Goal: Task Accomplishment & Management: Manage account settings

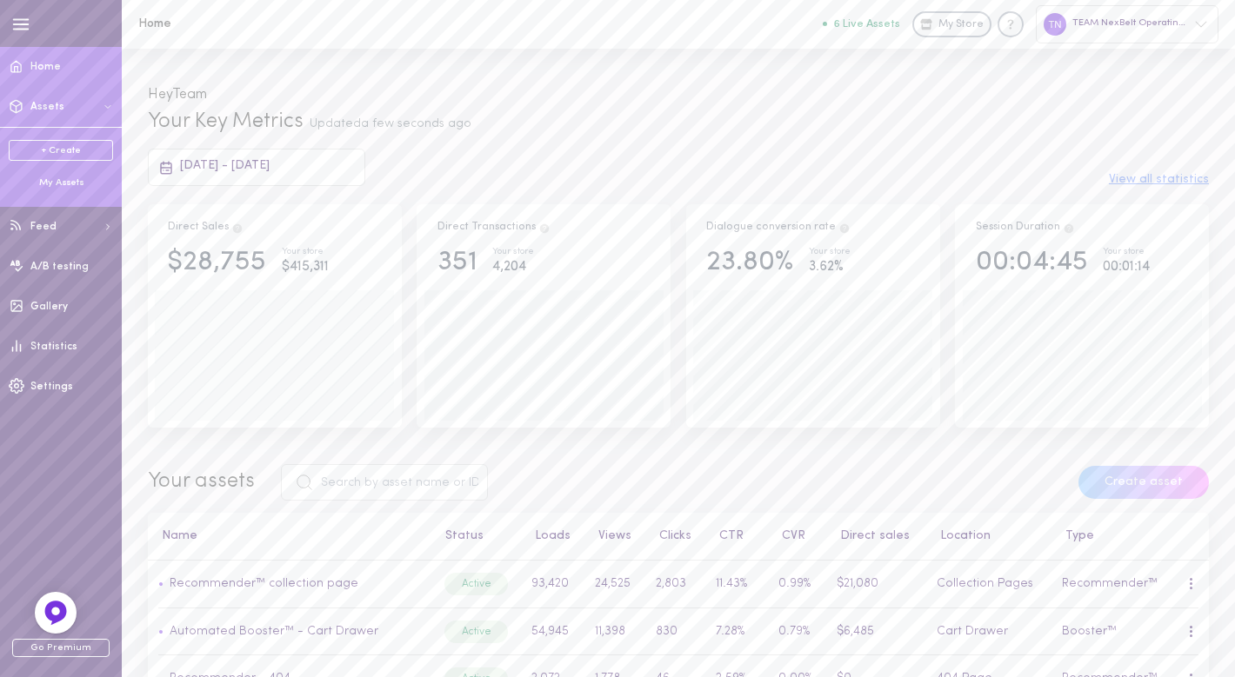
click at [57, 108] on span "Assets" at bounding box center [47, 107] width 34 height 10
click at [61, 185] on div "My Assets" at bounding box center [61, 184] width 104 height 14
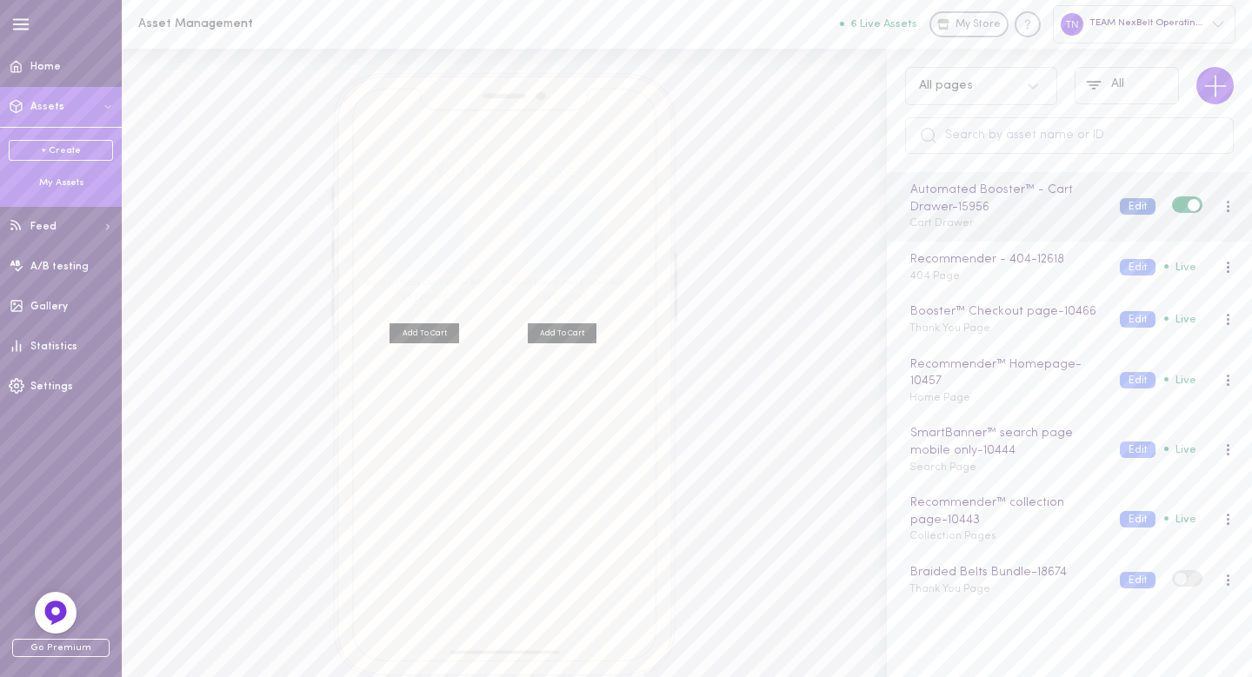
click at [1128, 204] on button "Edit" at bounding box center [1138, 206] width 36 height 17
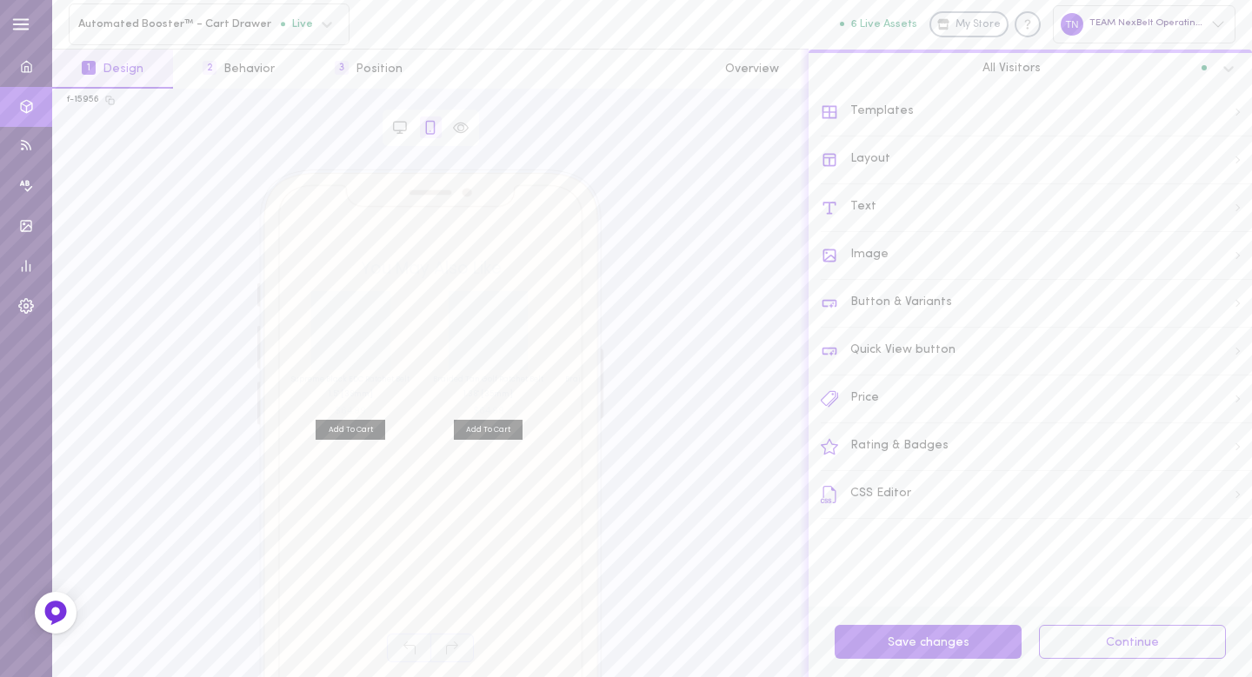
click at [388, 133] on div at bounding box center [400, 128] width 30 height 22
click at [395, 125] on icon at bounding box center [400, 128] width 16 height 16
click at [877, 252] on div "Image" at bounding box center [1036, 256] width 431 height 48
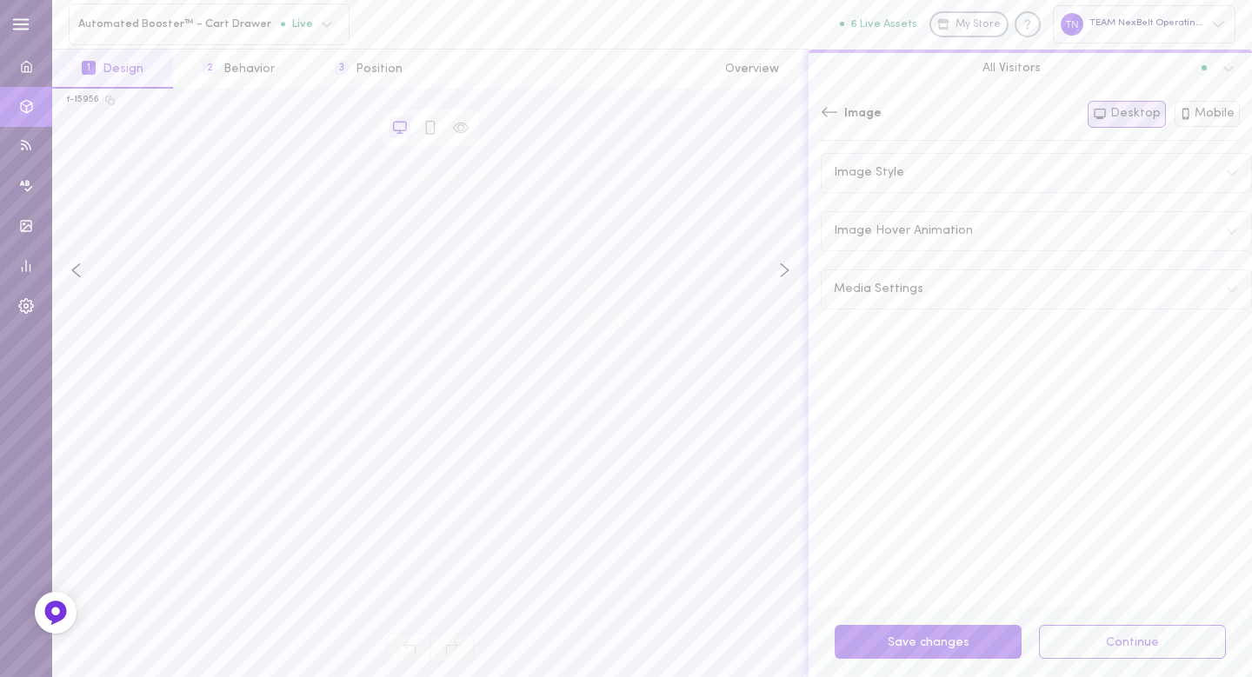
click at [887, 225] on span "Image Hover Animation" at bounding box center [903, 231] width 139 height 12
click at [1224, 269] on span at bounding box center [1230, 271] width 12 height 12
click at [0, 0] on input "checkbox" at bounding box center [0, 0] width 0 height 0
click at [1223, 113] on button "Mobile" at bounding box center [1208, 114] width 66 height 26
click at [902, 179] on div "Image Style" at bounding box center [1037, 173] width 430 height 38
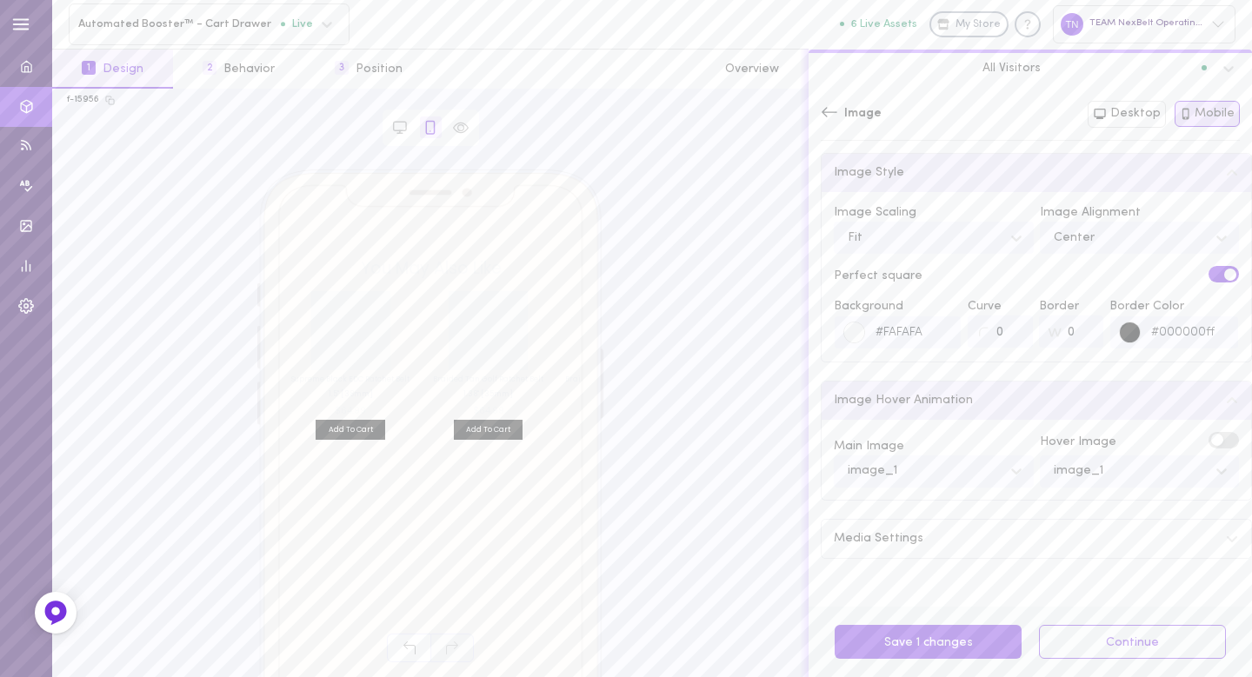
click at [902, 179] on div "Image Style" at bounding box center [1037, 173] width 430 height 38
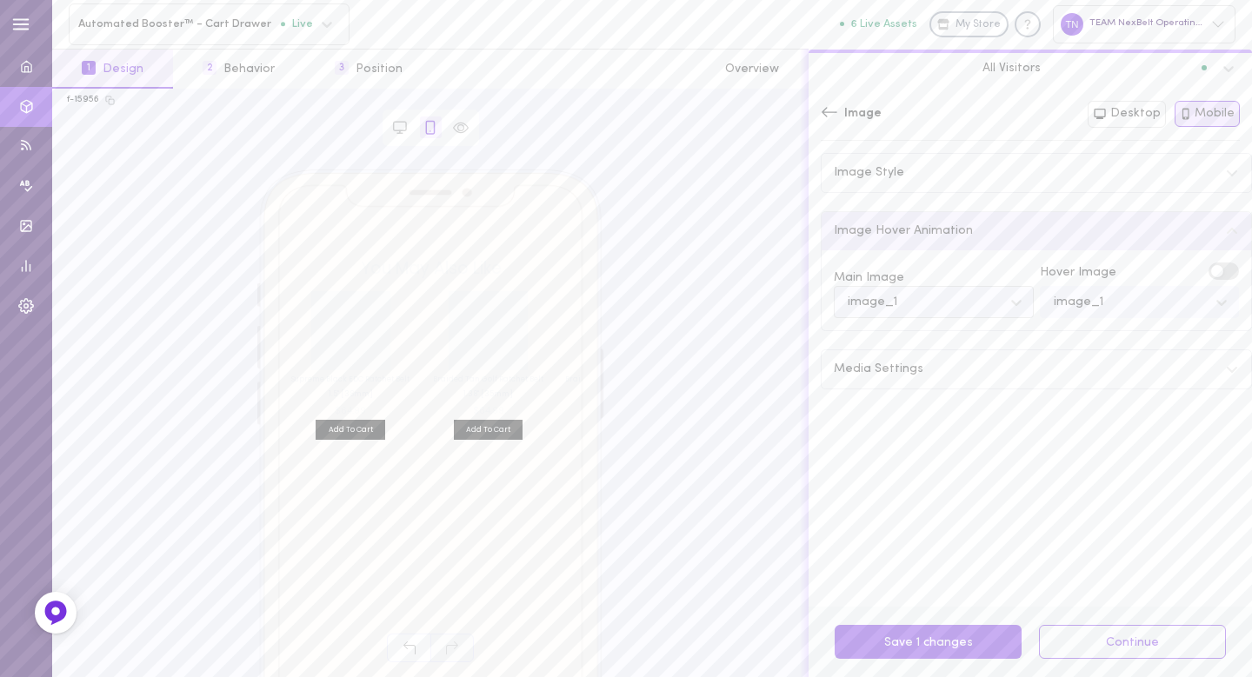
click at [957, 311] on div "image_1" at bounding box center [920, 301] width 163 height 23
click at [950, 349] on div "image_1" at bounding box center [934, 346] width 200 height 34
click at [1054, 300] on div "image_1" at bounding box center [1079, 303] width 50 height 12
click at [1064, 337] on div "image_1" at bounding box center [1140, 346] width 200 height 34
click at [900, 361] on div "Media Settings" at bounding box center [1037, 369] width 430 height 38
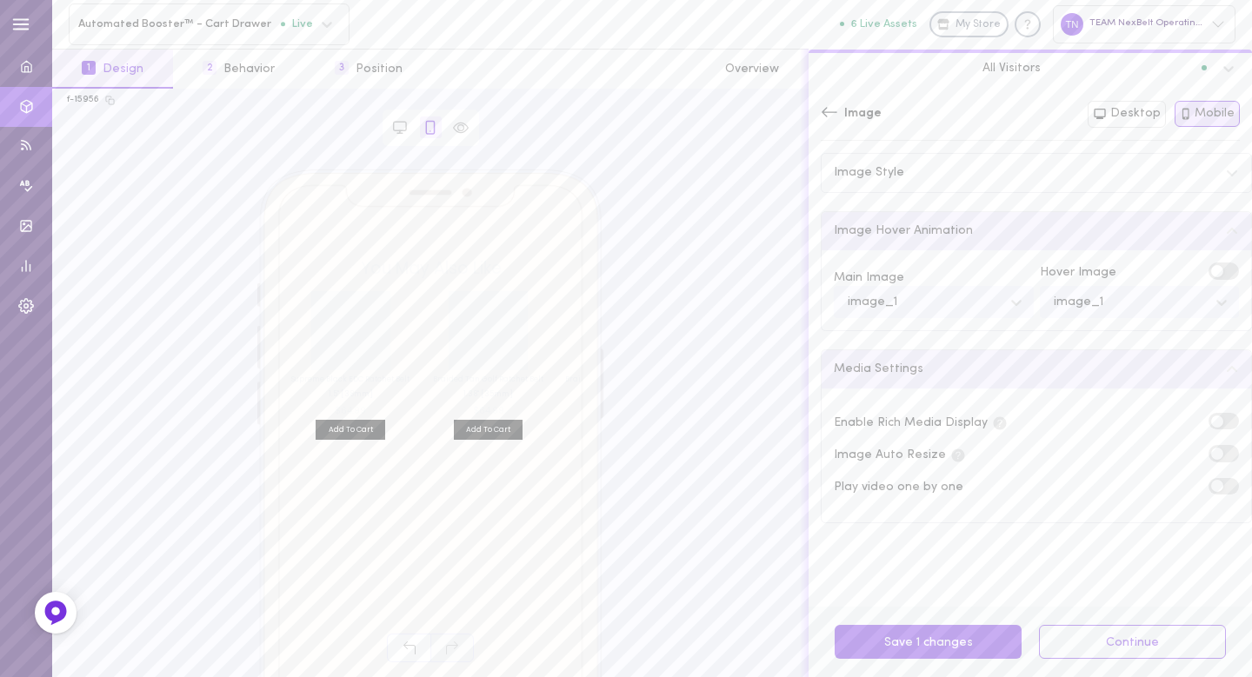
click at [1214, 419] on label at bounding box center [1224, 421] width 30 height 17
click at [0, 0] on input "checkbox" at bounding box center [0, 0] width 0 height 0
click at [1130, 118] on button "Desktop" at bounding box center [1127, 114] width 78 height 27
click at [1224, 457] on span at bounding box center [1230, 454] width 12 height 12
click at [0, 0] on input "checkbox" at bounding box center [0, 0] width 0 height 0
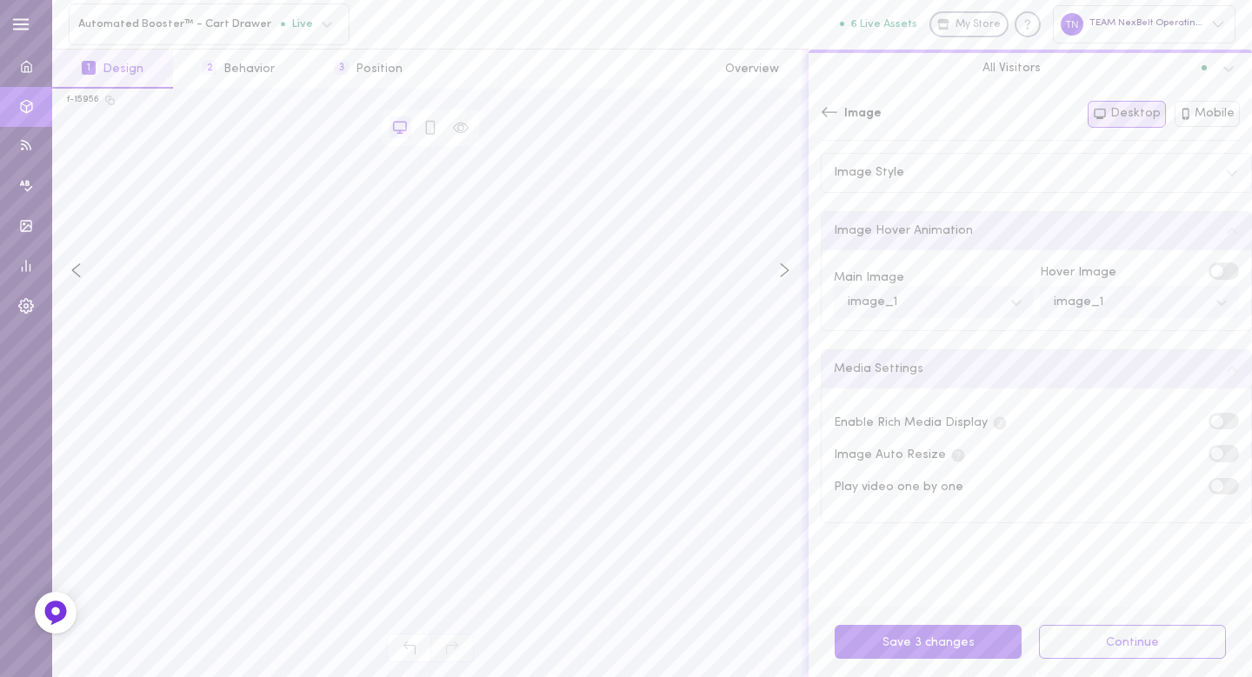
click at [1209, 419] on label at bounding box center [1224, 421] width 30 height 17
click at [0, 0] on input "checkbox" at bounding box center [0, 0] width 0 height 0
click at [963, 164] on div "Image Style" at bounding box center [1037, 173] width 430 height 38
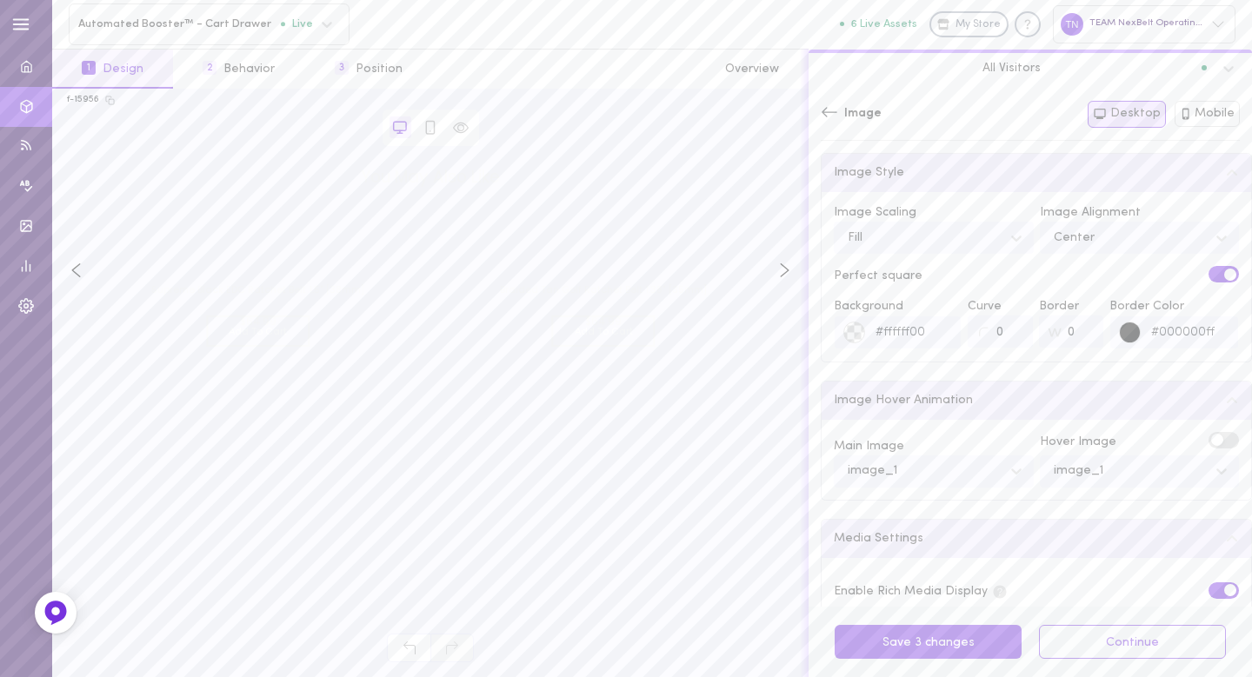
click at [963, 171] on div "Image Style" at bounding box center [1037, 173] width 430 height 38
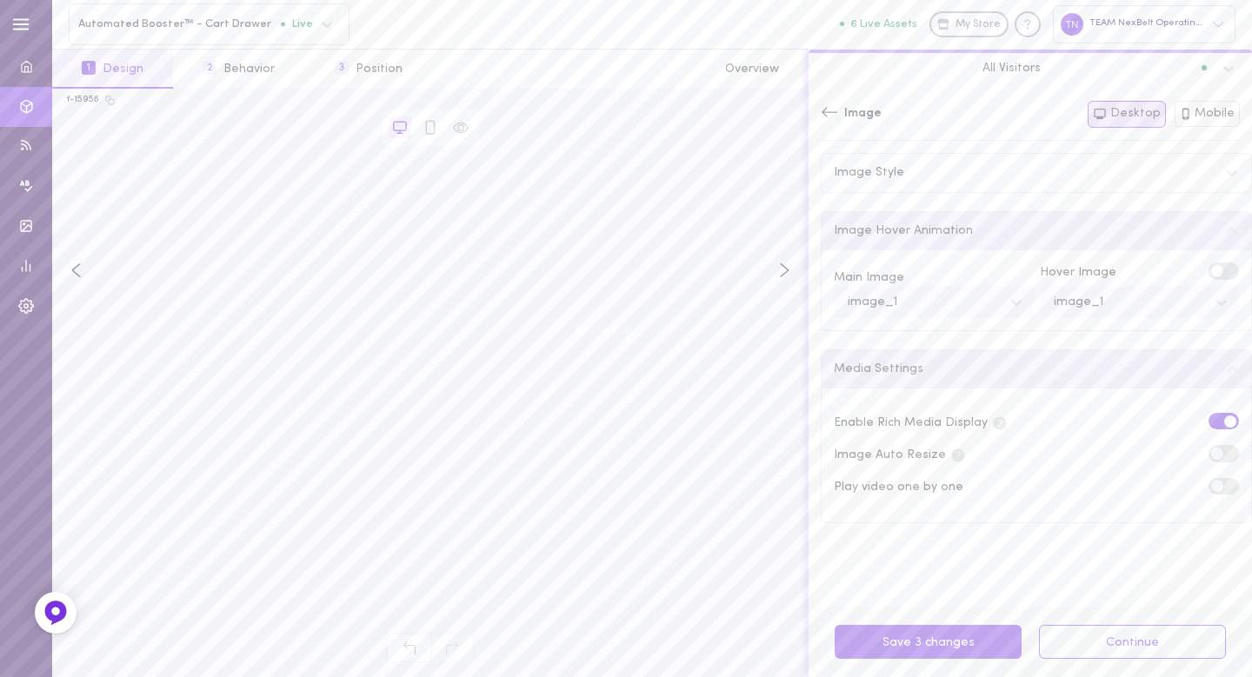
click at [826, 114] on icon at bounding box center [829, 111] width 17 height 17
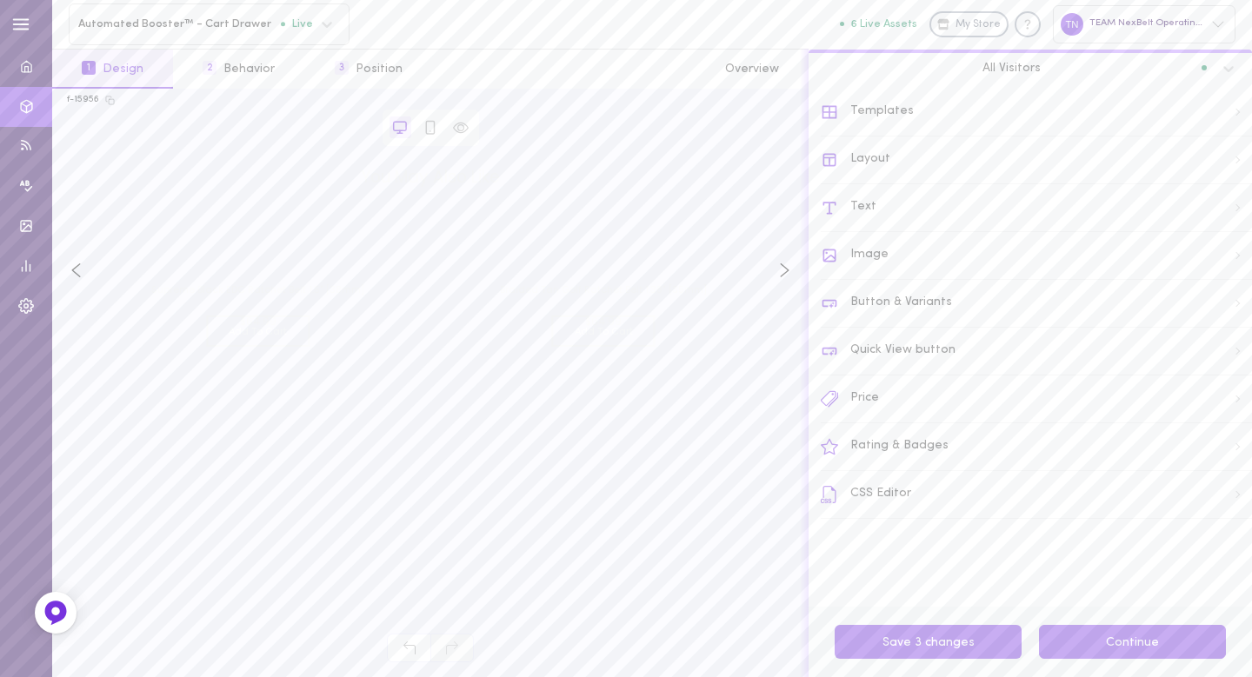
click at [1123, 650] on button "Continue" at bounding box center [1132, 642] width 187 height 34
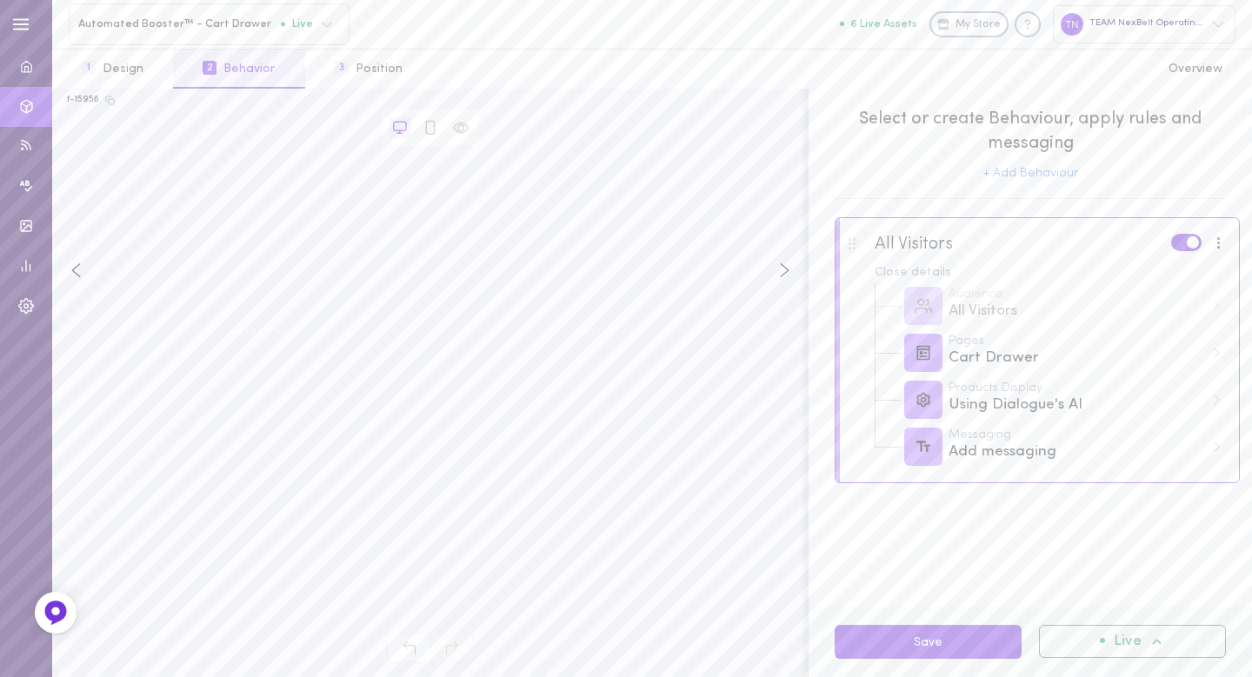
click at [1123, 650] on div "Live" at bounding box center [1132, 641] width 187 height 33
click at [1146, 603] on div "Deactivate" at bounding box center [1147, 598] width 129 height 14
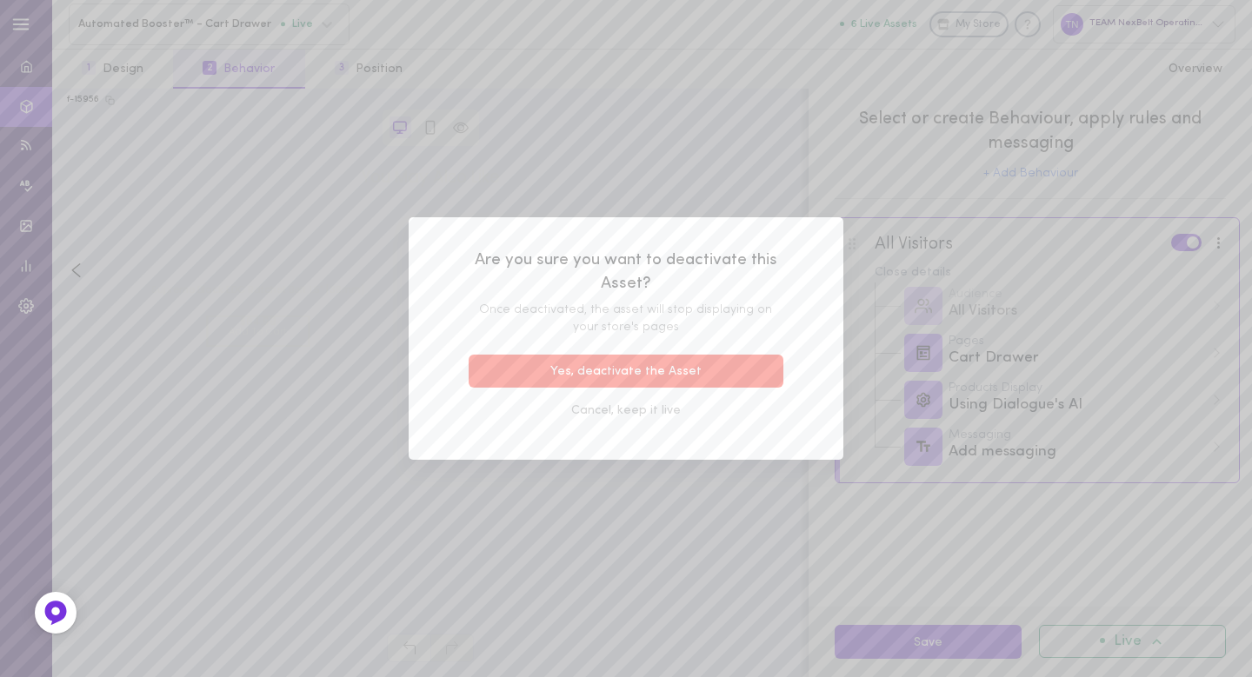
click at [695, 376] on button "Yes, deactivate the Asset" at bounding box center [626, 372] width 315 height 34
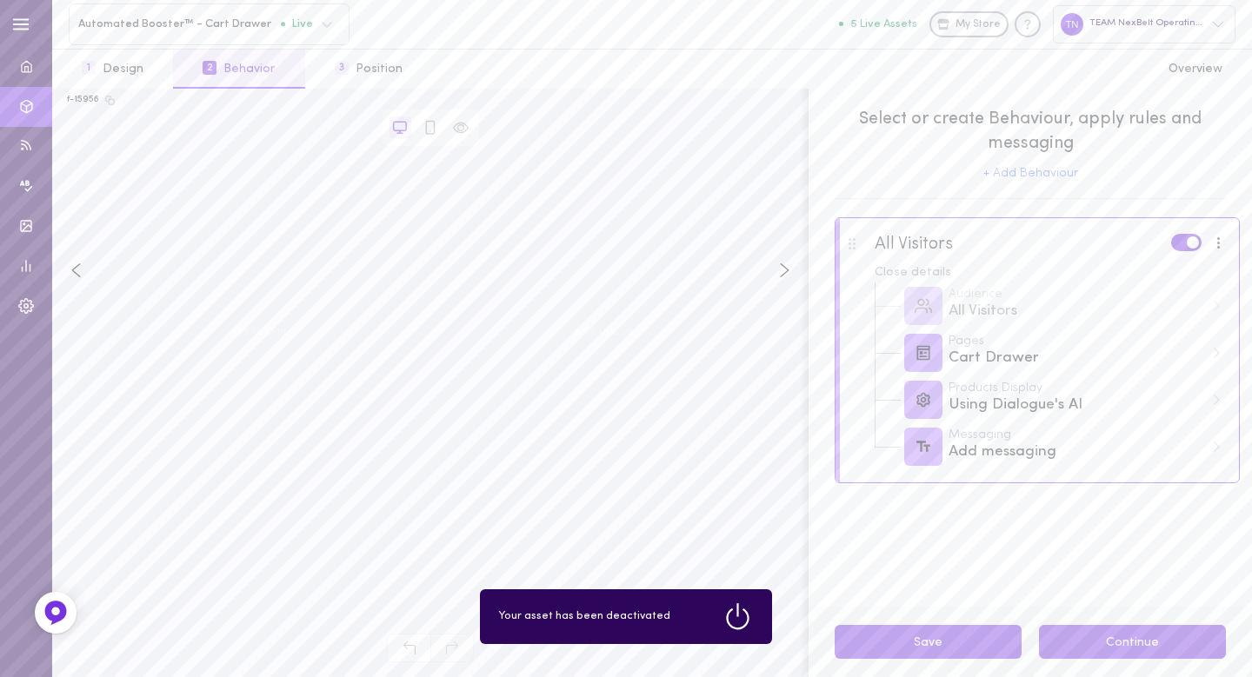
click at [1137, 647] on button "Continue" at bounding box center [1132, 642] width 187 height 34
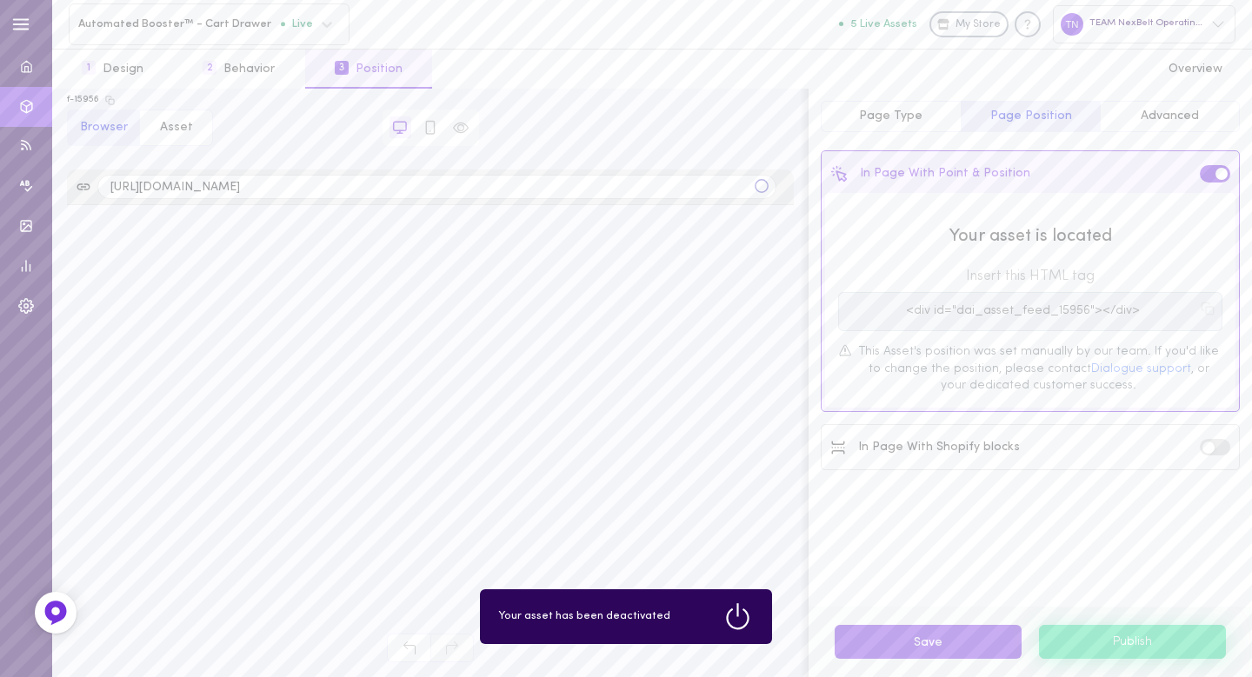
click at [1137, 647] on button "Publish" at bounding box center [1132, 641] width 187 height 33
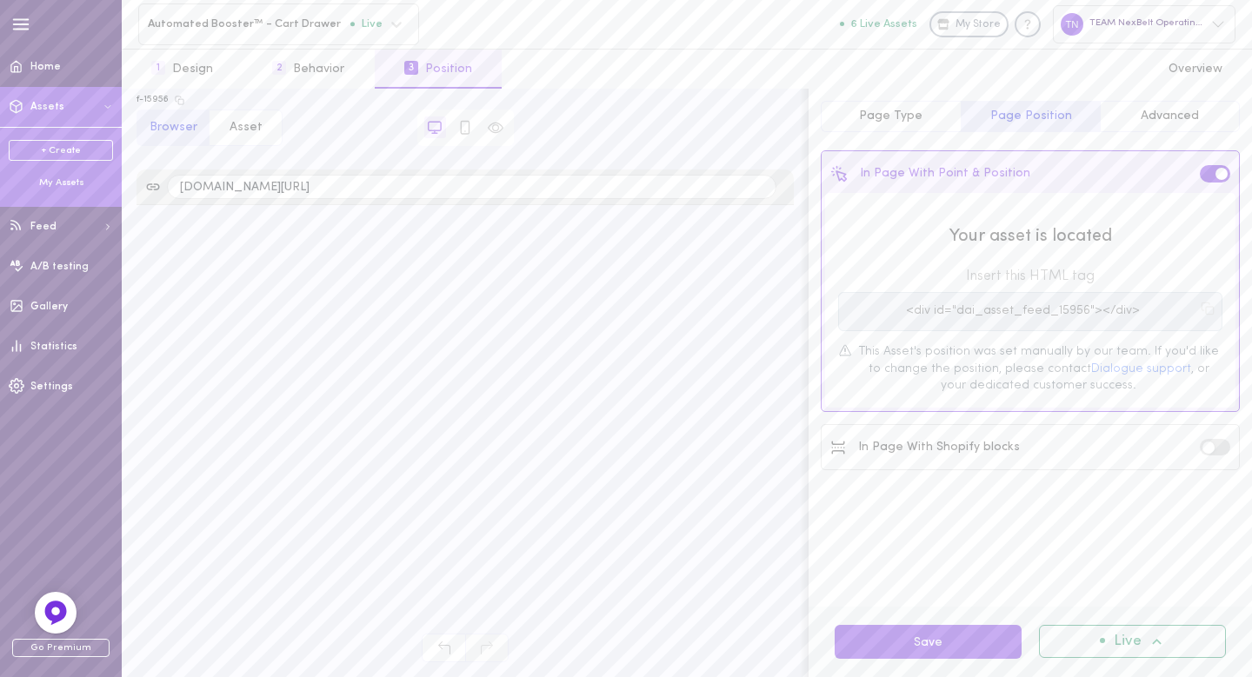
click at [48, 184] on div "My Assets" at bounding box center [61, 184] width 104 height 14
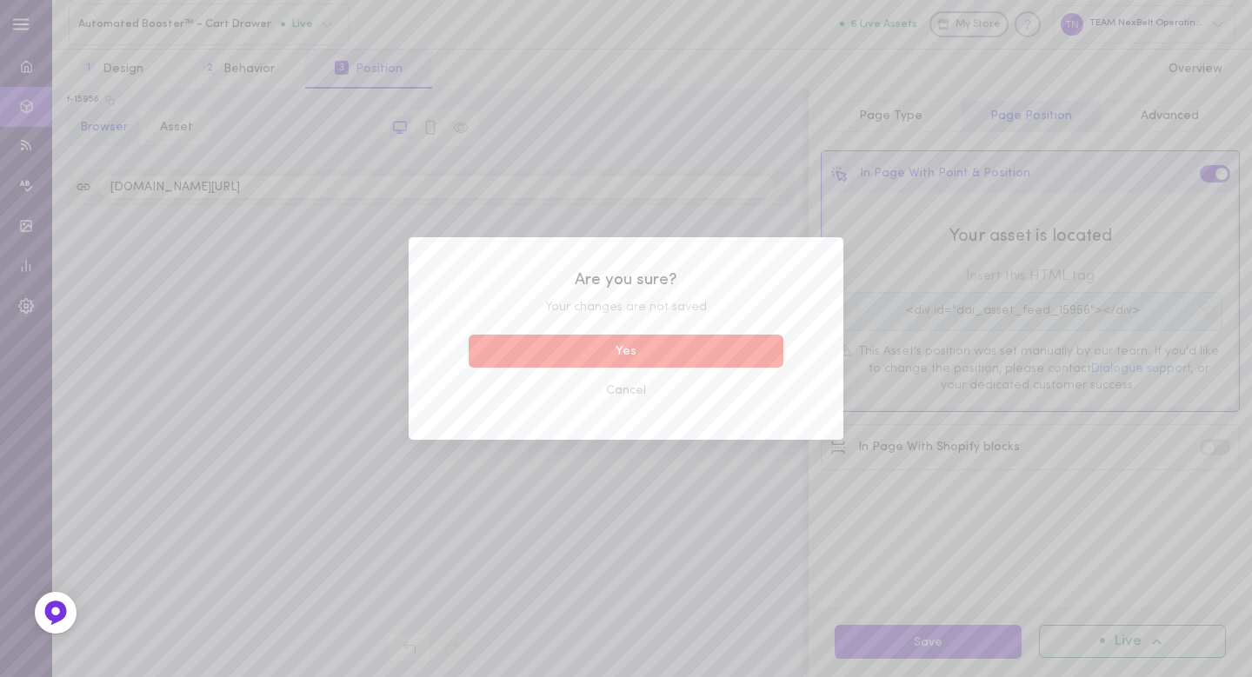
click at [662, 341] on button "Yes" at bounding box center [626, 352] width 315 height 34
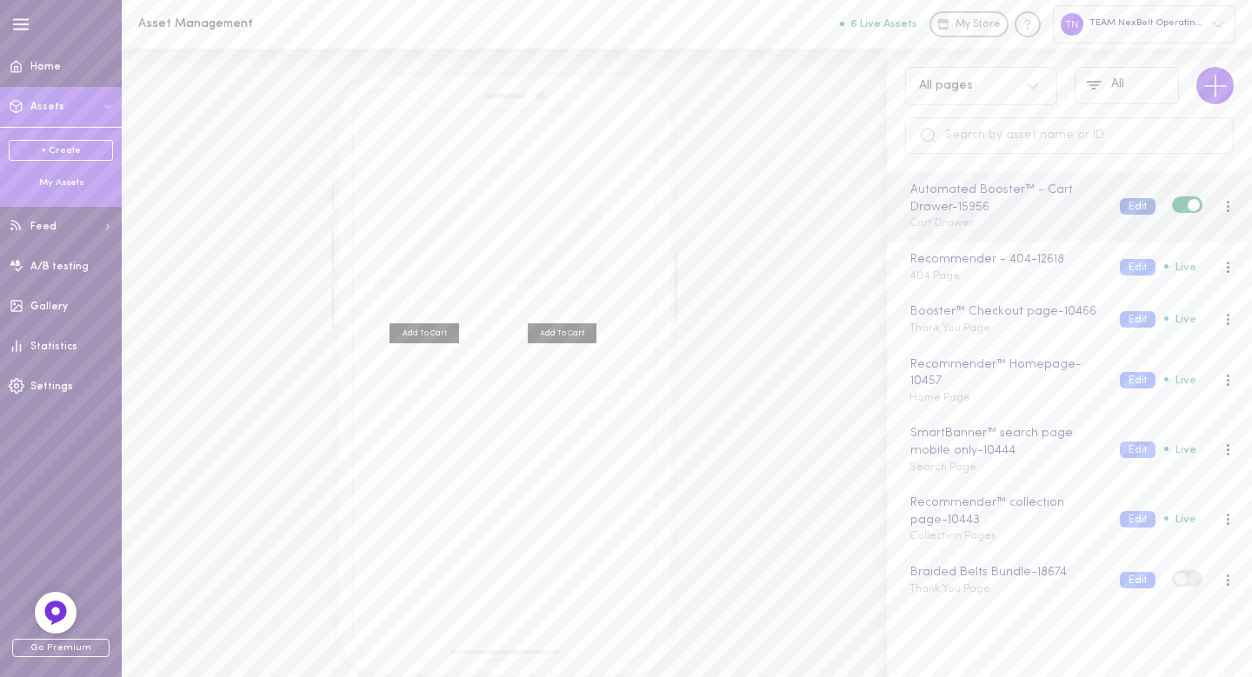
click at [1130, 202] on button "Edit" at bounding box center [1138, 206] width 36 height 17
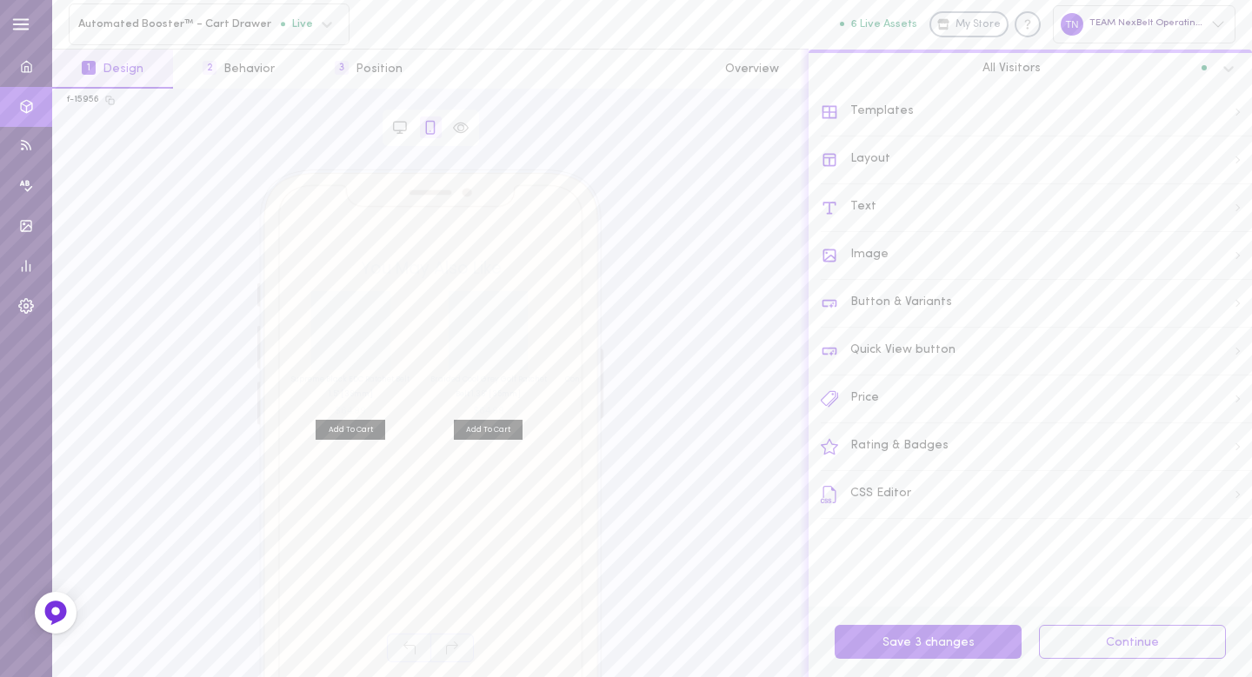
click at [863, 103] on div "Templates" at bounding box center [1036, 113] width 431 height 48
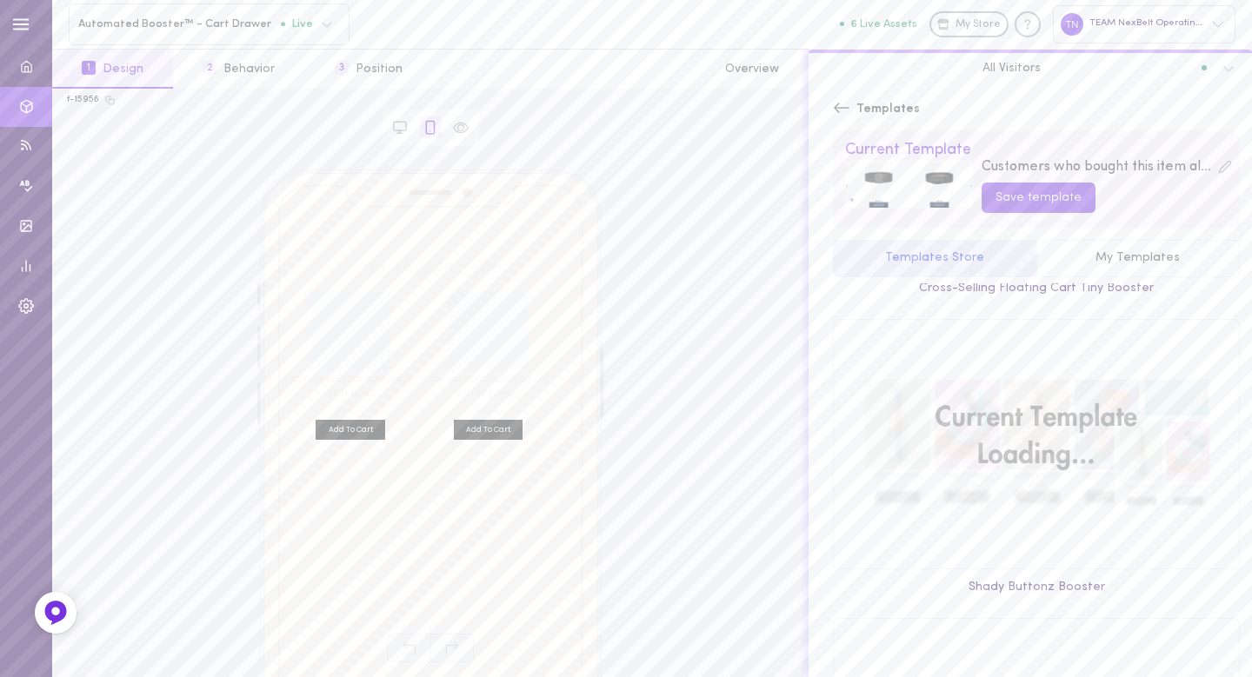
scroll to position [452, 0]
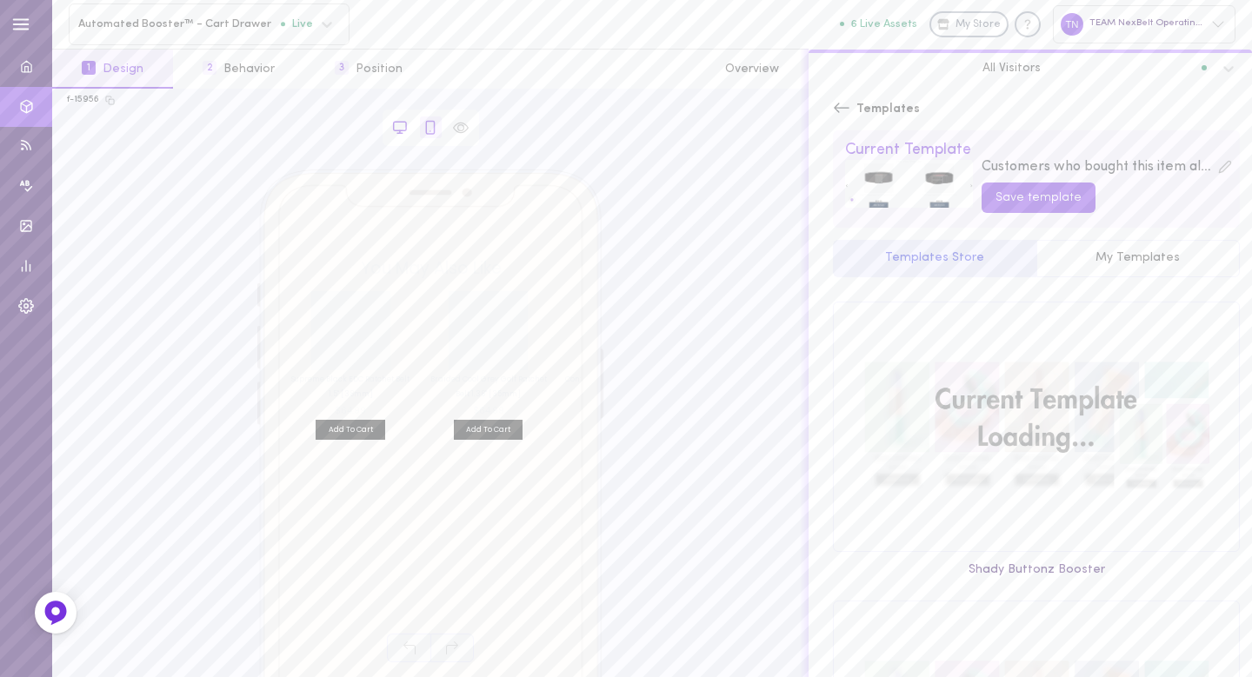
click at [400, 131] on icon at bounding box center [400, 128] width 16 height 16
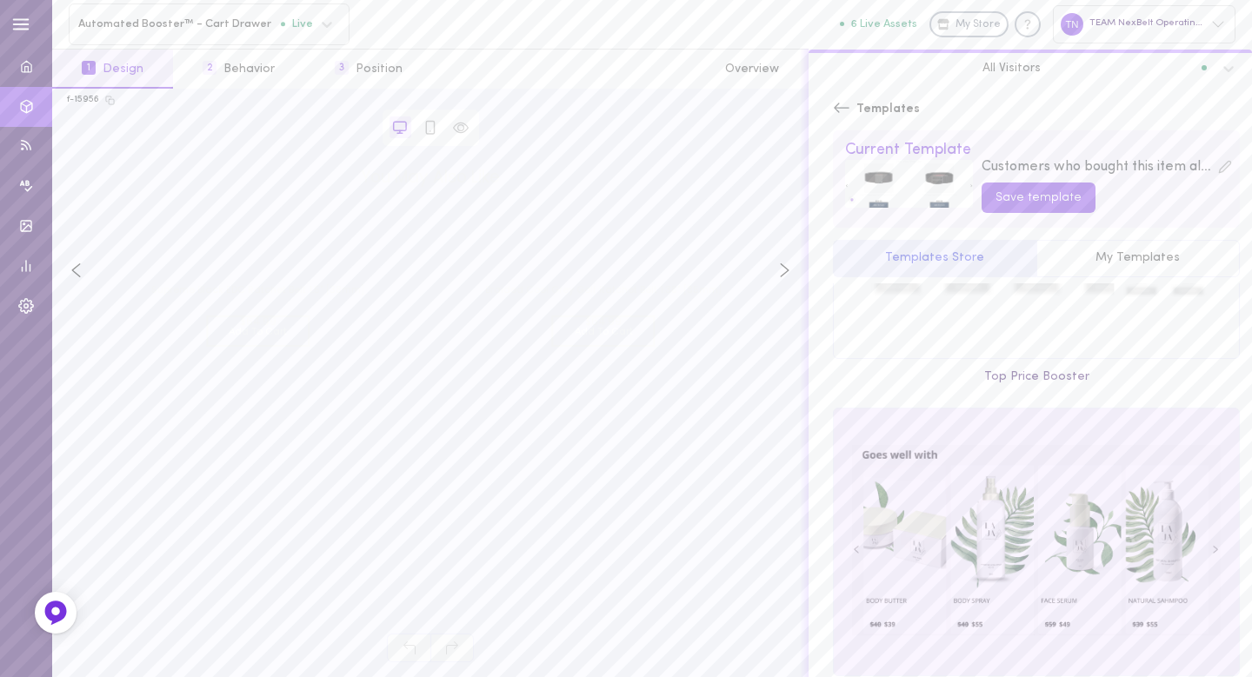
scroll to position [957, 0]
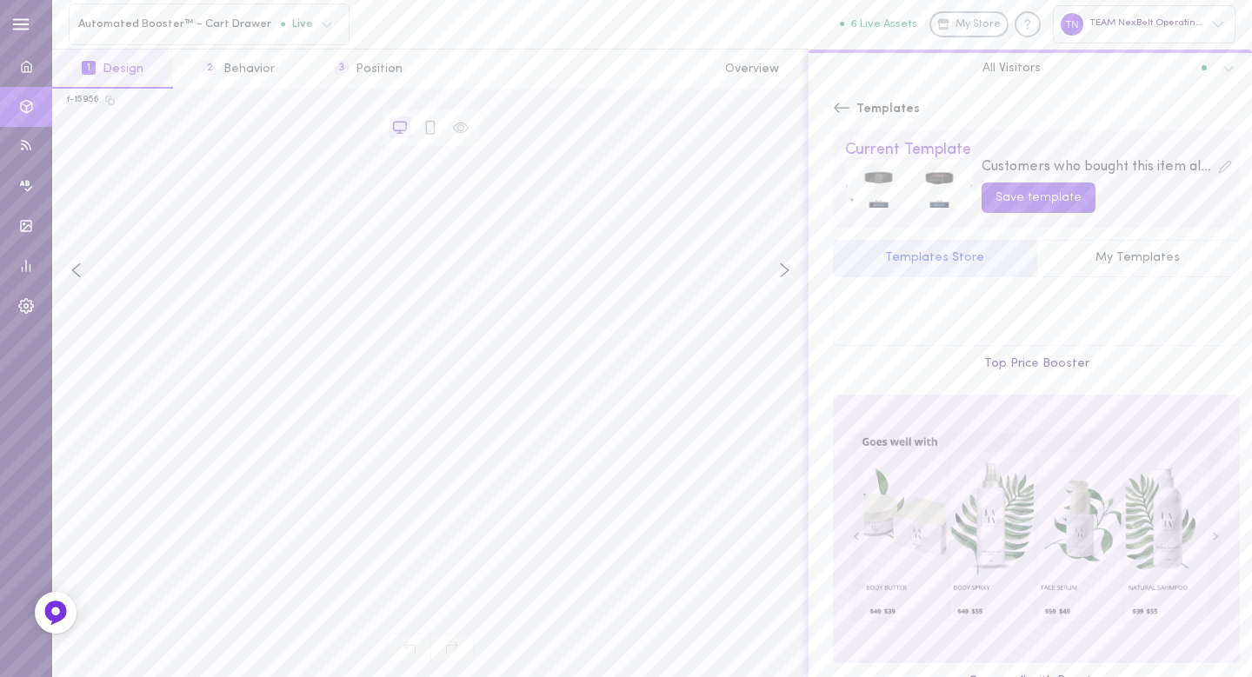
click at [1017, 491] on div at bounding box center [1036, 529] width 405 height 267
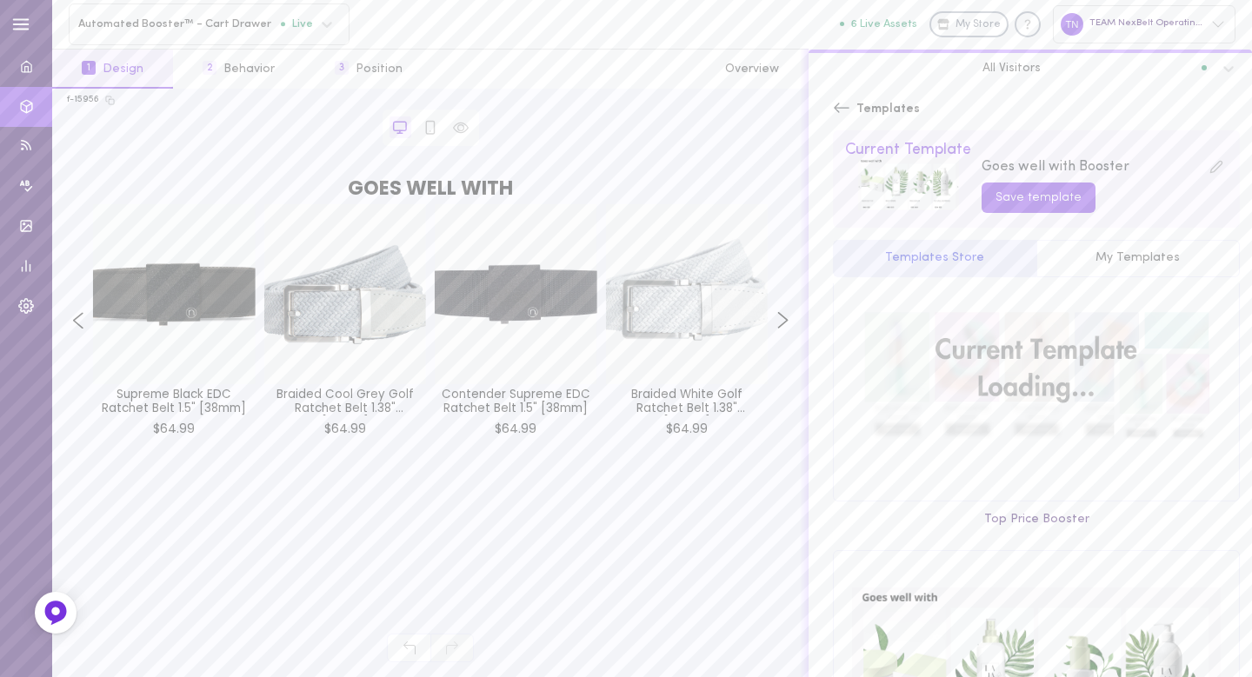
scroll to position [789, 0]
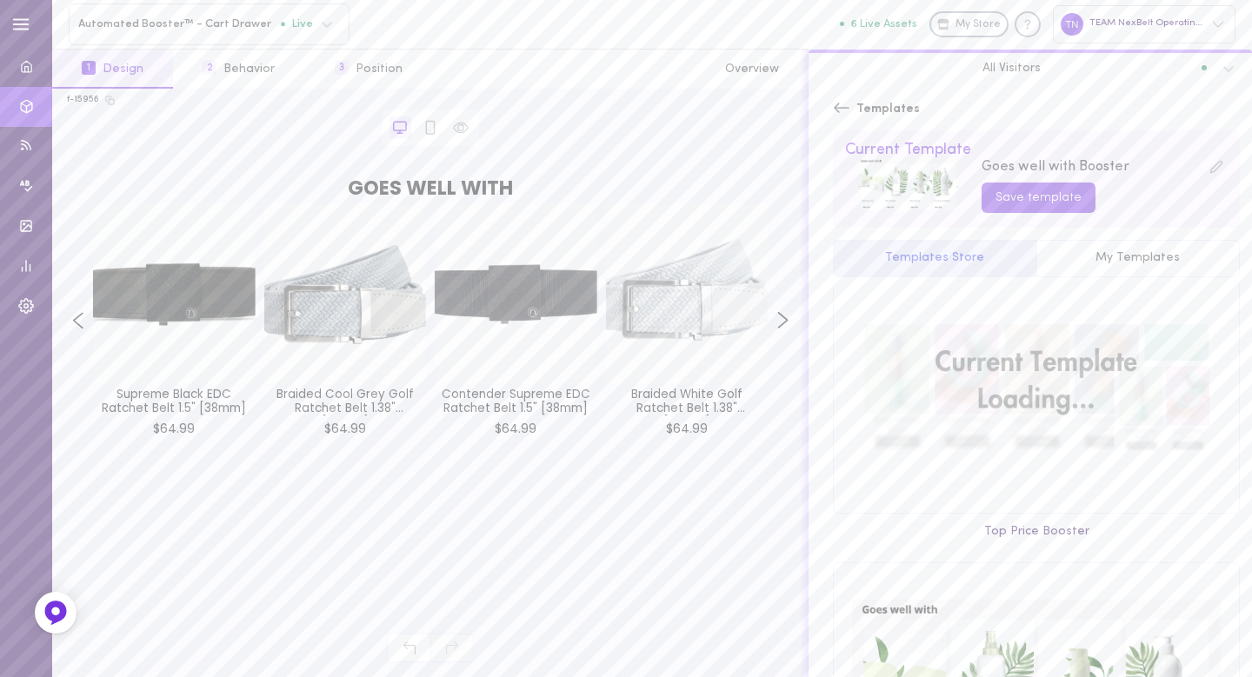
click at [846, 112] on icon at bounding box center [841, 107] width 17 height 17
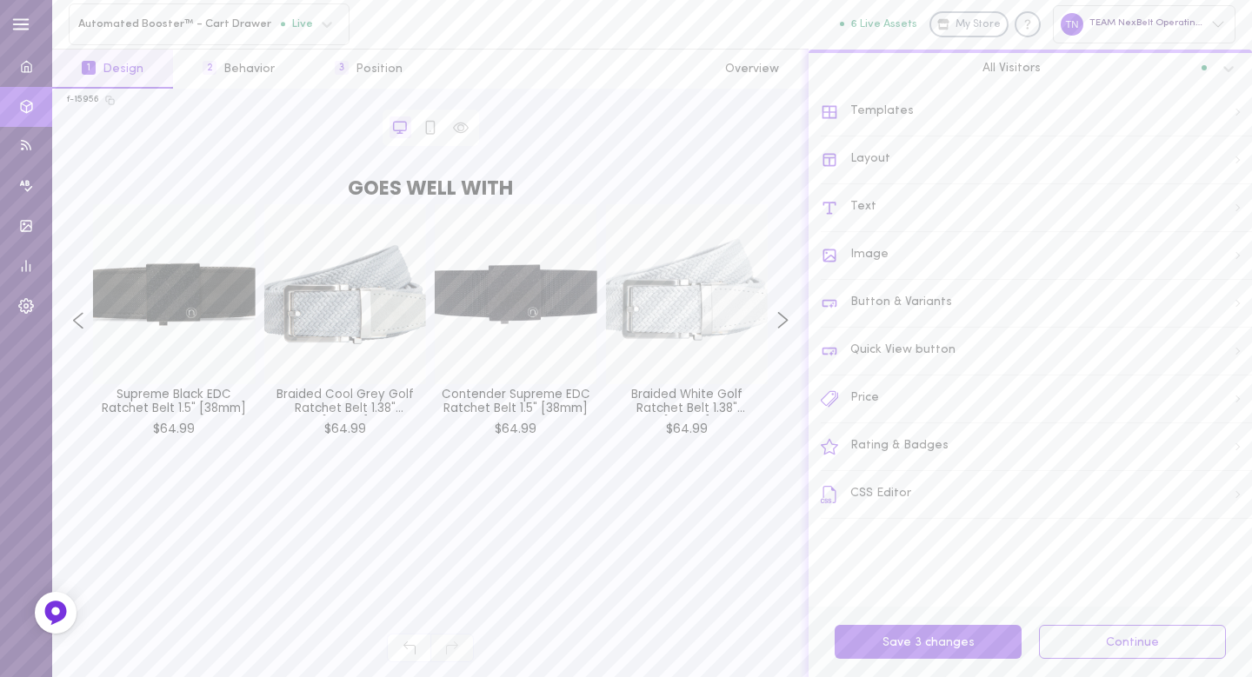
click at [874, 252] on div "Image" at bounding box center [1036, 256] width 431 height 48
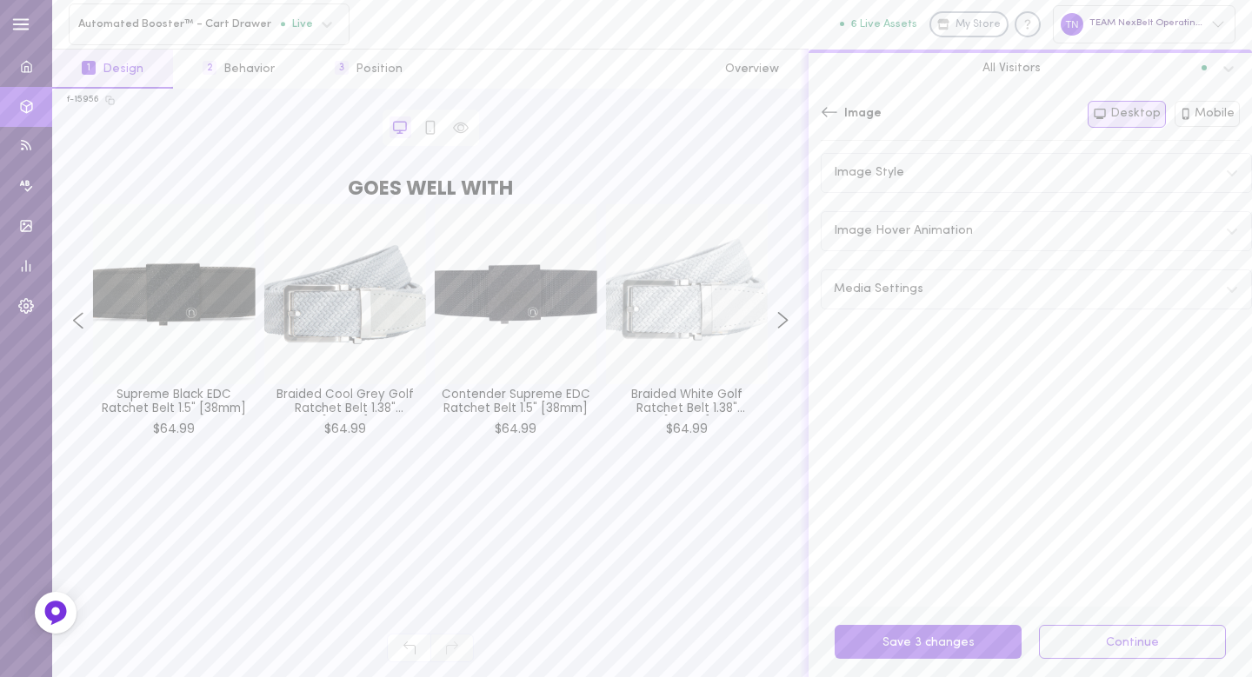
click at [935, 177] on div "Image Style" at bounding box center [1037, 173] width 430 height 38
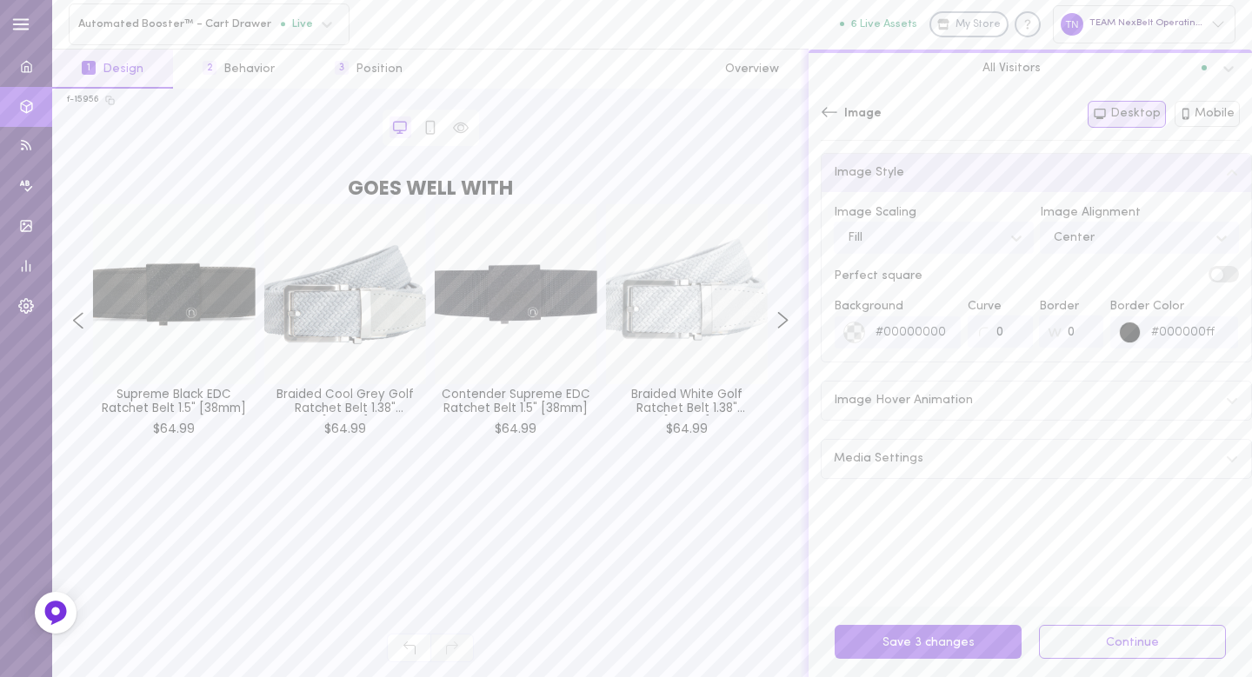
click at [1216, 274] on label at bounding box center [1224, 274] width 30 height 17
click at [0, 0] on input "checkbox" at bounding box center [0, 0] width 0 height 0
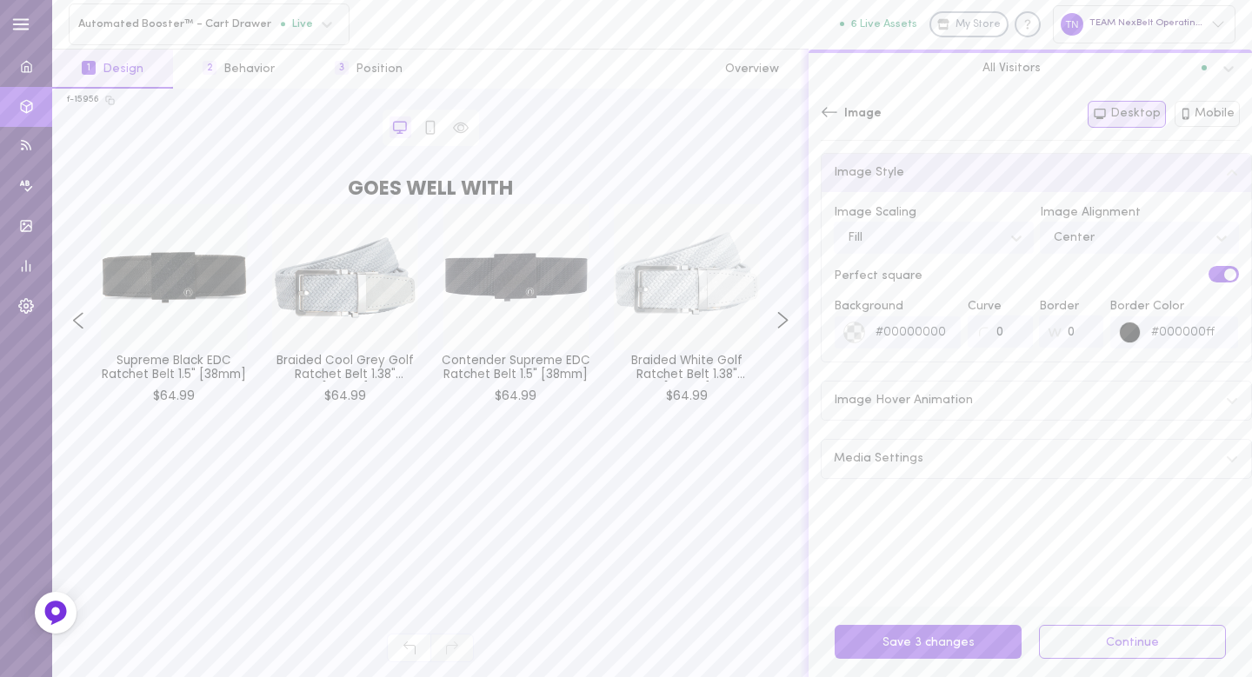
click at [826, 111] on icon at bounding box center [830, 112] width 16 height 10
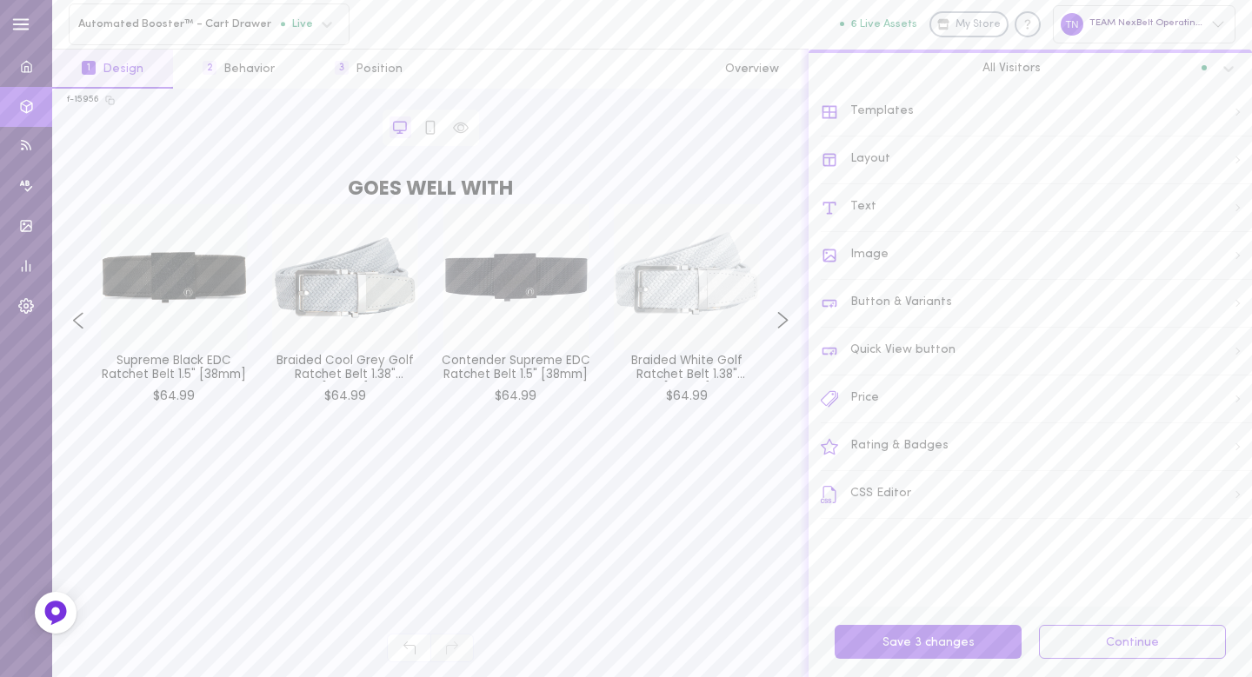
click at [904, 261] on div "Image" at bounding box center [1036, 256] width 431 height 48
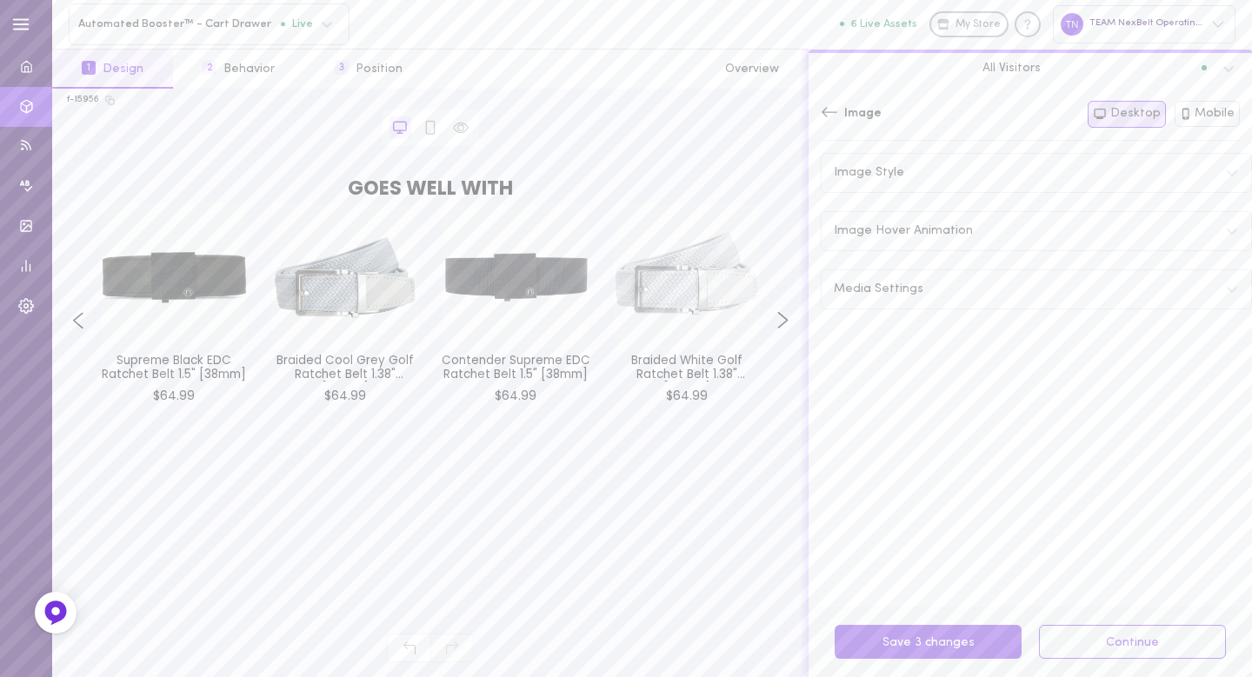
click at [918, 235] on span "Image Hover Animation" at bounding box center [903, 231] width 139 height 12
click at [1209, 270] on label at bounding box center [1224, 271] width 30 height 17
click at [0, 0] on input "checkbox" at bounding box center [0, 0] width 0 height 0
click at [947, 310] on div "image_1" at bounding box center [920, 301] width 163 height 23
click at [1057, 306] on div "image_2" at bounding box center [1080, 303] width 53 height 12
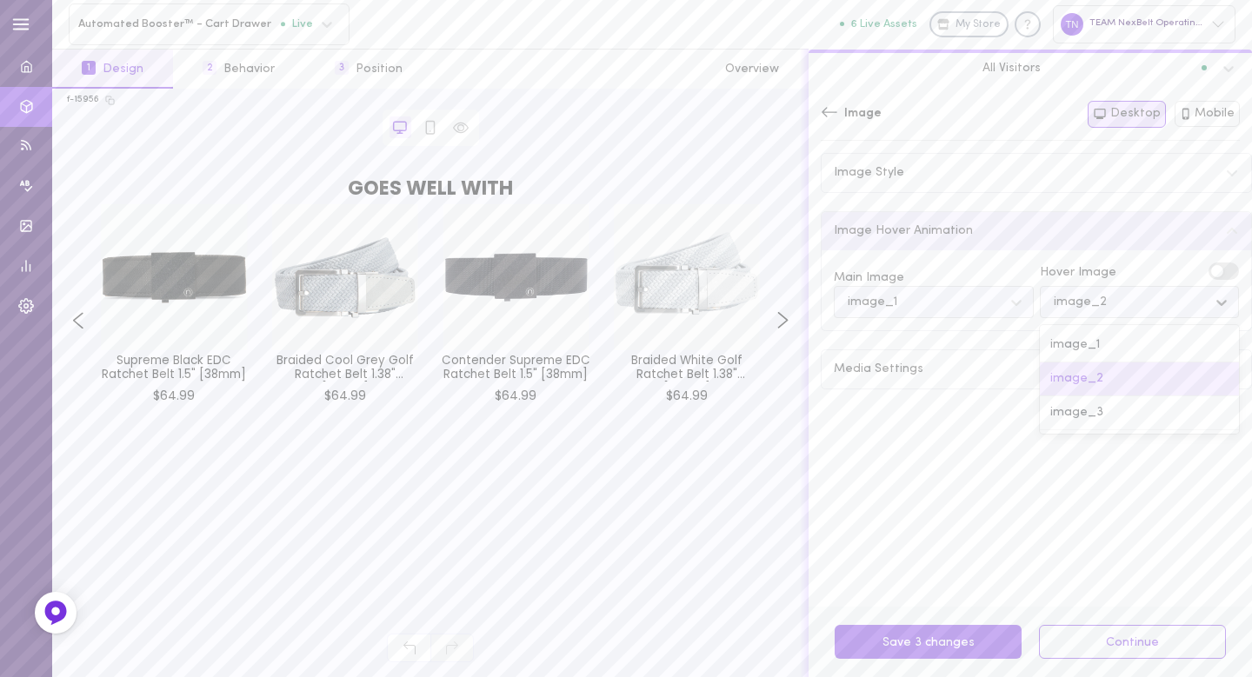
click at [967, 303] on div "image_1" at bounding box center [920, 301] width 163 height 23
click at [1117, 305] on div "image_2" at bounding box center [1126, 301] width 163 height 23
click at [1107, 335] on div "image_1" at bounding box center [1140, 346] width 200 height 34
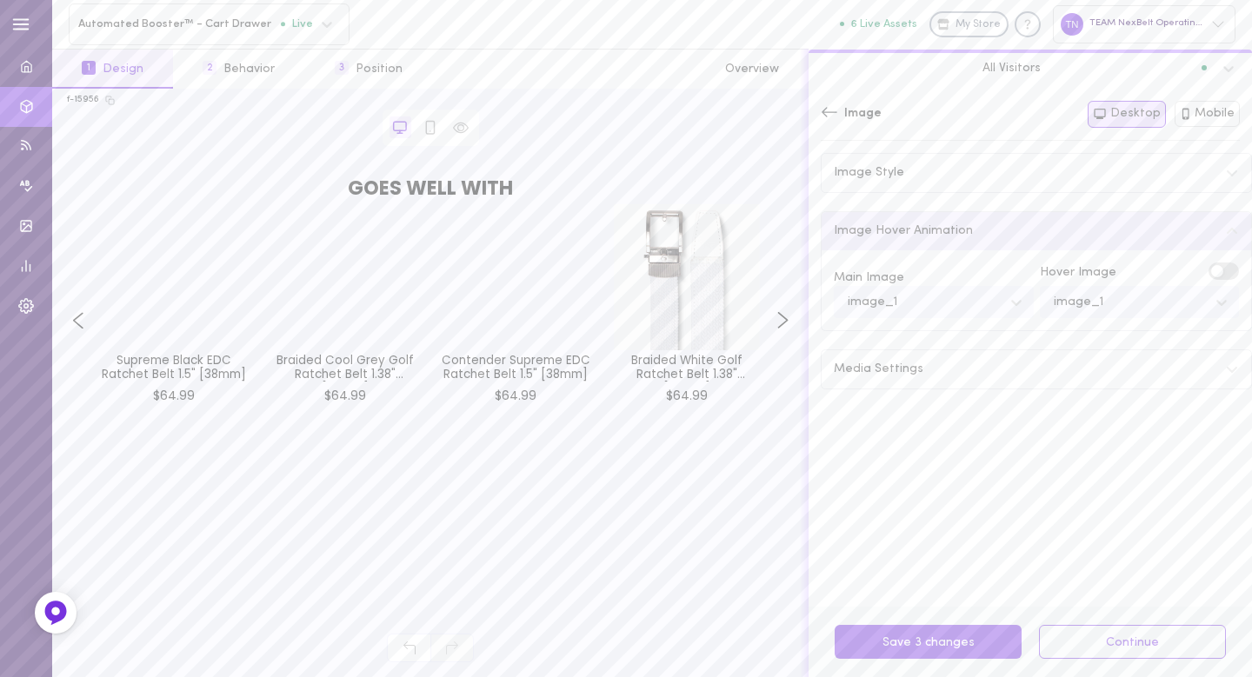
click at [996, 361] on div "Media Settings" at bounding box center [1037, 369] width 430 height 38
click at [1008, 360] on div "Media Settings" at bounding box center [1037, 369] width 430 height 38
click at [1096, 301] on div "image_1" at bounding box center [1126, 301] width 163 height 23
click at [1089, 372] on div "image_2" at bounding box center [1140, 380] width 200 height 34
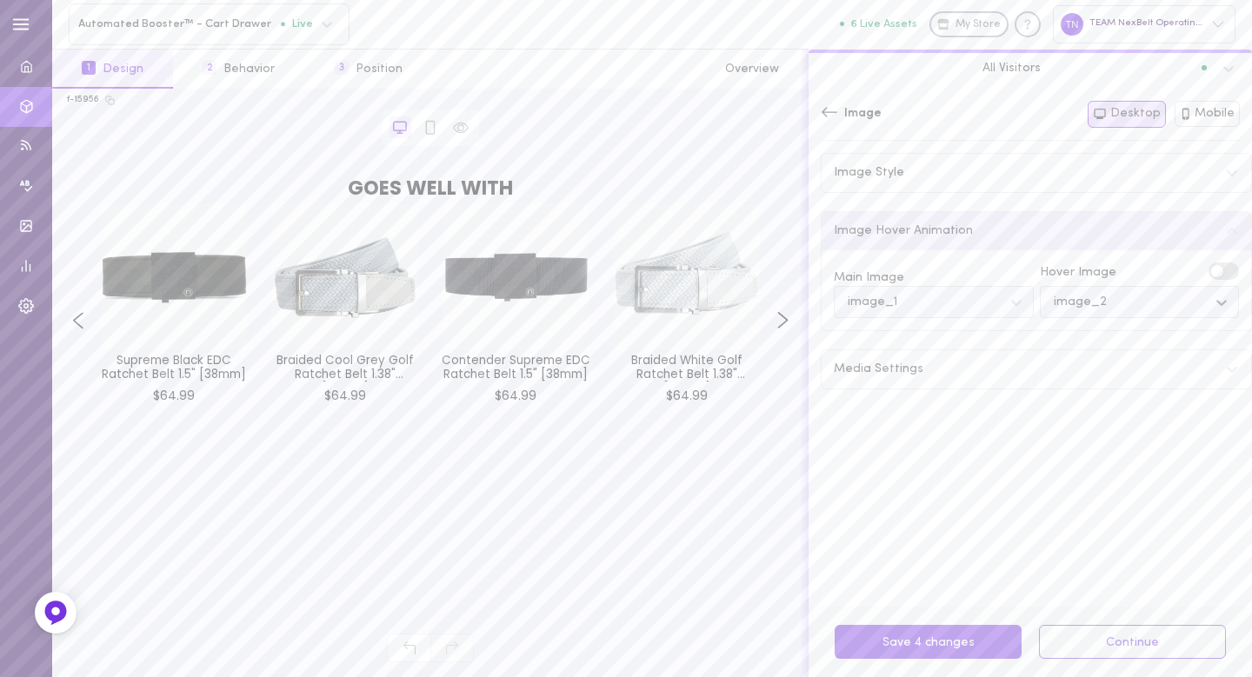
click at [909, 303] on div "image_1" at bounding box center [920, 301] width 163 height 23
click at [934, 303] on div "image_1" at bounding box center [920, 301] width 163 height 23
click at [1231, 114] on button "Mobile" at bounding box center [1208, 114] width 66 height 26
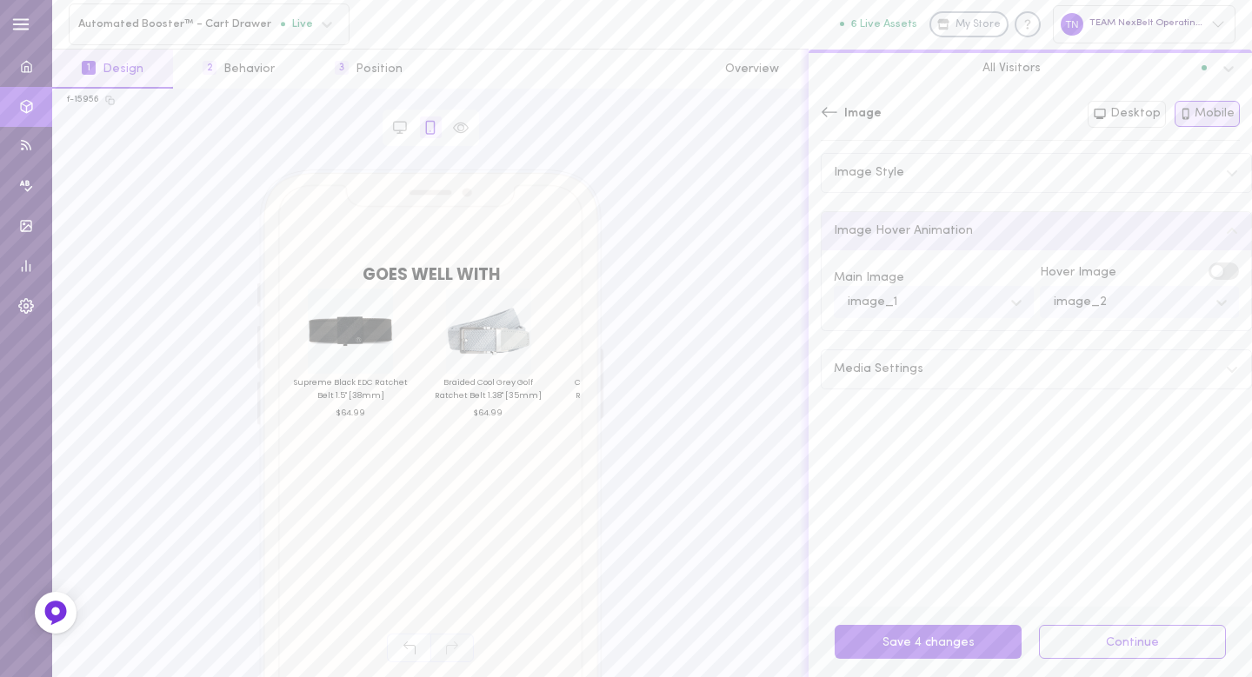
click at [967, 277] on div "Main Image" at bounding box center [934, 278] width 200 height 17
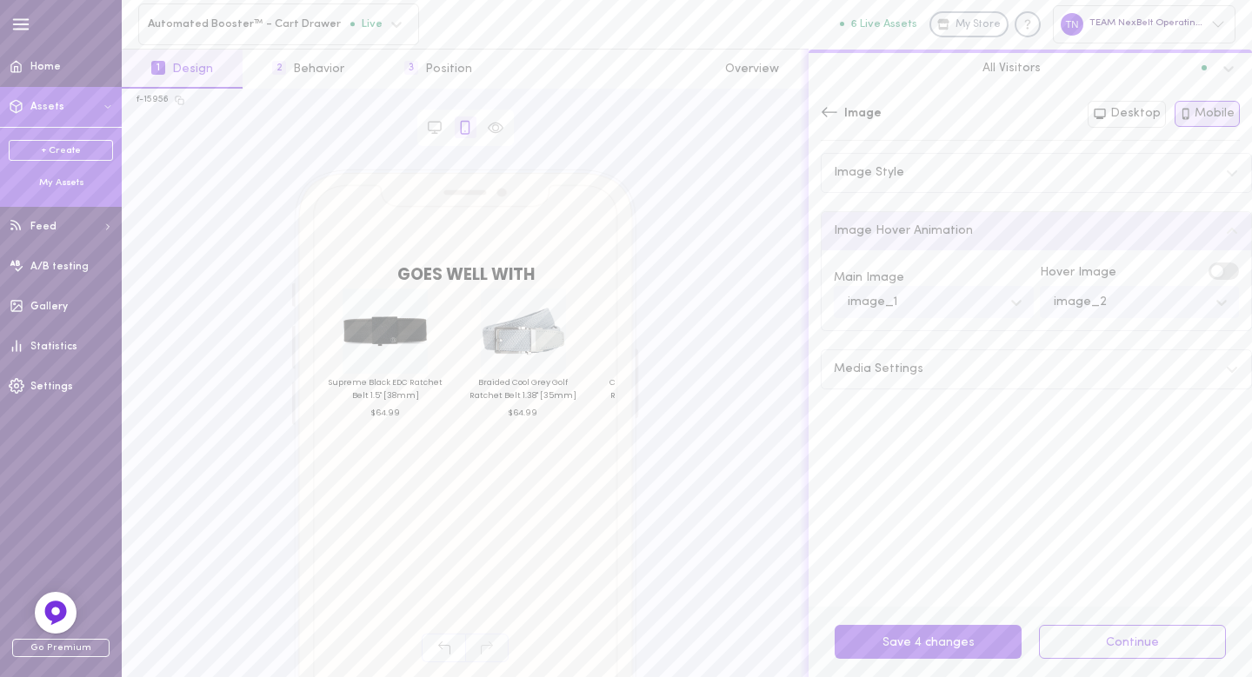
click at [11, 110] on icon at bounding box center [16, 106] width 15 height 15
click at [45, 182] on div "My Assets" at bounding box center [61, 184] width 104 height 14
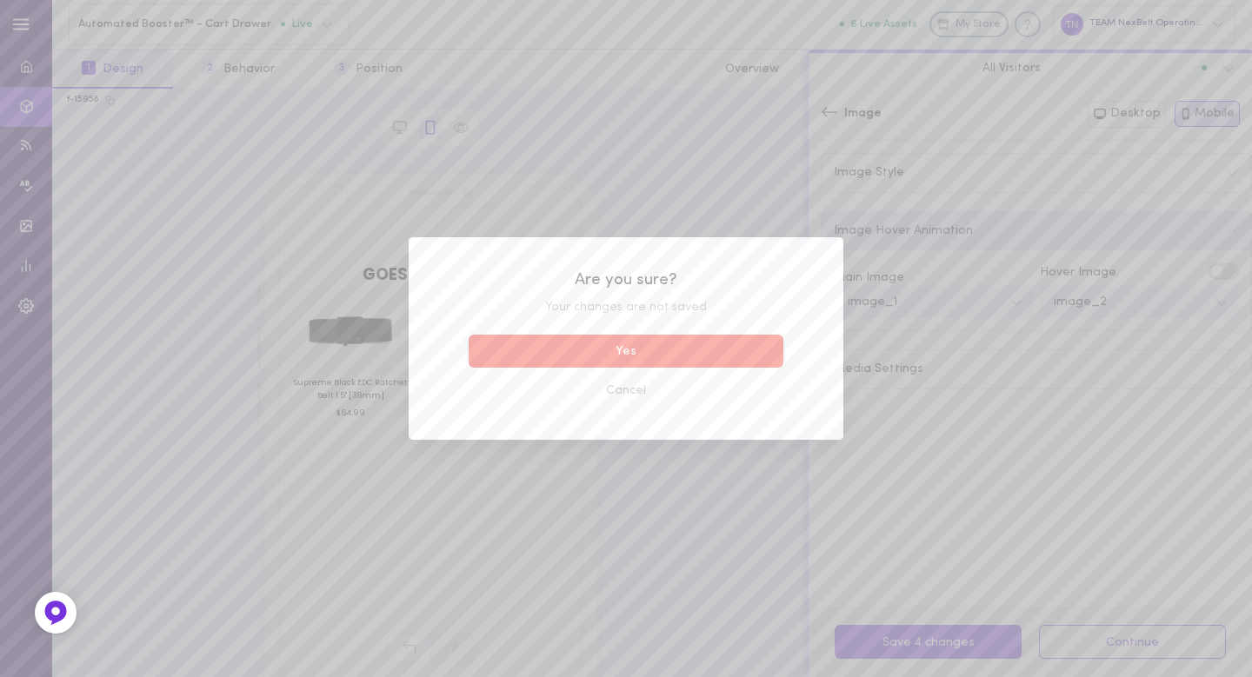
click at [651, 354] on button "Yes" at bounding box center [626, 352] width 315 height 34
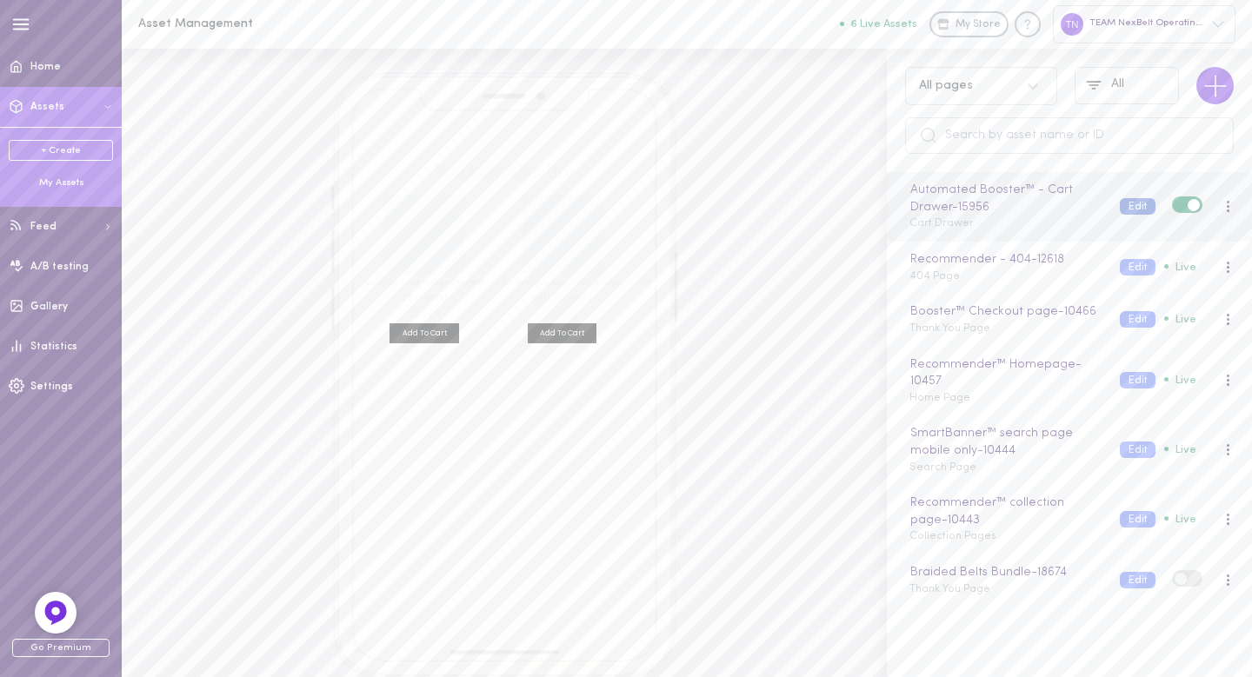
click at [1120, 206] on button "Edit" at bounding box center [1138, 206] width 36 height 17
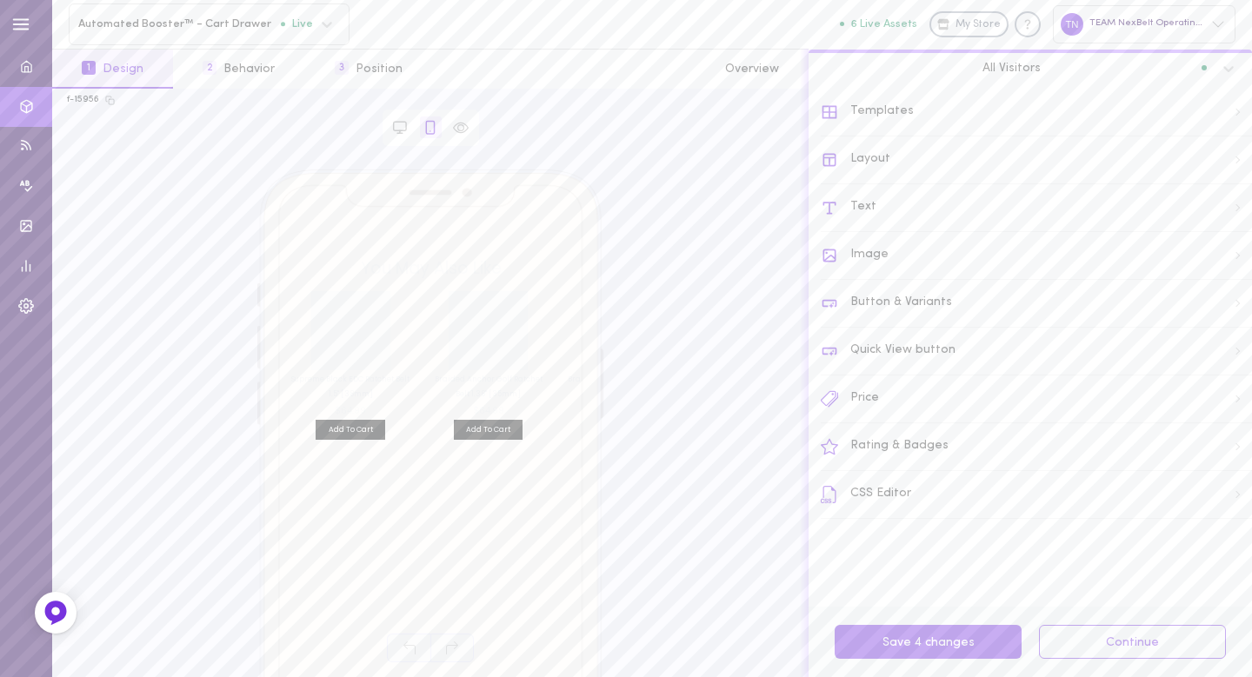
click at [859, 252] on div "Image" at bounding box center [1036, 256] width 431 height 48
click at [931, 236] on span "Image Hover Animation" at bounding box center [903, 231] width 139 height 12
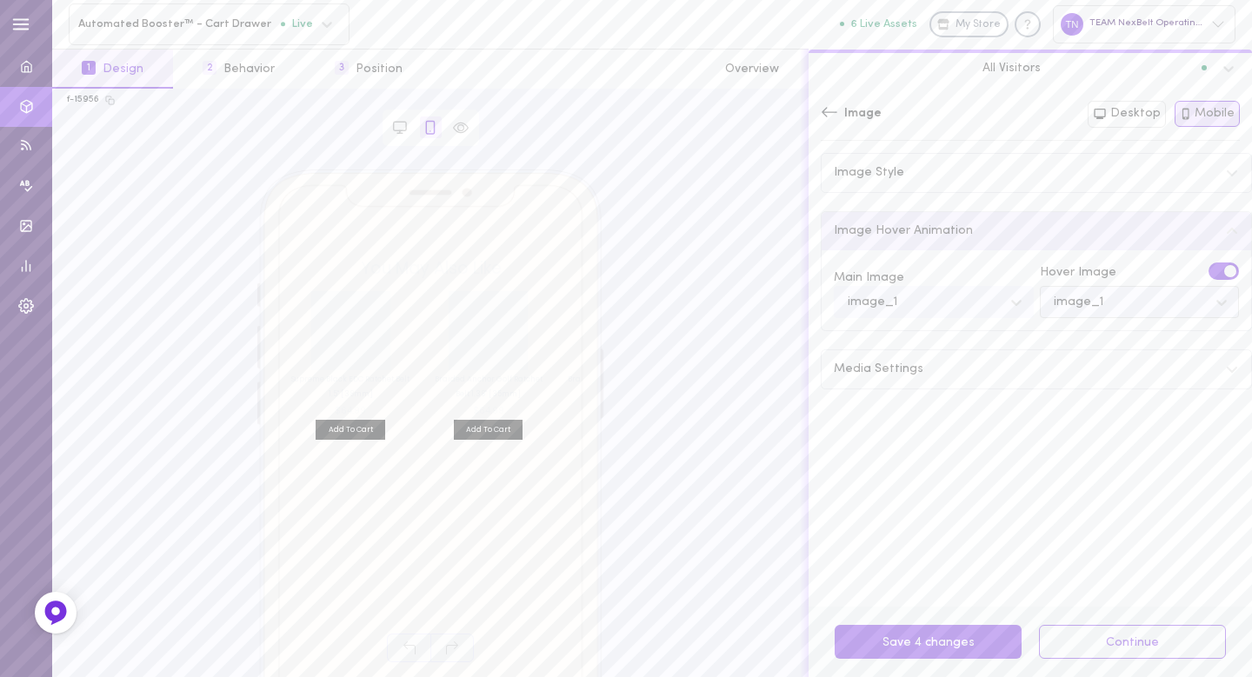
click at [1064, 299] on div "image_1" at bounding box center [1079, 303] width 50 height 12
click at [1090, 372] on div "image_2" at bounding box center [1140, 380] width 200 height 34
click at [831, 115] on icon at bounding box center [829, 111] width 17 height 17
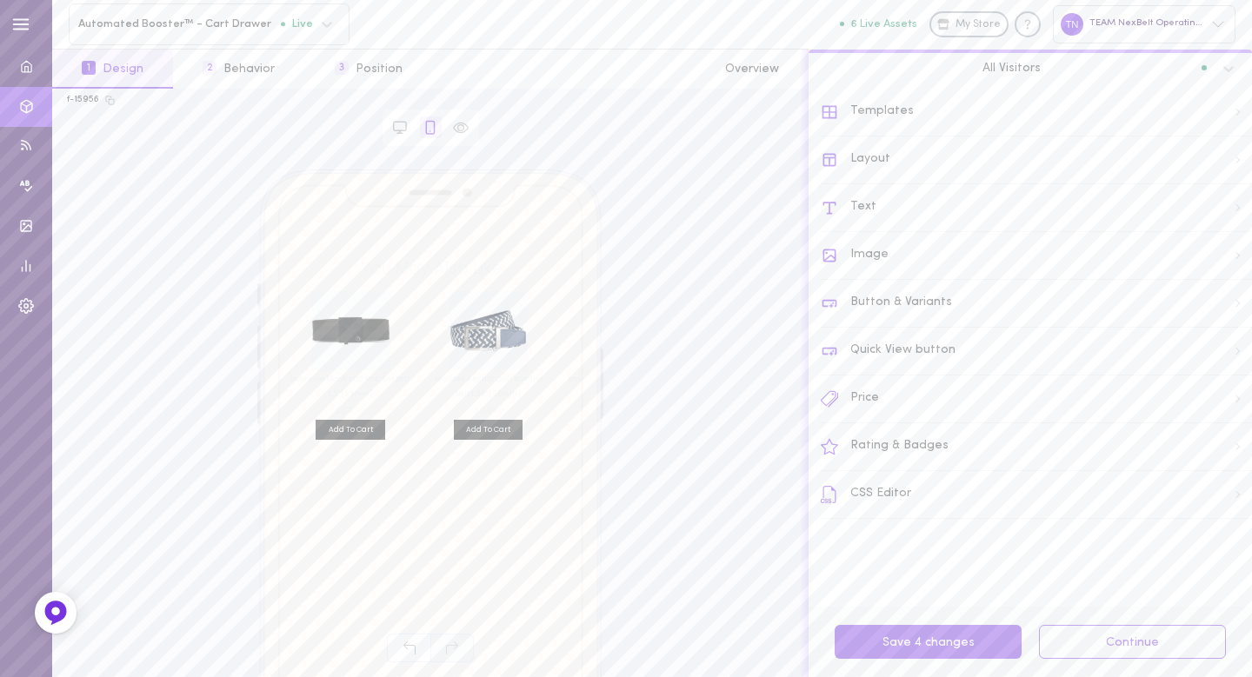
click at [416, 128] on div at bounding box center [431, 128] width 30 height 22
click at [405, 128] on icon at bounding box center [400, 126] width 12 height 9
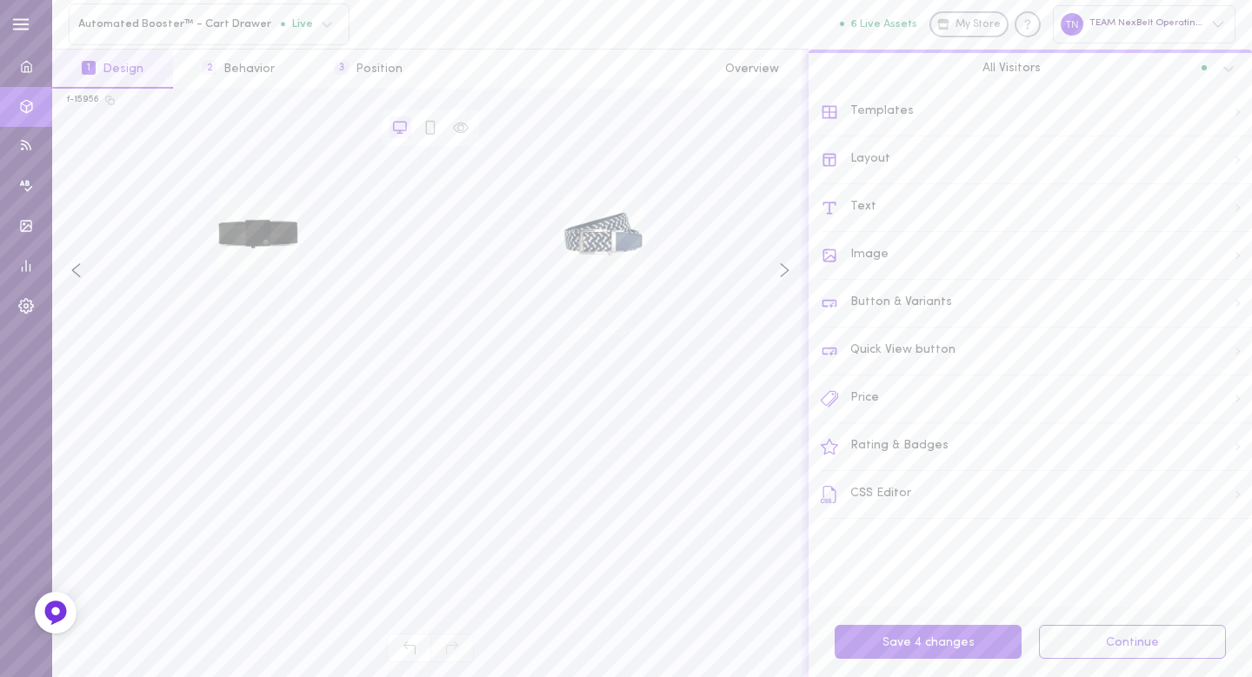
click at [910, 263] on div "Image" at bounding box center [1036, 256] width 431 height 48
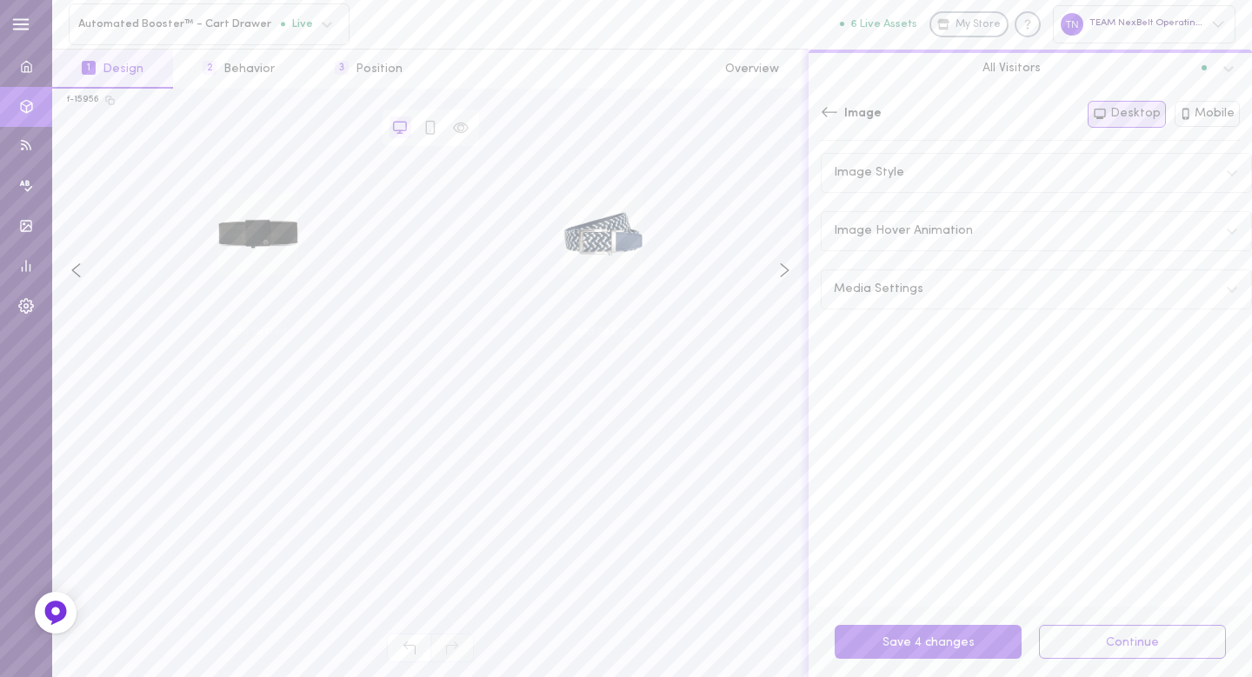
click at [929, 230] on span "Image Hover Animation" at bounding box center [903, 231] width 139 height 12
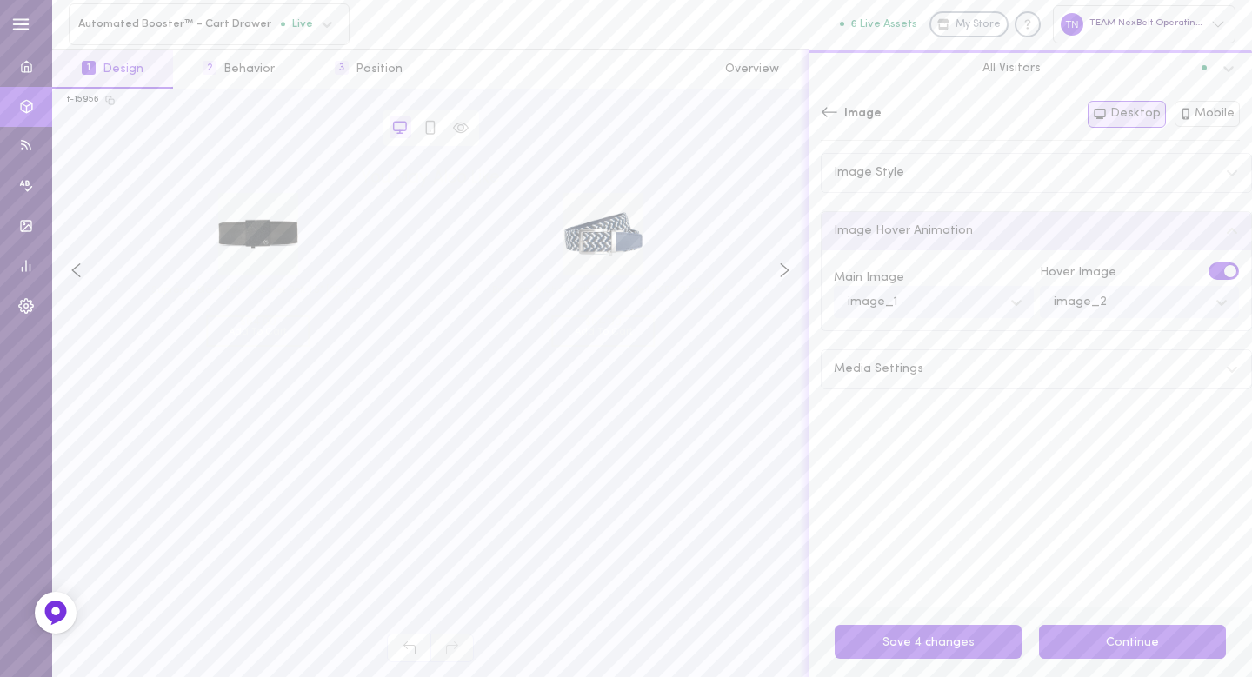
click at [1117, 637] on button "Continue" at bounding box center [1132, 642] width 187 height 34
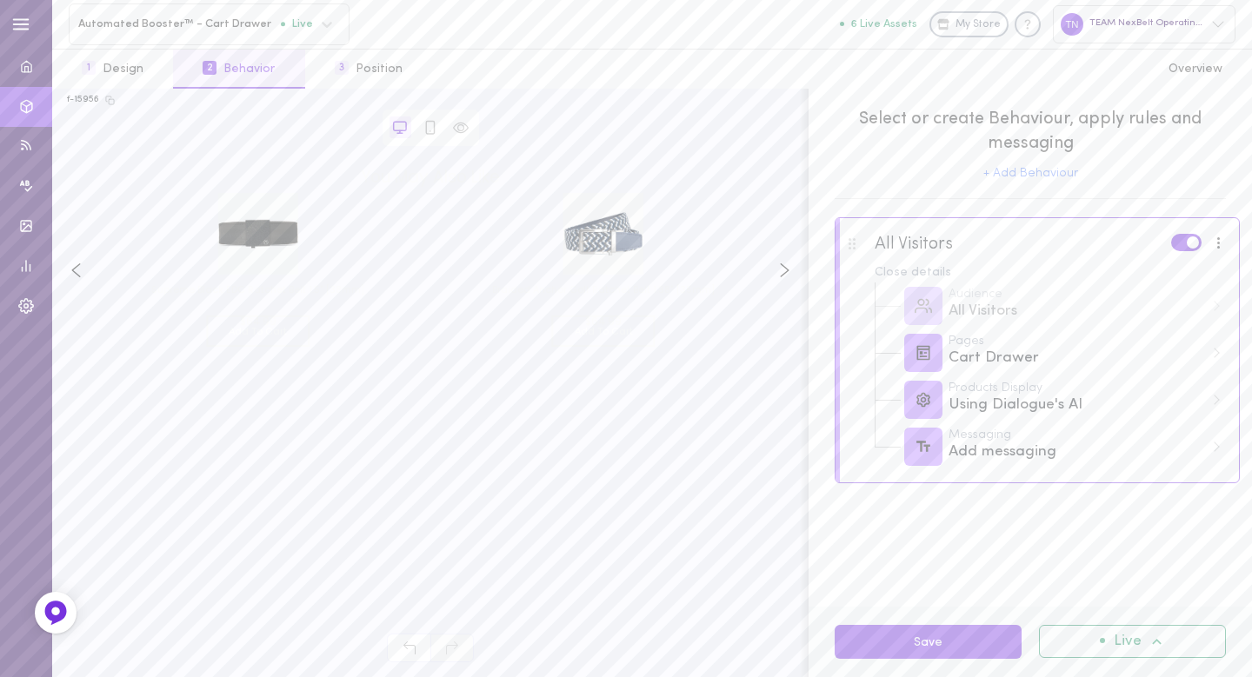
click at [1117, 635] on span "Live" at bounding box center [1128, 642] width 28 height 15
click at [1126, 603] on div "Deactivate" at bounding box center [1147, 598] width 129 height 14
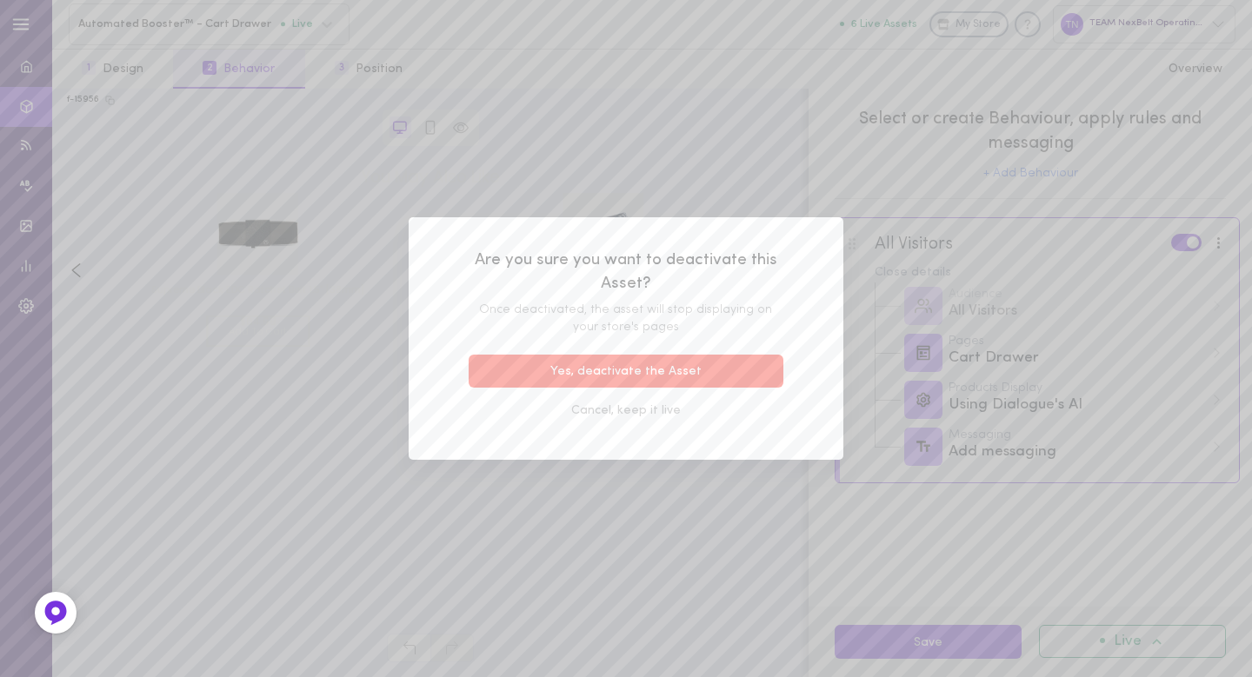
click at [717, 356] on button "Yes, deactivate the Asset" at bounding box center [626, 372] width 315 height 34
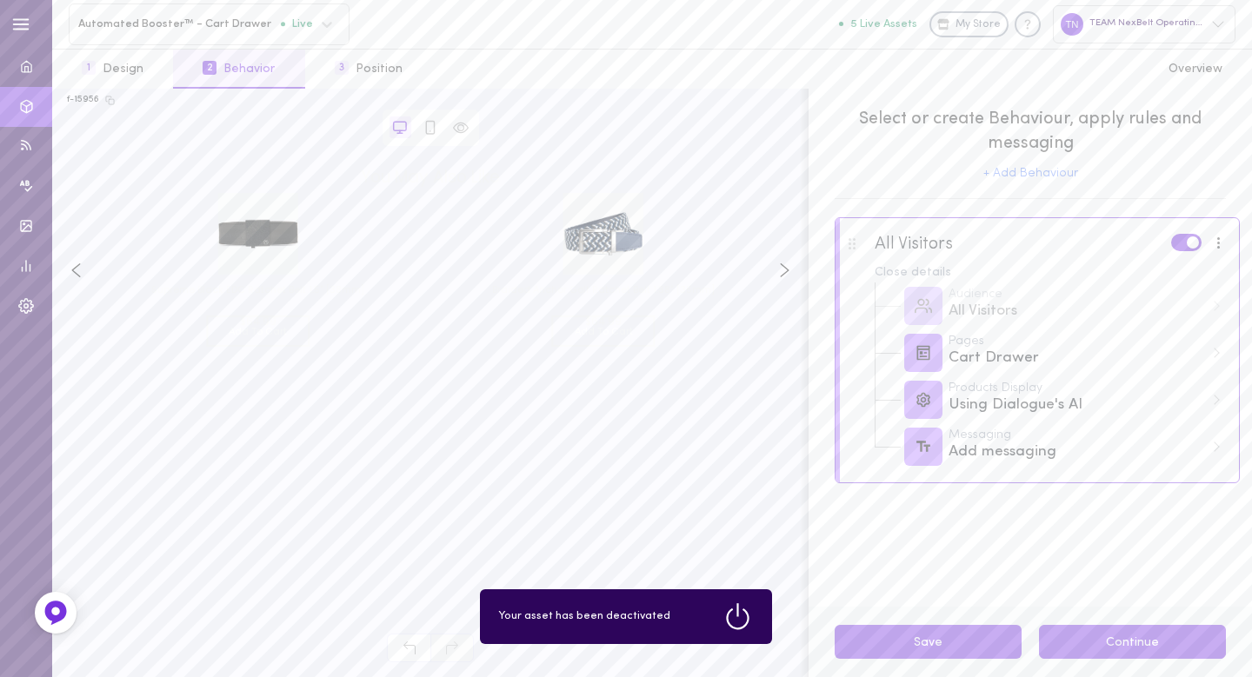
click at [1121, 650] on button "Continue" at bounding box center [1132, 642] width 187 height 34
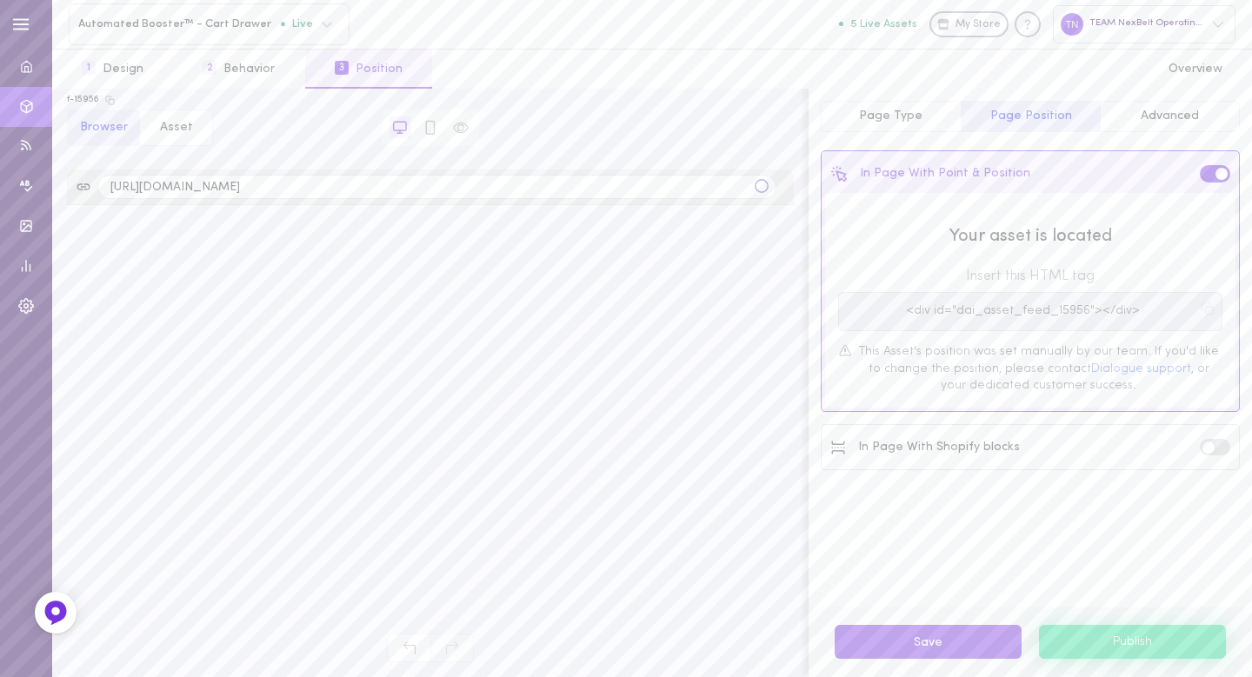
click at [1121, 650] on button "Publish" at bounding box center [1132, 641] width 187 height 33
click at [1063, 542] on div "In Page With Point & Position Your asset is located Insert this HTML tag <div i…" at bounding box center [1030, 370] width 443 height 476
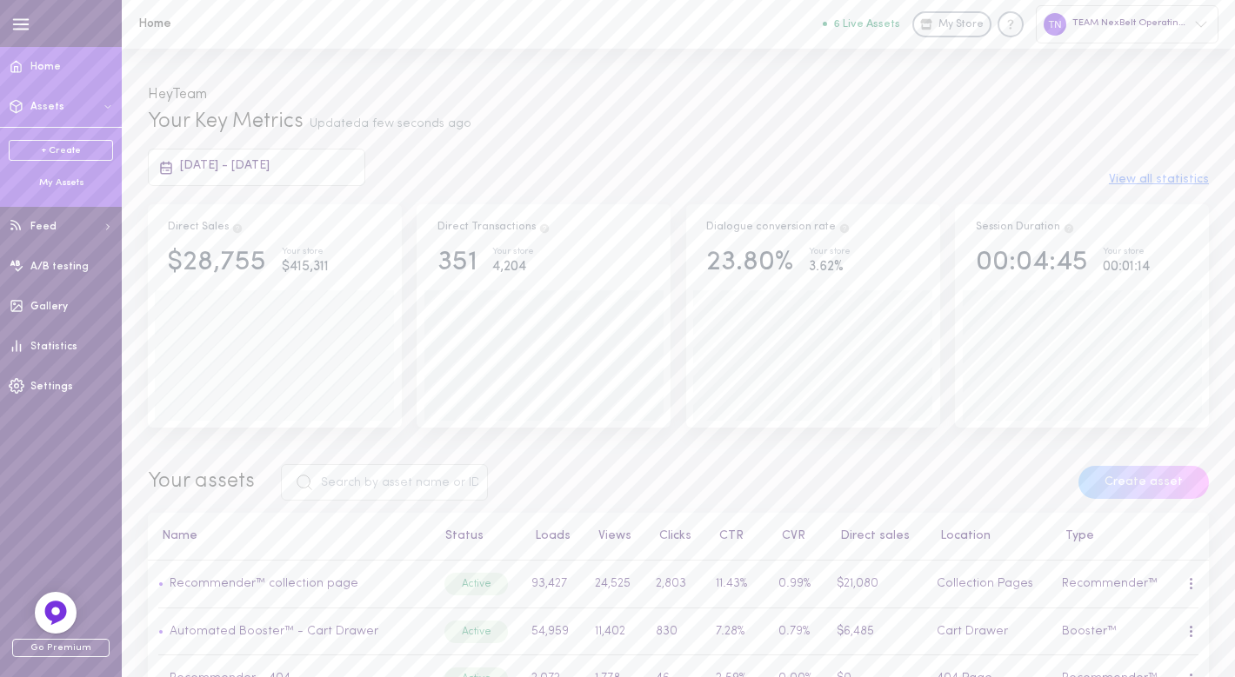
click at [69, 182] on div "My Assets" at bounding box center [61, 184] width 104 height 14
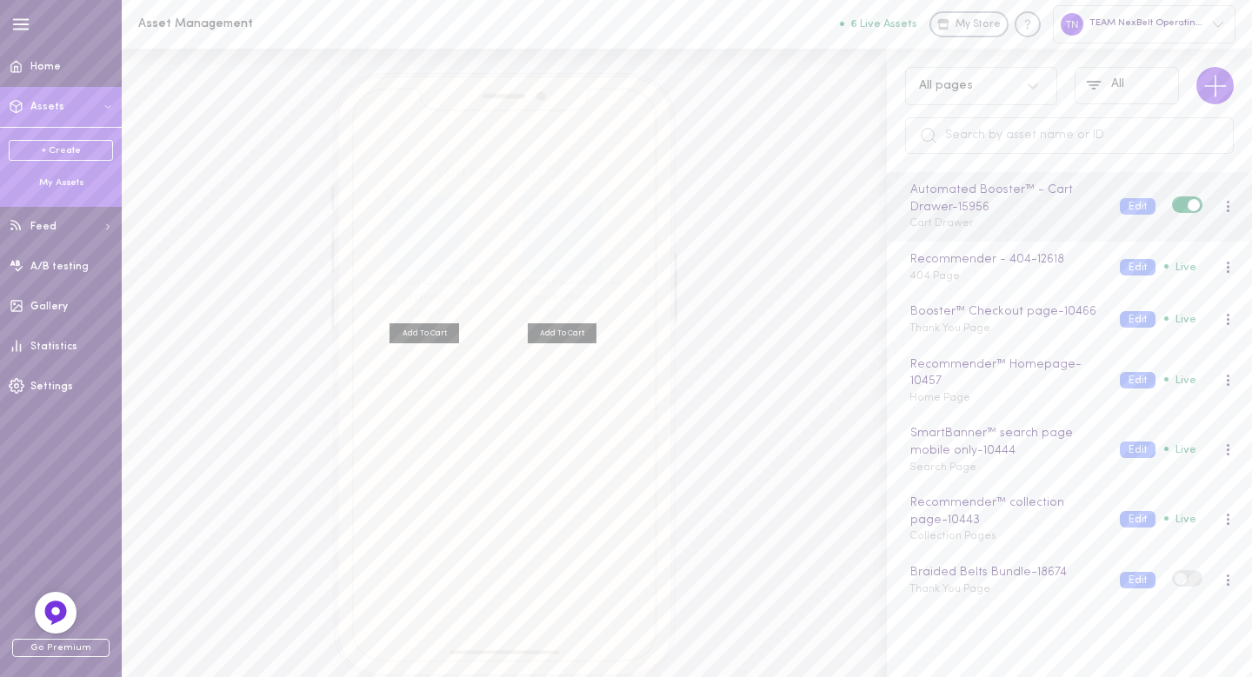
click at [1188, 209] on span at bounding box center [1194, 205] width 12 height 12
click at [0, 0] on input "checkbox" at bounding box center [0, 0] width 0 height 0
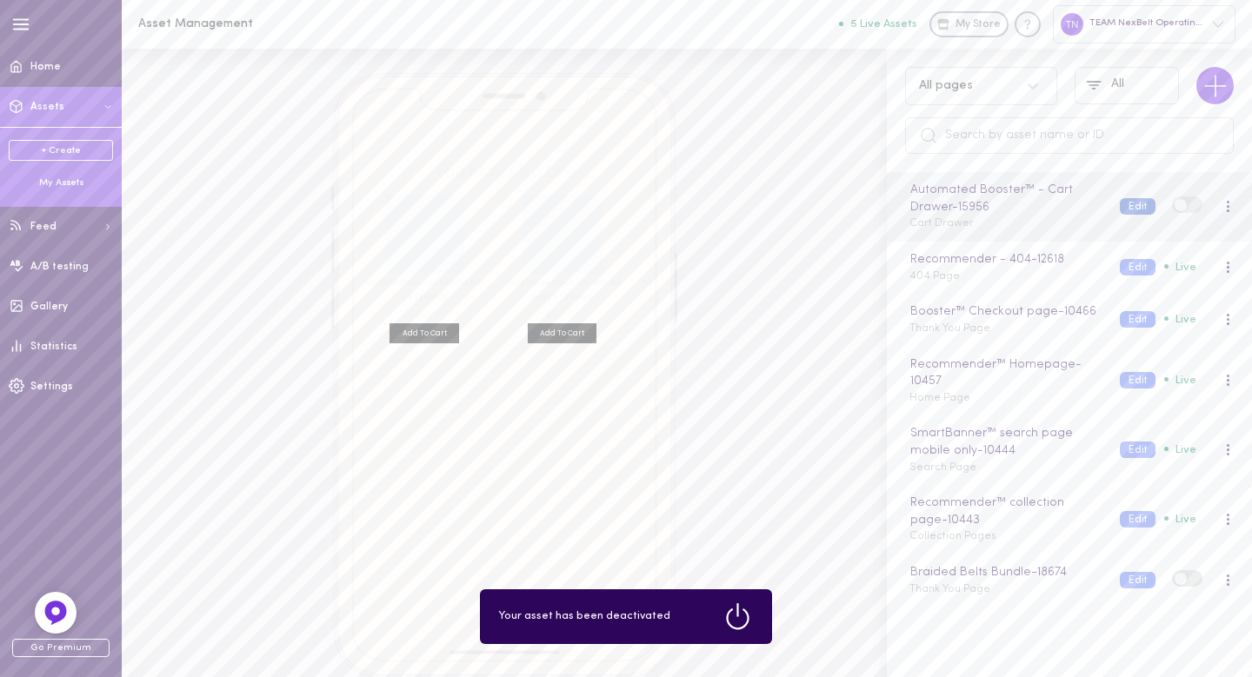
click at [1120, 206] on button "Edit" at bounding box center [1138, 206] width 36 height 17
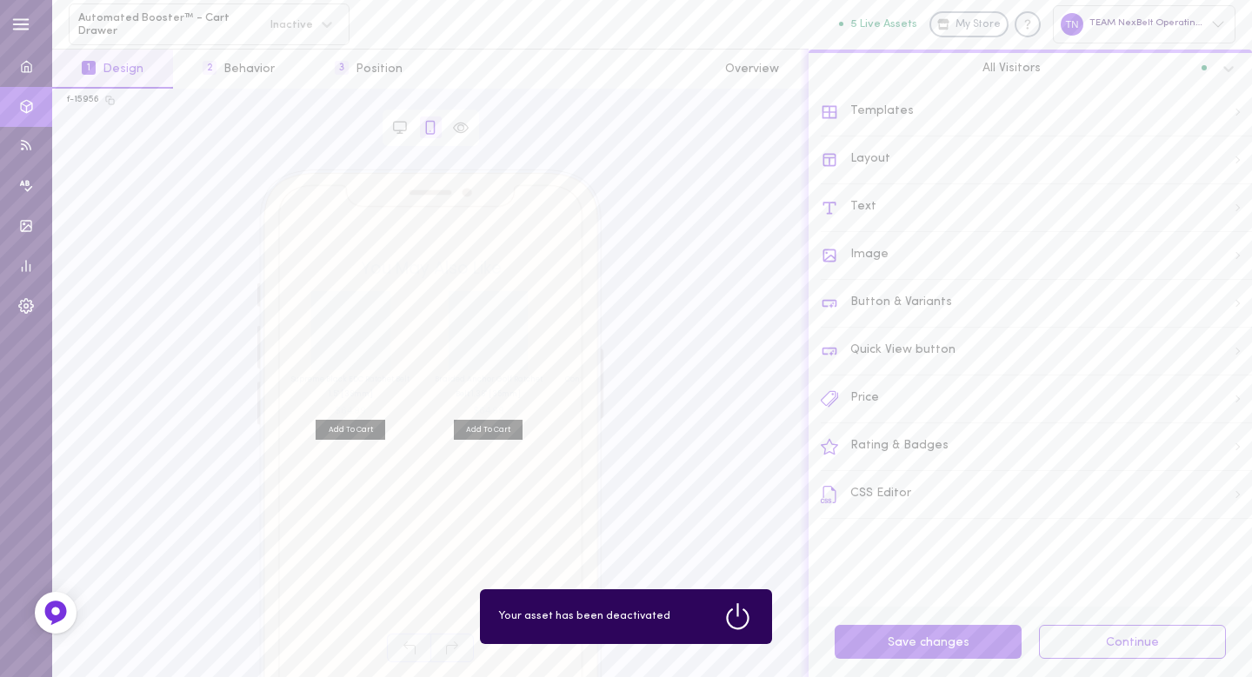
click at [887, 110] on div "Templates" at bounding box center [1036, 113] width 431 height 48
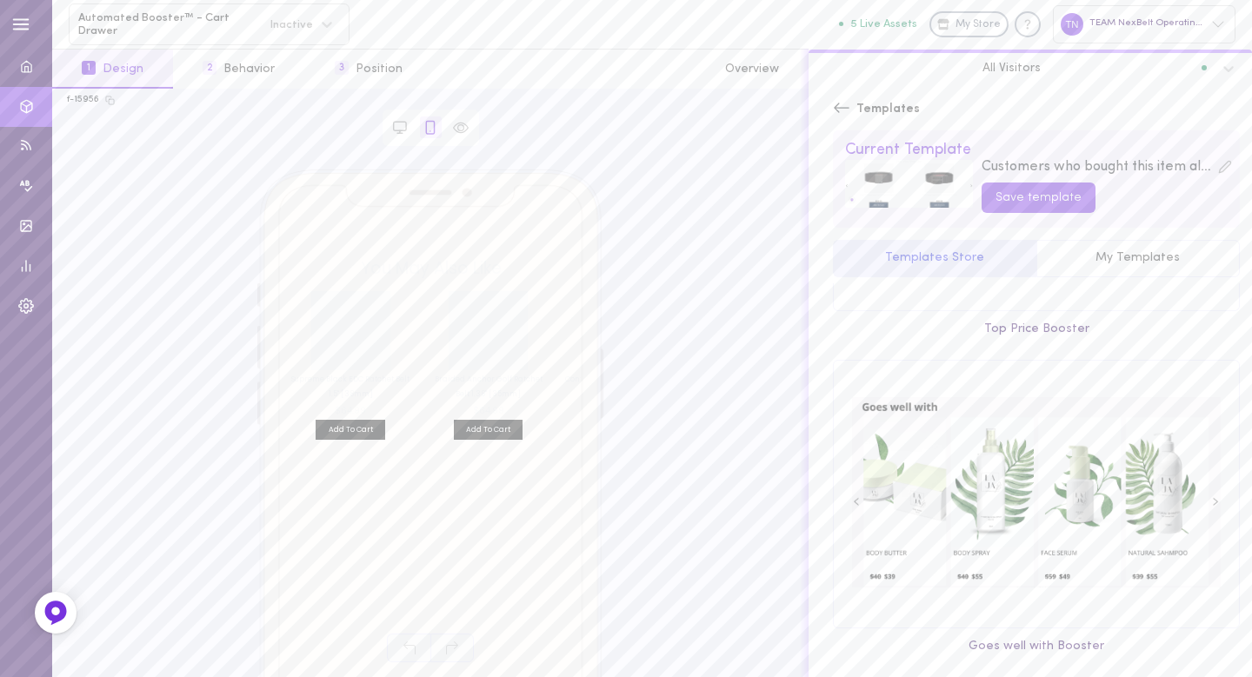
scroll to position [957, 0]
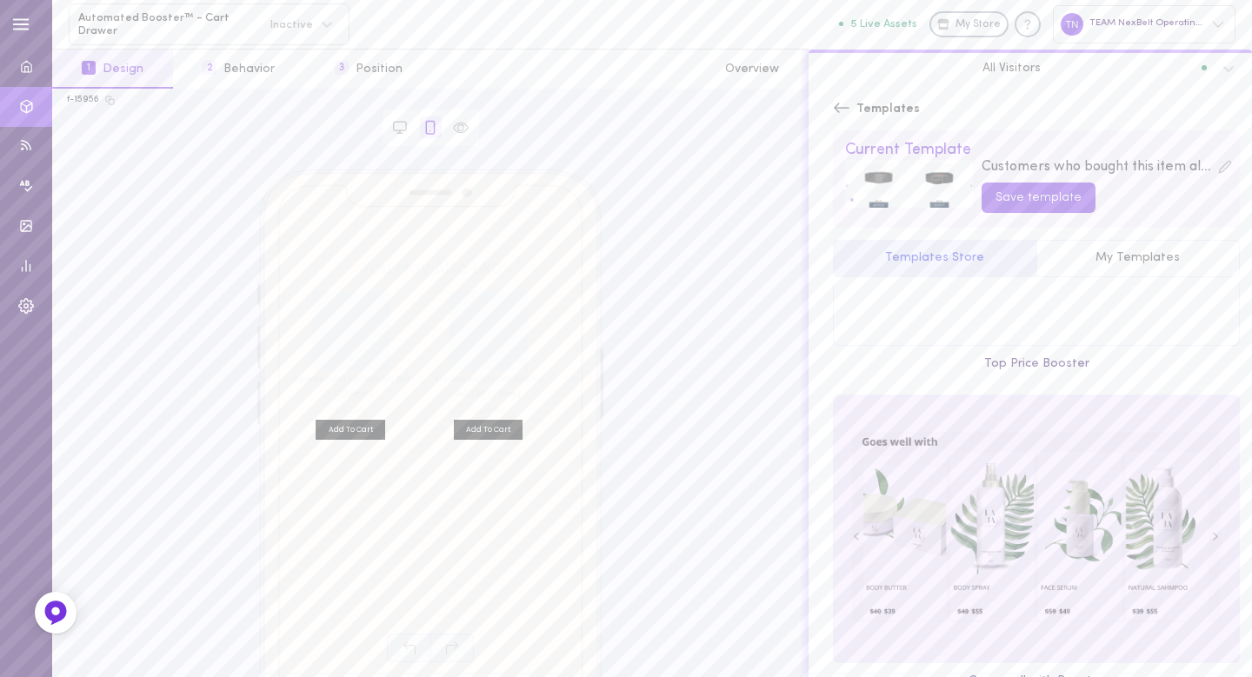
click at [1065, 522] on div at bounding box center [1036, 529] width 405 height 267
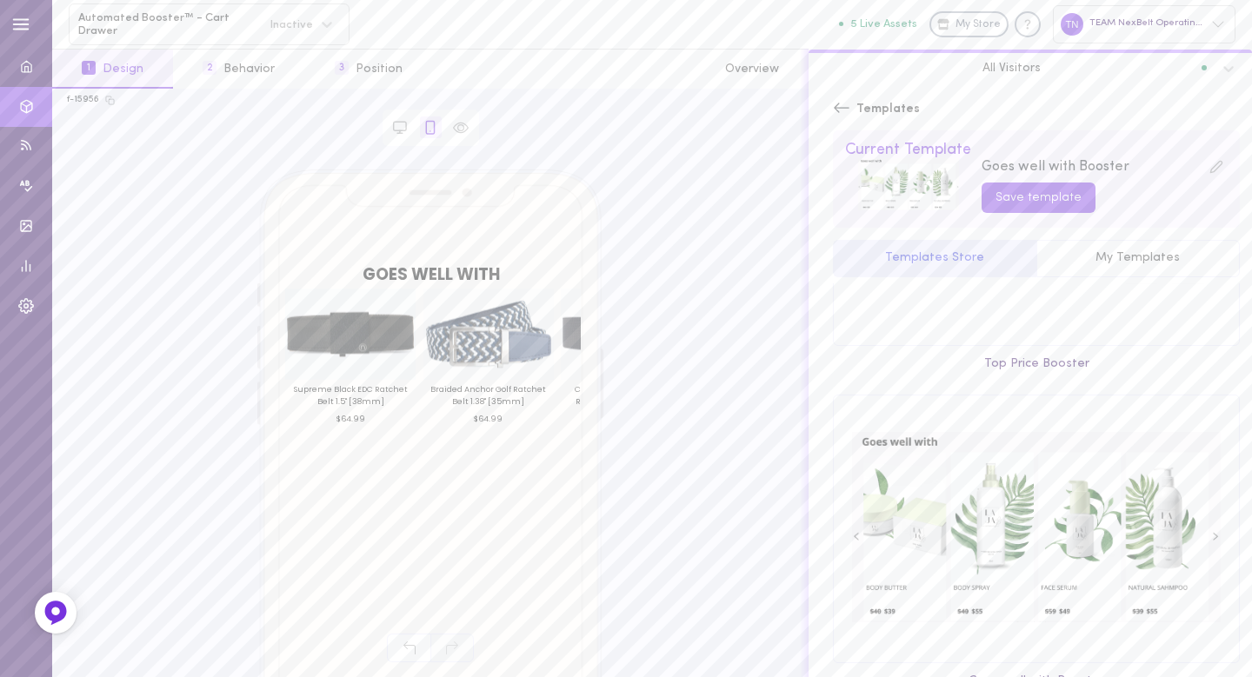
click at [848, 110] on icon at bounding box center [841, 107] width 17 height 17
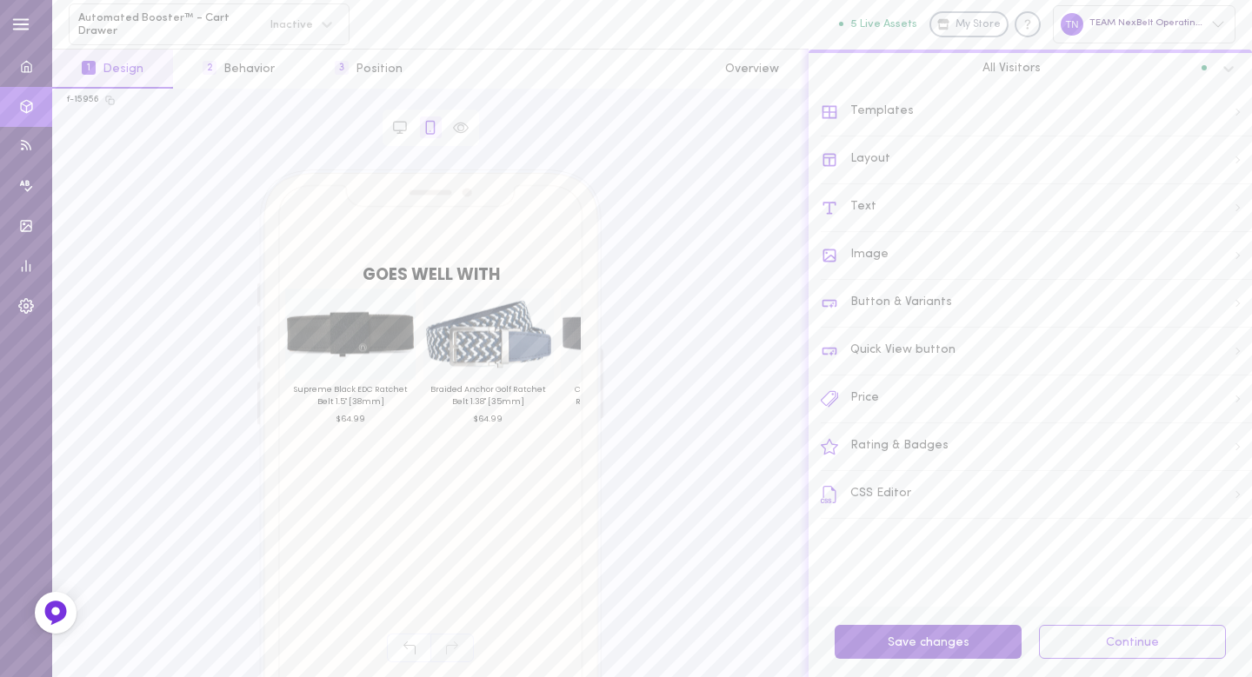
click at [999, 643] on button "Save changes" at bounding box center [928, 642] width 187 height 34
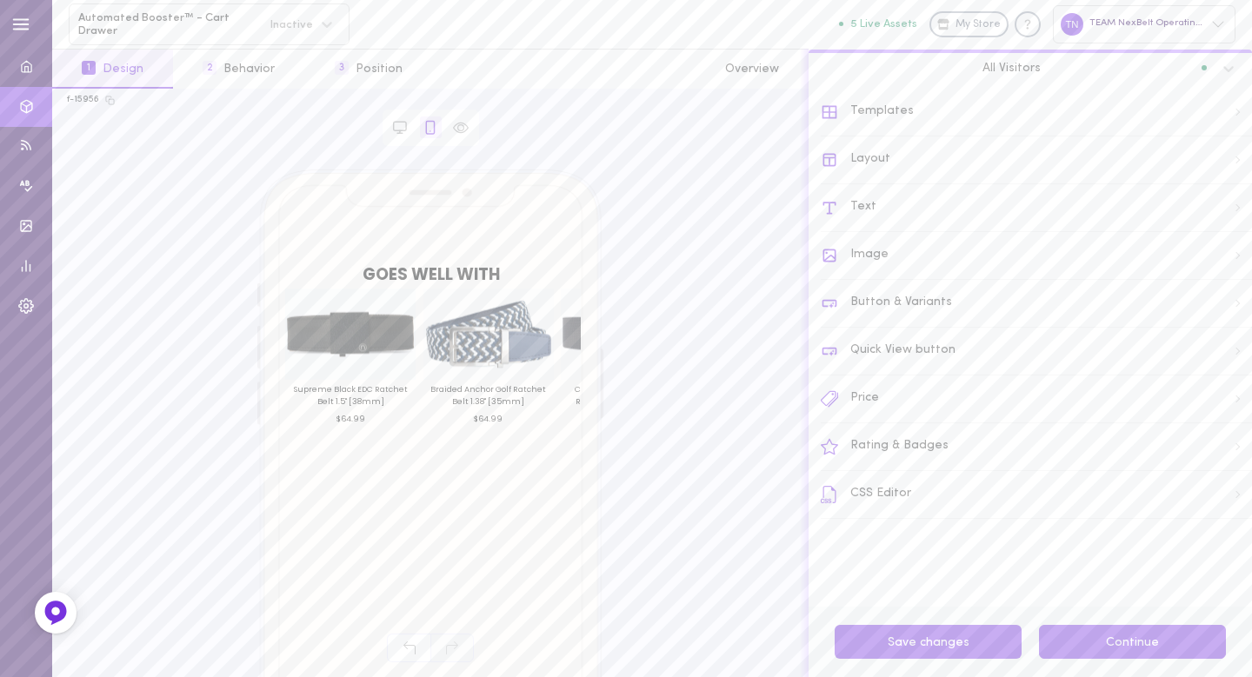
click at [1106, 649] on button "Continue" at bounding box center [1132, 642] width 187 height 34
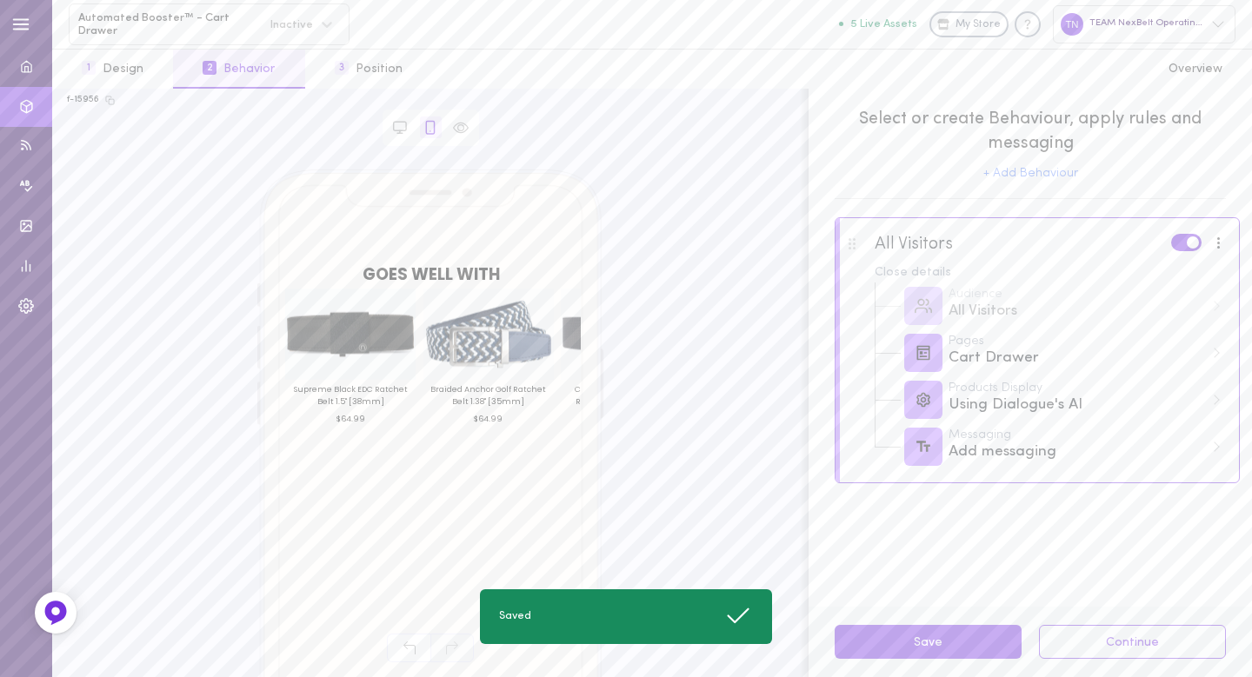
click at [1106, 649] on button "Continue" at bounding box center [1132, 642] width 187 height 34
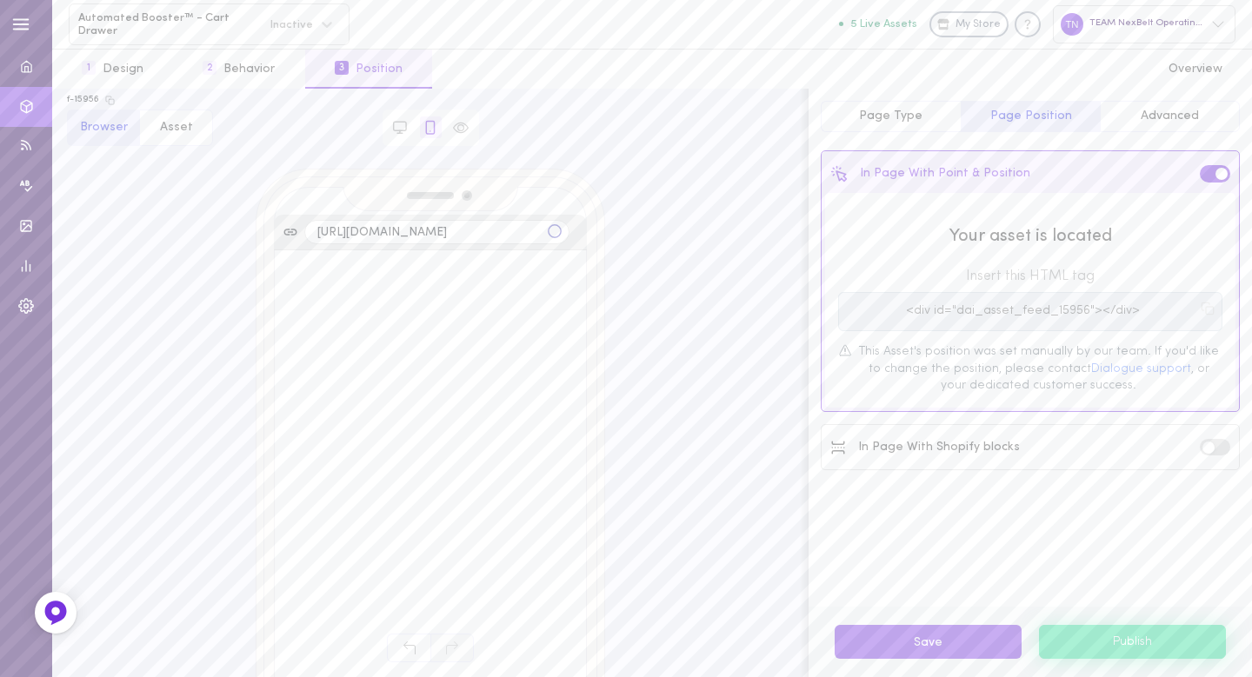
click at [1106, 649] on button "Publish" at bounding box center [1132, 641] width 187 height 33
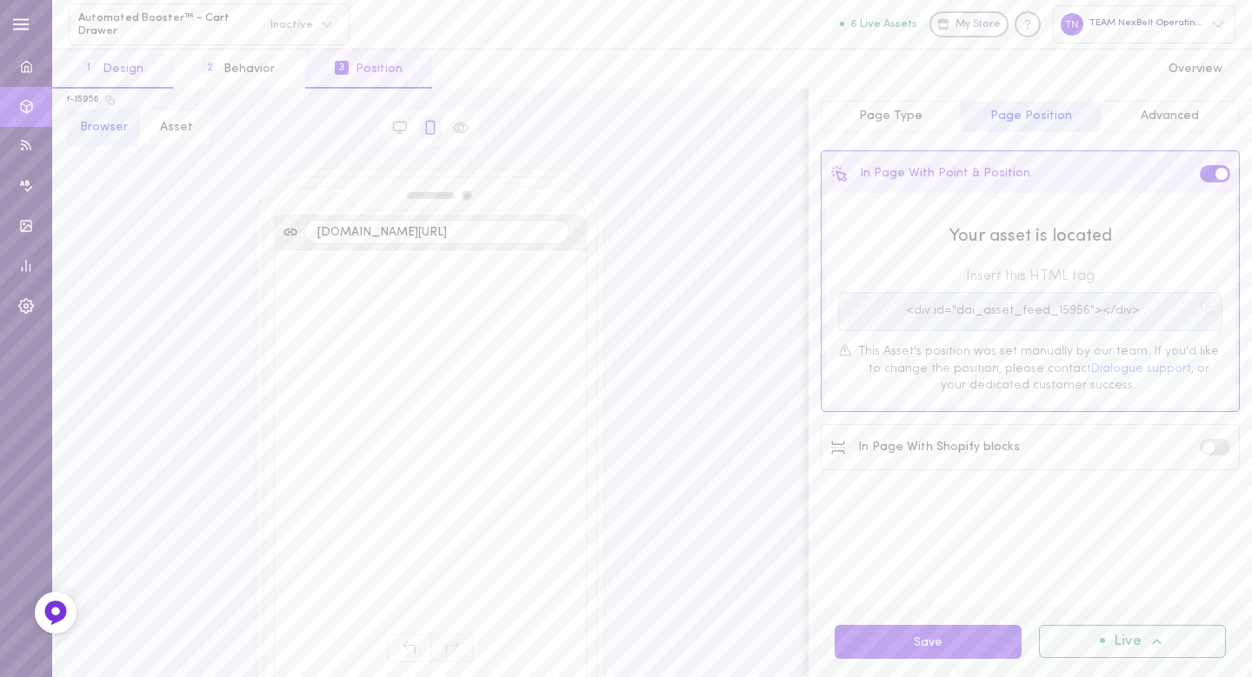
click at [164, 60] on button "1 Design" at bounding box center [112, 69] width 121 height 39
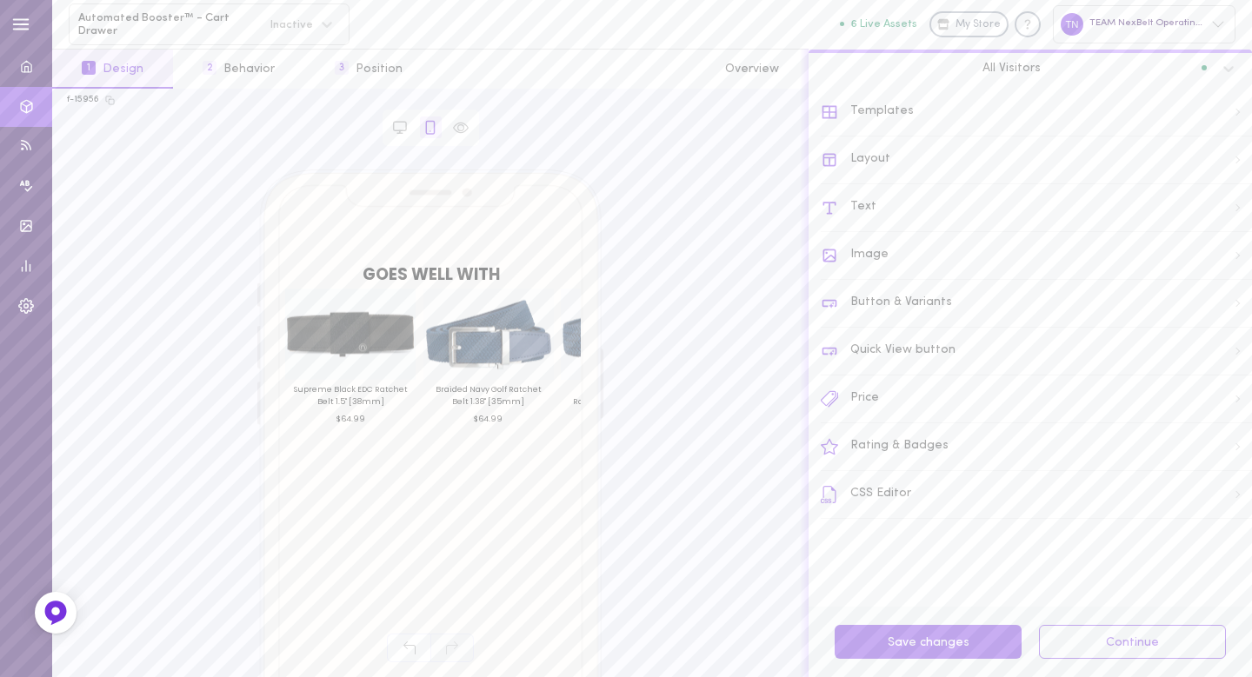
click at [876, 210] on div "Text" at bounding box center [1036, 208] width 431 height 48
click at [894, 240] on div "Item Title" at bounding box center [1037, 238] width 430 height 38
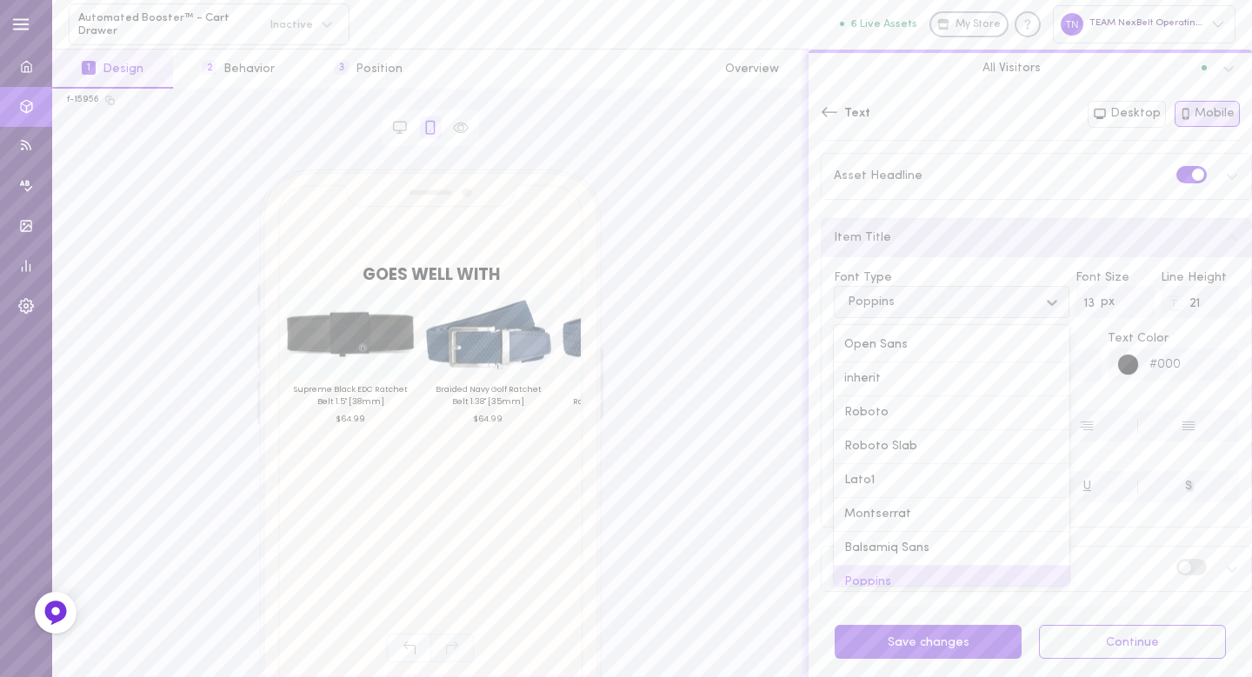
click at [1004, 297] on div "Poppins" at bounding box center [938, 301] width 198 height 23
click at [957, 478] on div "Montserrat" at bounding box center [952, 491] width 236 height 34
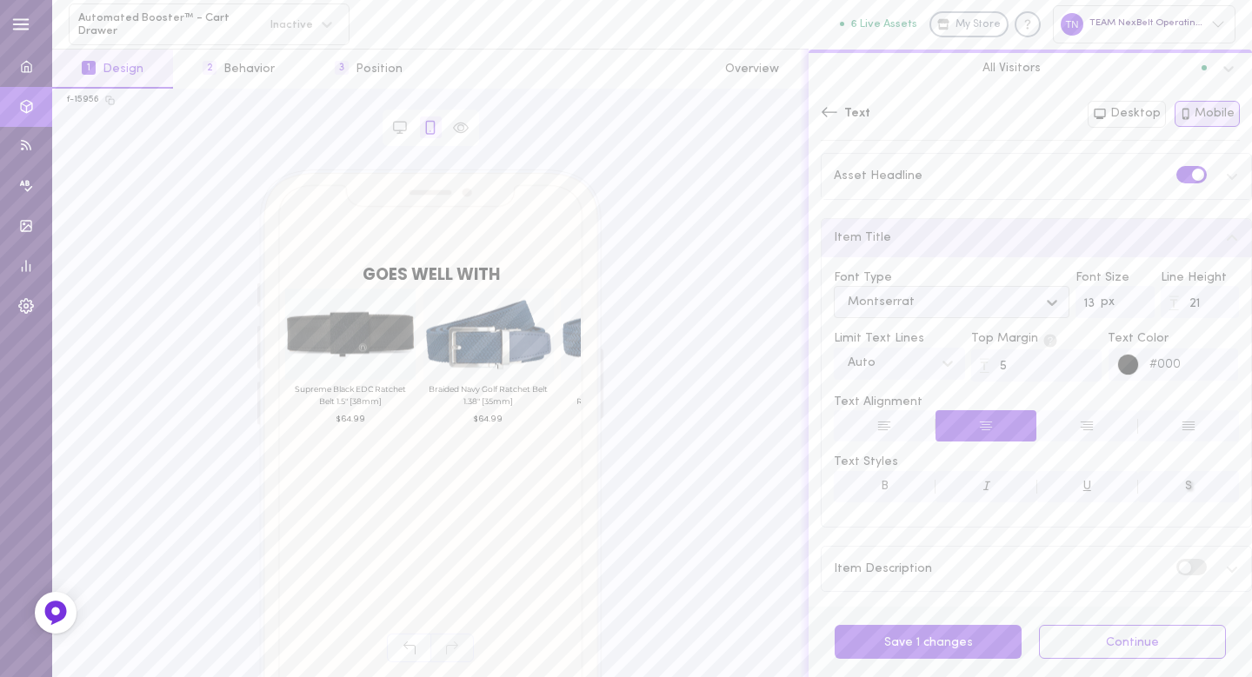
click at [887, 478] on button "B" at bounding box center [885, 486] width 102 height 31
click at [1109, 370] on div at bounding box center [1124, 365] width 30 height 32
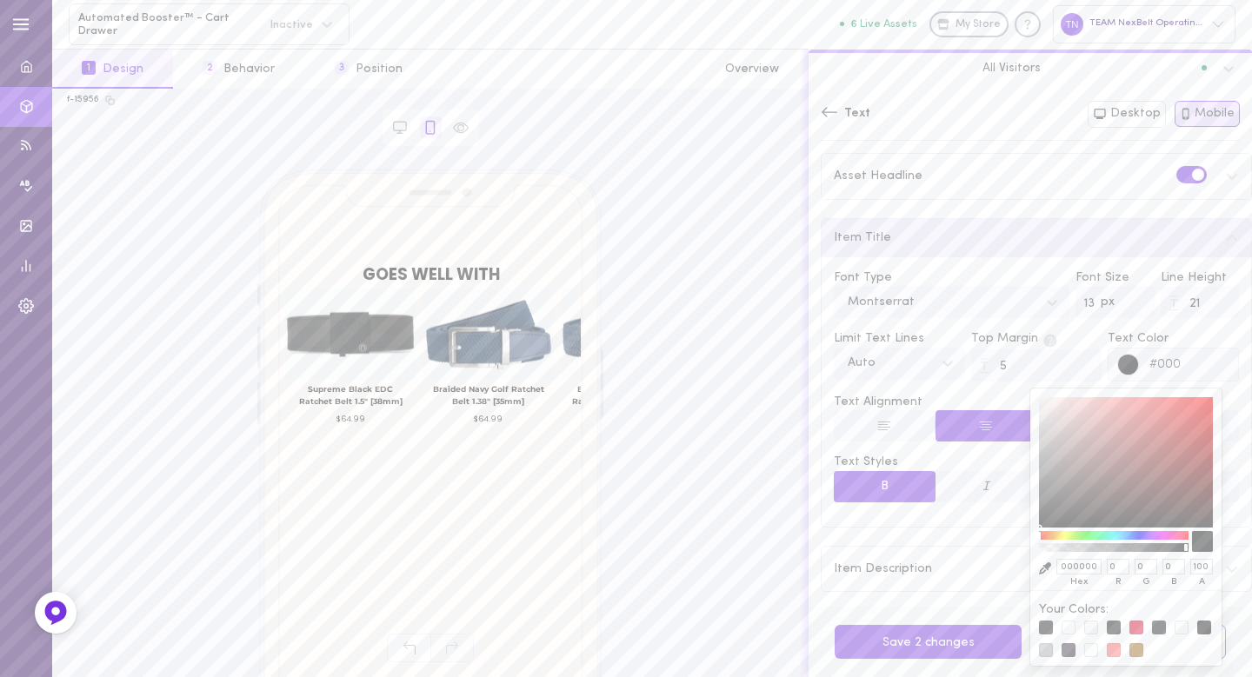
click at [1070, 629] on div at bounding box center [1069, 628] width 14 height 14
type input "#ffffffff"
type input "FFFFFF"
type input "255"
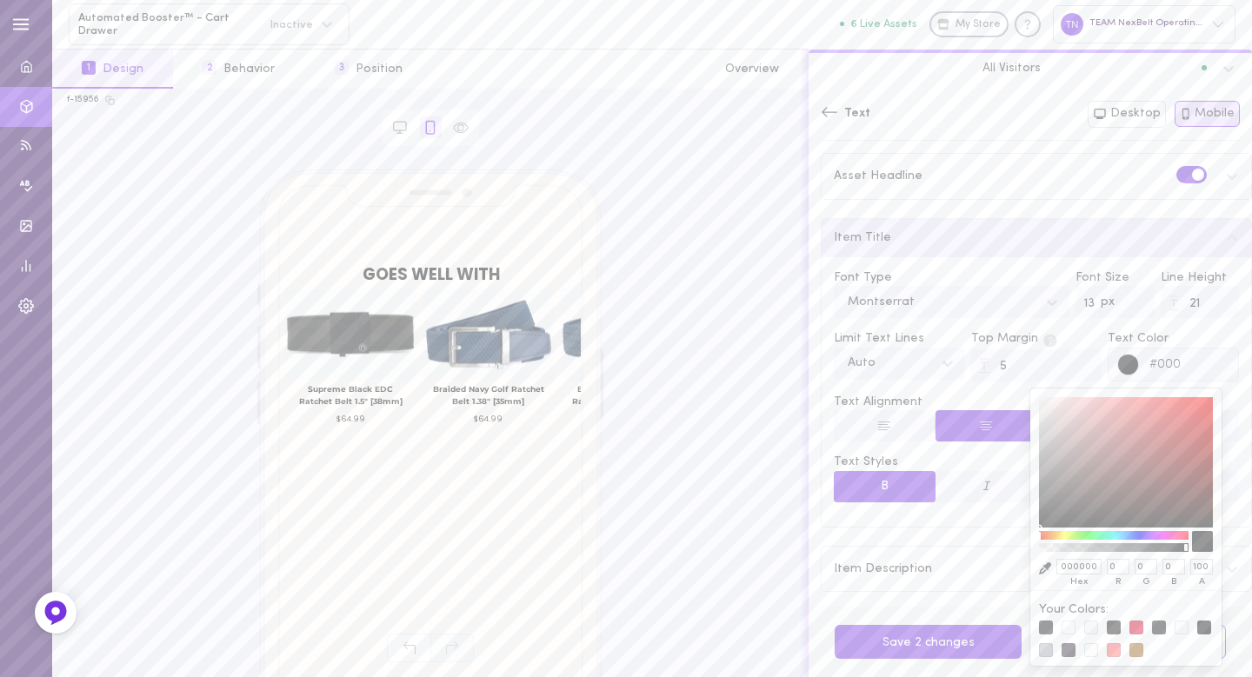
type input "255"
click at [835, 104] on icon at bounding box center [829, 111] width 17 height 17
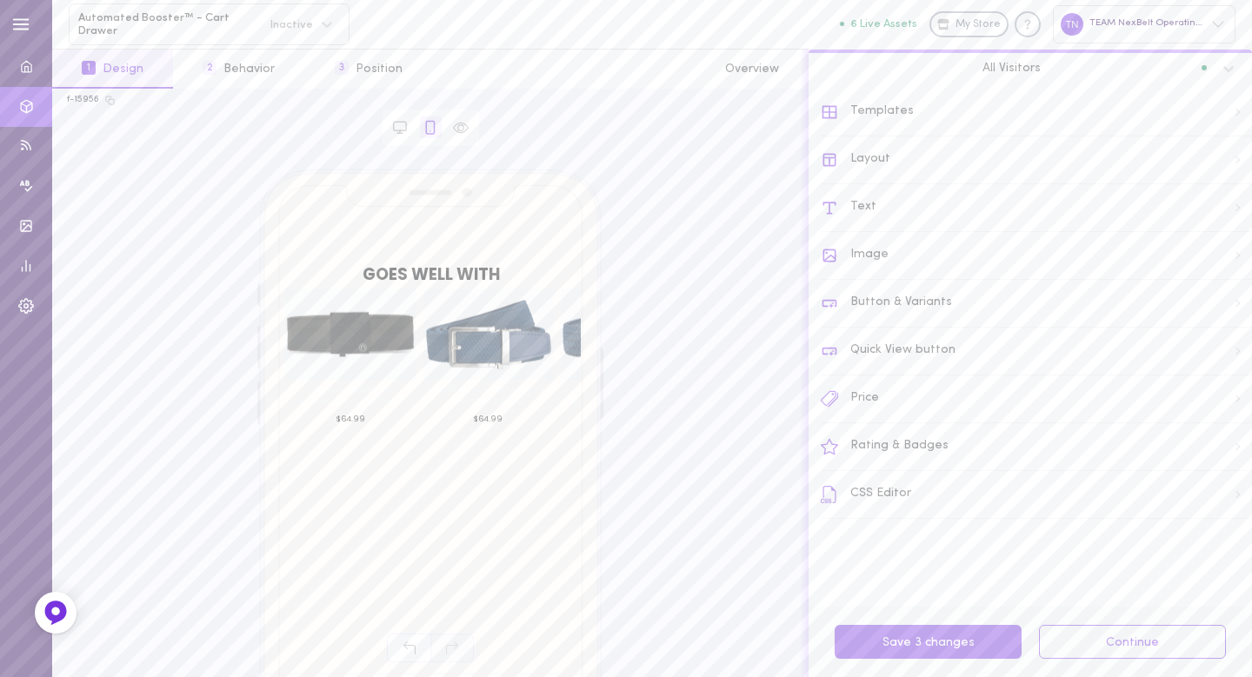
click at [877, 162] on div "Layout" at bounding box center [1036, 161] width 431 height 48
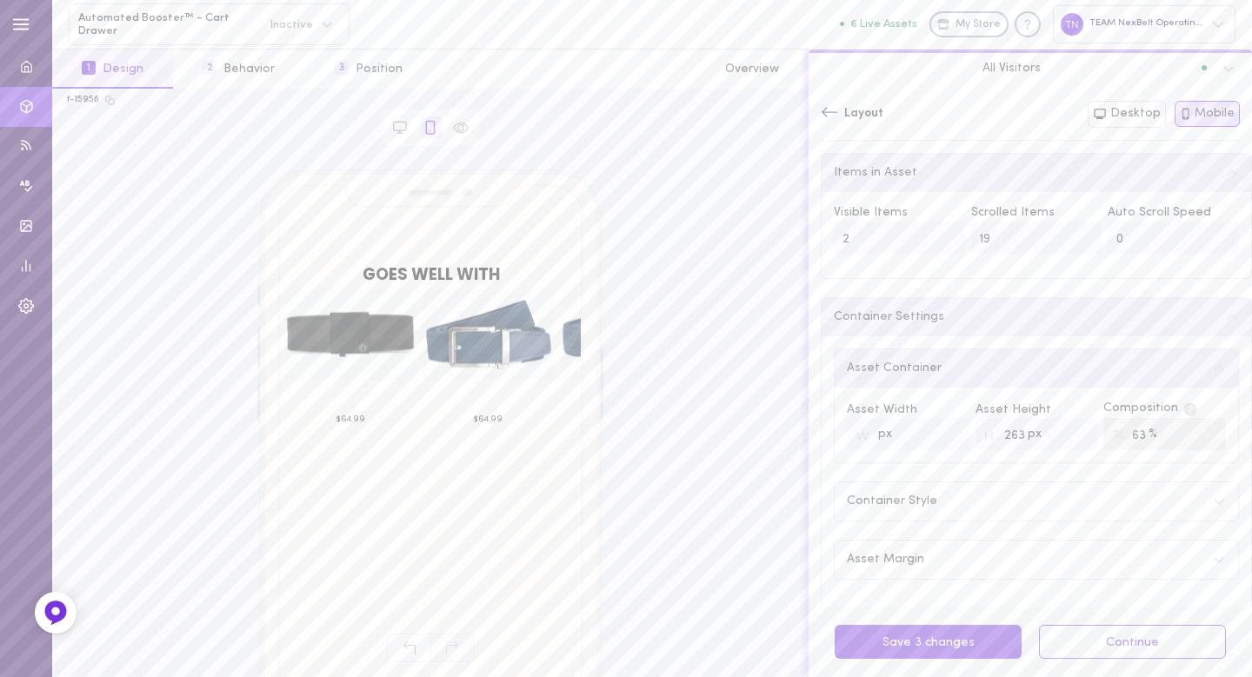
click at [933, 501] on div "Container Style" at bounding box center [1036, 502] width 403 height 38
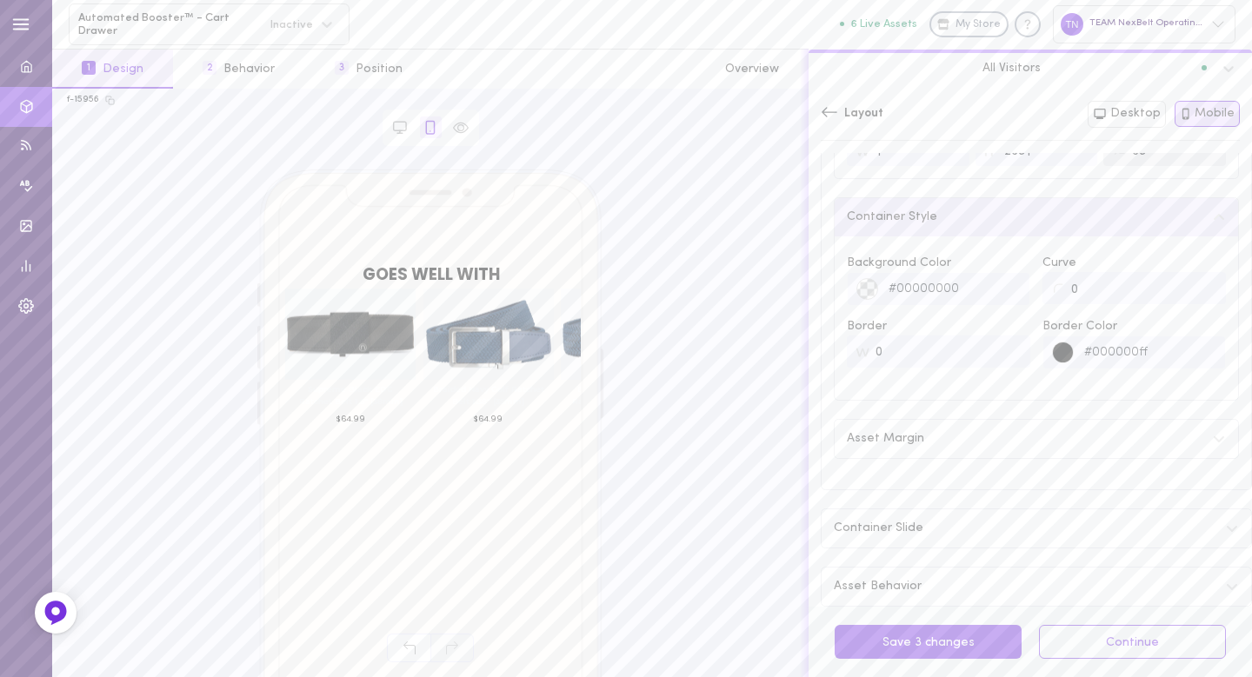
scroll to position [311, 0]
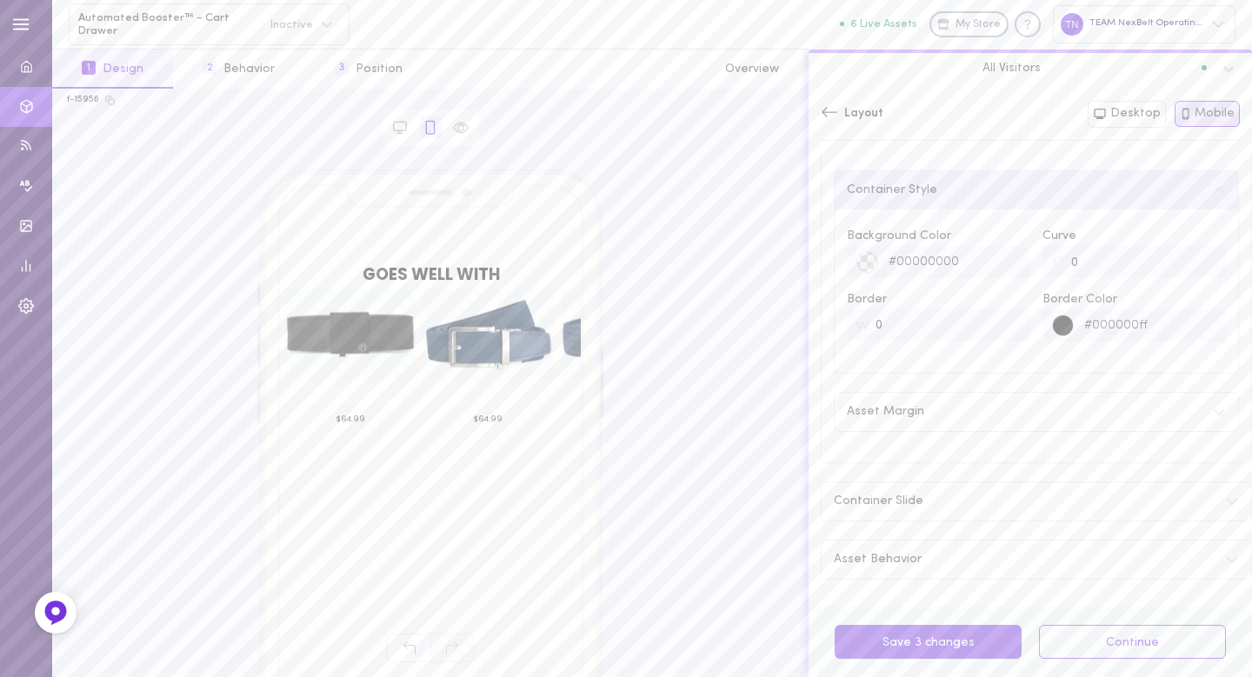
click at [917, 497] on span "Container Slide" at bounding box center [879, 502] width 90 height 12
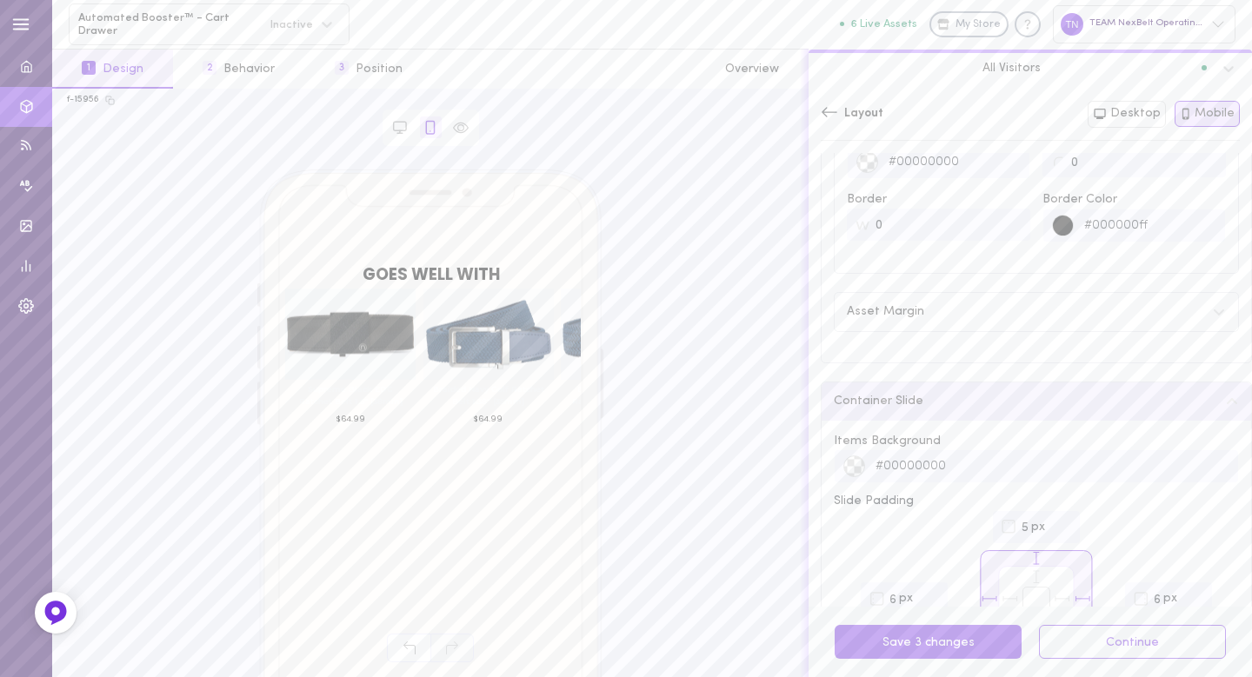
scroll to position [590, 0]
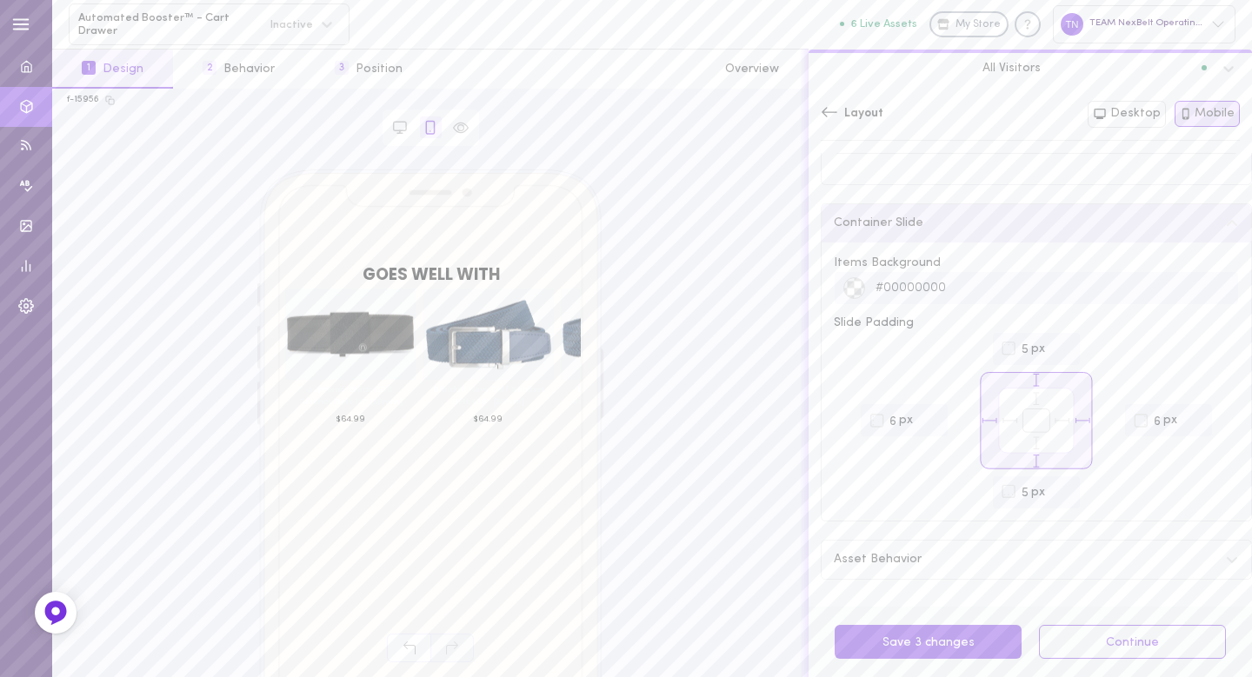
click at [928, 567] on div "Asset Behavior" at bounding box center [1037, 560] width 430 height 38
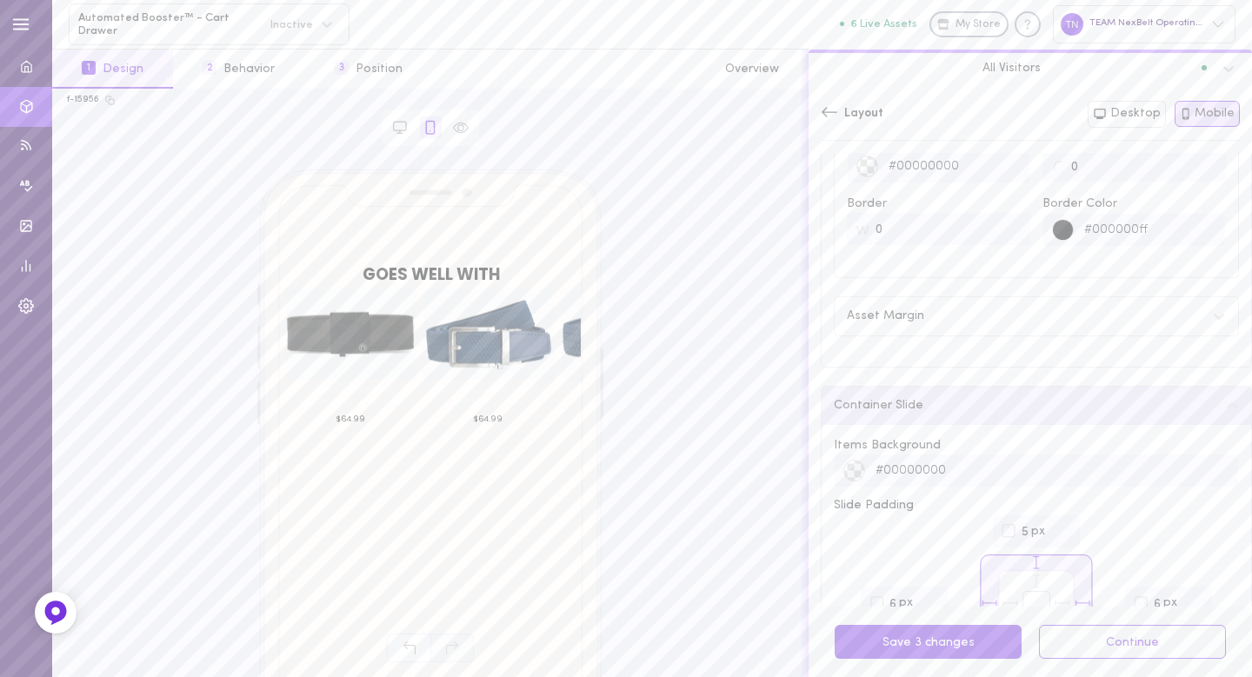
scroll to position [0, 0]
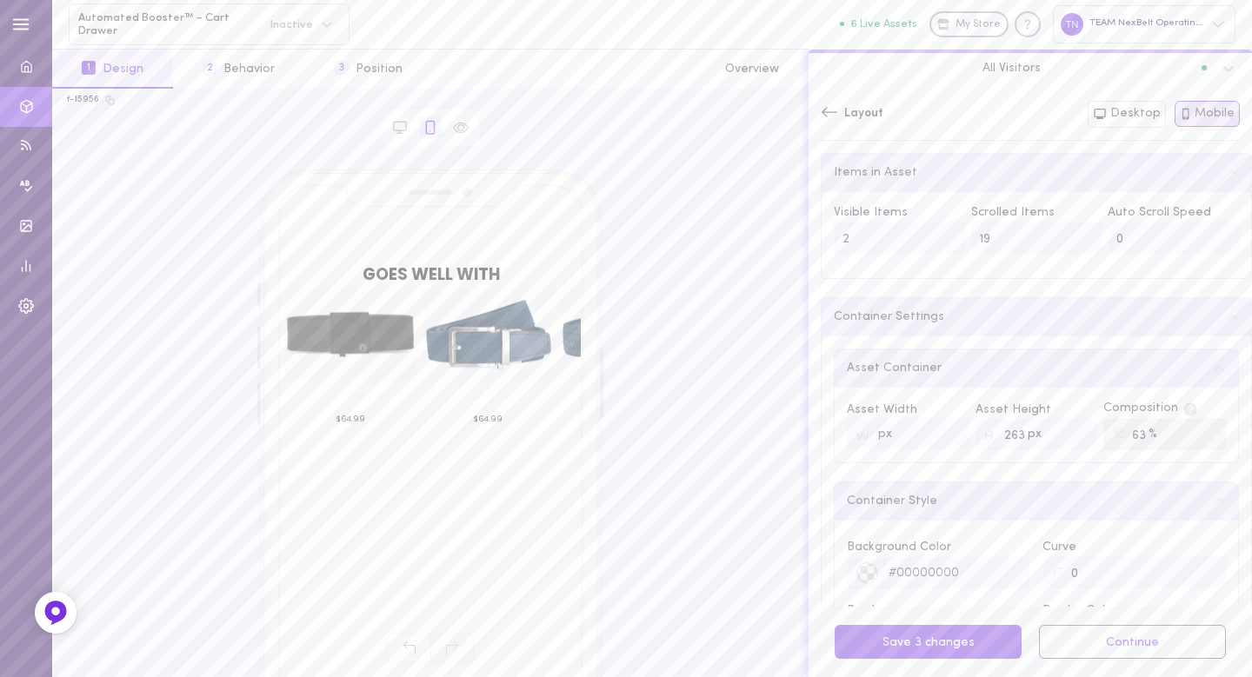
click at [830, 114] on icon at bounding box center [829, 111] width 17 height 17
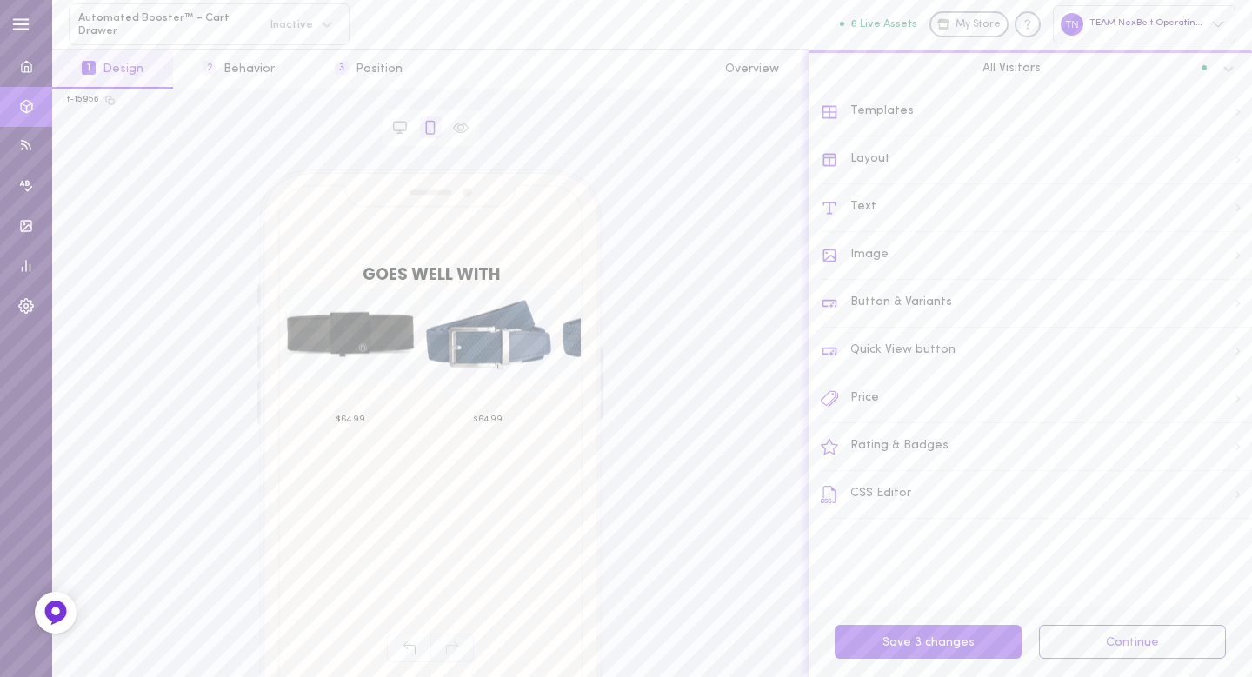
click at [876, 207] on div "Text" at bounding box center [1036, 208] width 431 height 48
click at [1225, 180] on icon at bounding box center [1232, 177] width 14 height 14
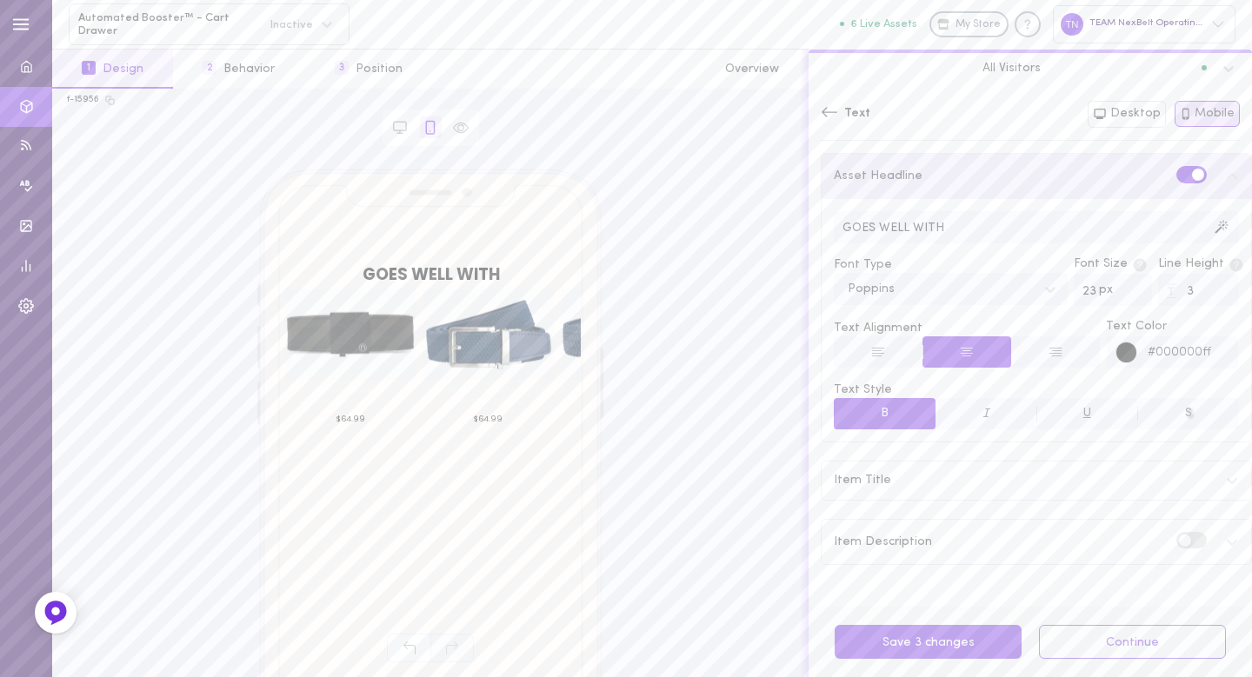
click at [1118, 353] on div at bounding box center [1128, 354] width 22 height 22
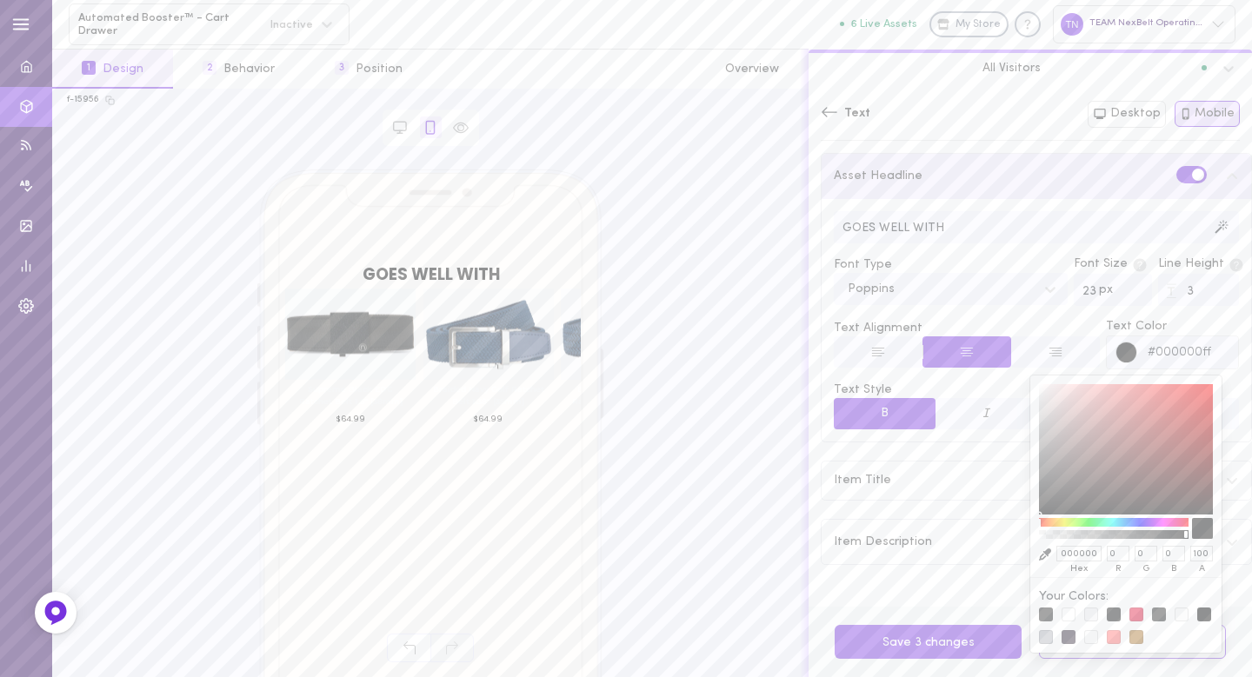
click at [1068, 614] on div at bounding box center [1069, 615] width 14 height 14
type input "#ffffffff"
type input "FFFFFF"
type input "255"
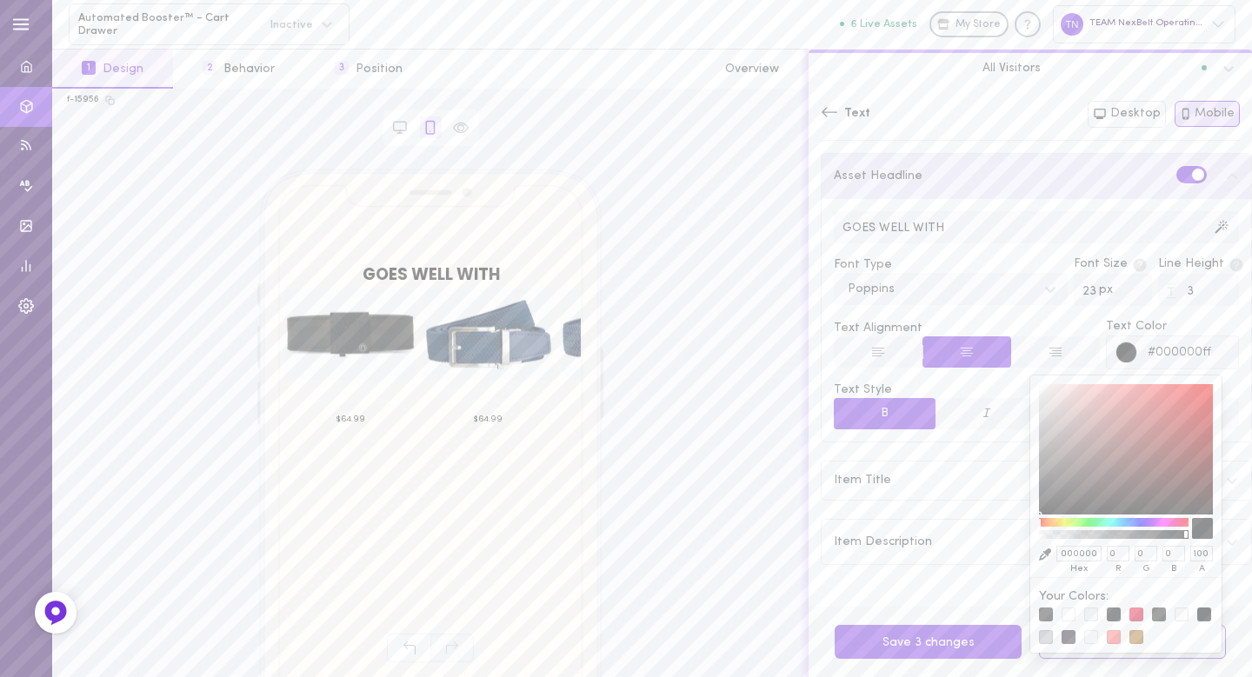
type input "255"
click at [1089, 610] on div at bounding box center [1091, 615] width 14 height 14
type input "#f0f1f3ff"
type input "F0F1F3"
type input "240"
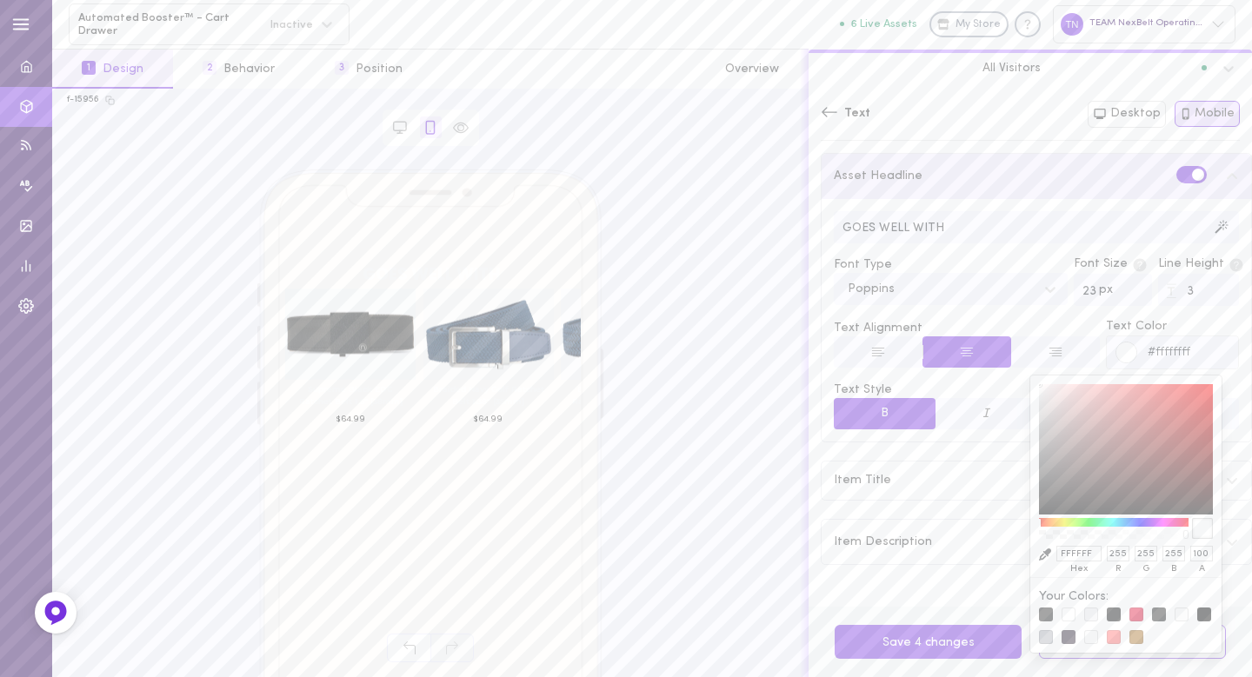
type input "241"
type input "243"
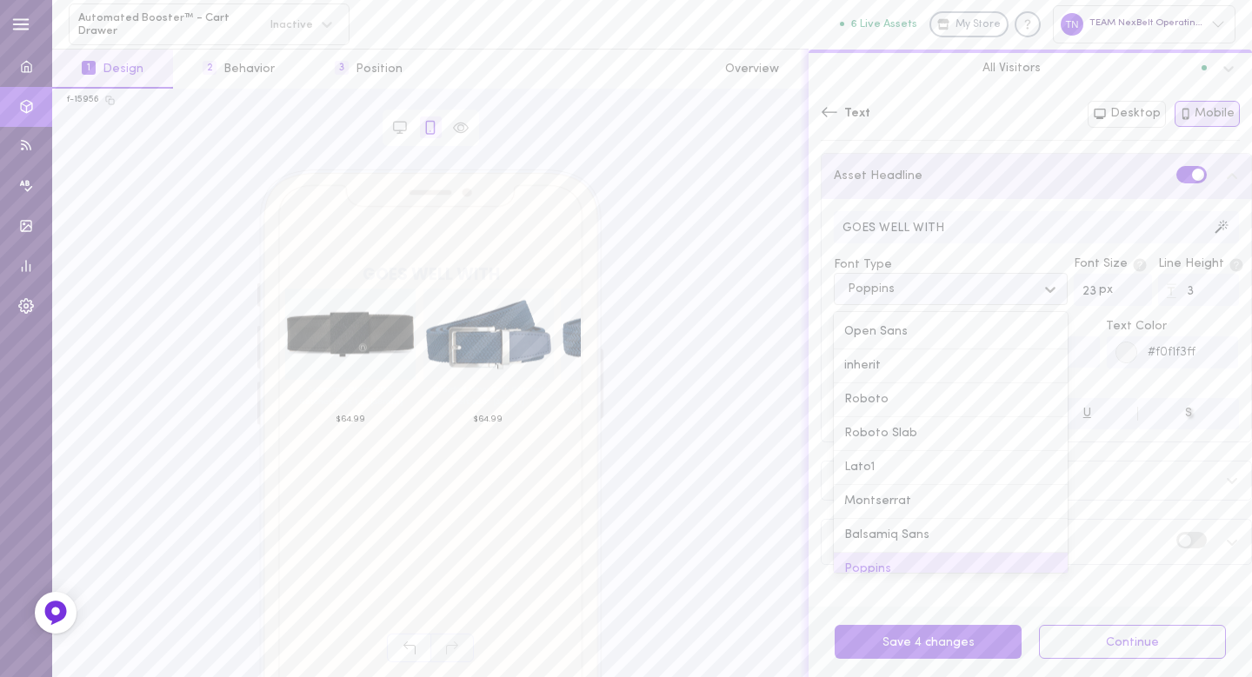
click at [987, 299] on div "Poppins" at bounding box center [951, 289] width 234 height 32
click at [893, 468] on div "Montserrat" at bounding box center [951, 478] width 234 height 34
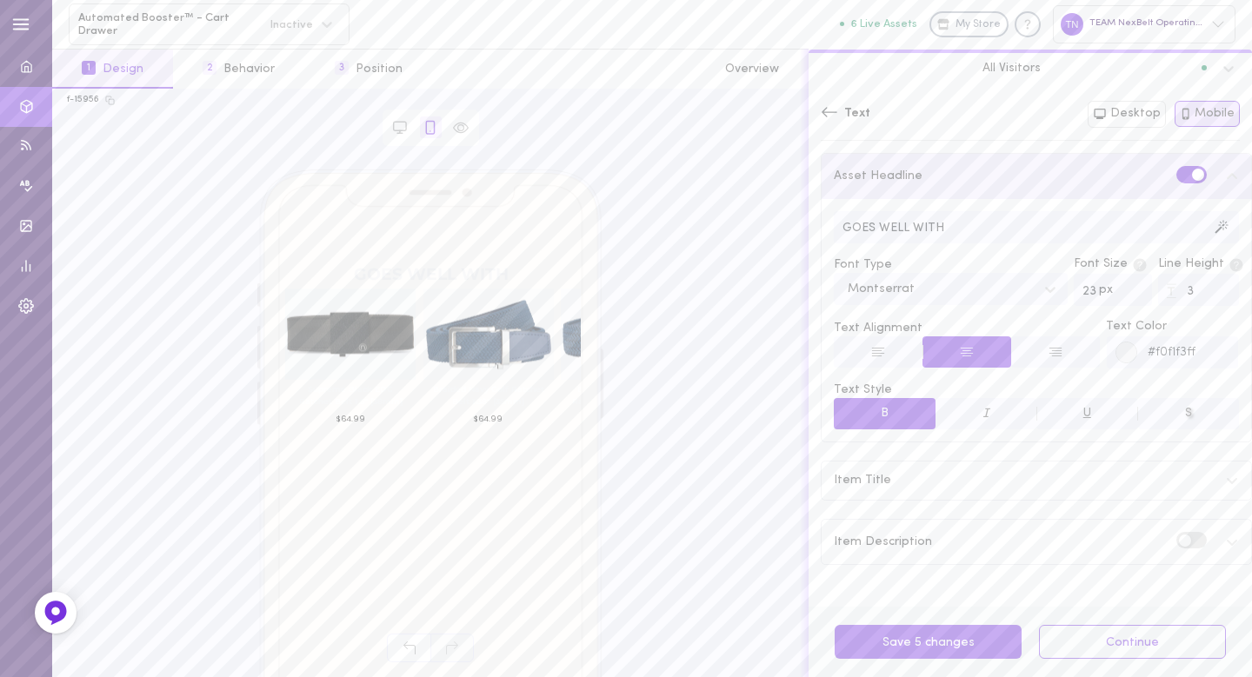
click at [897, 483] on div "Item Title" at bounding box center [1037, 481] width 430 height 38
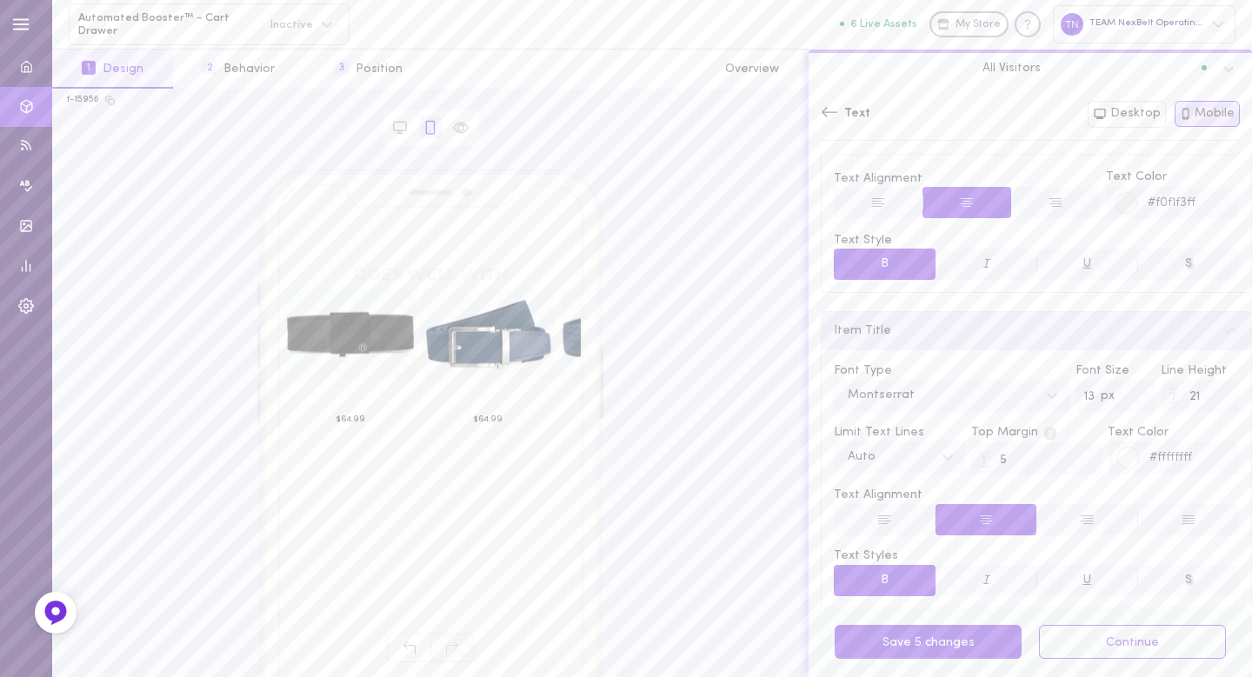
scroll to position [153, 0]
click at [1122, 446] on div at bounding box center [1129, 455] width 22 height 22
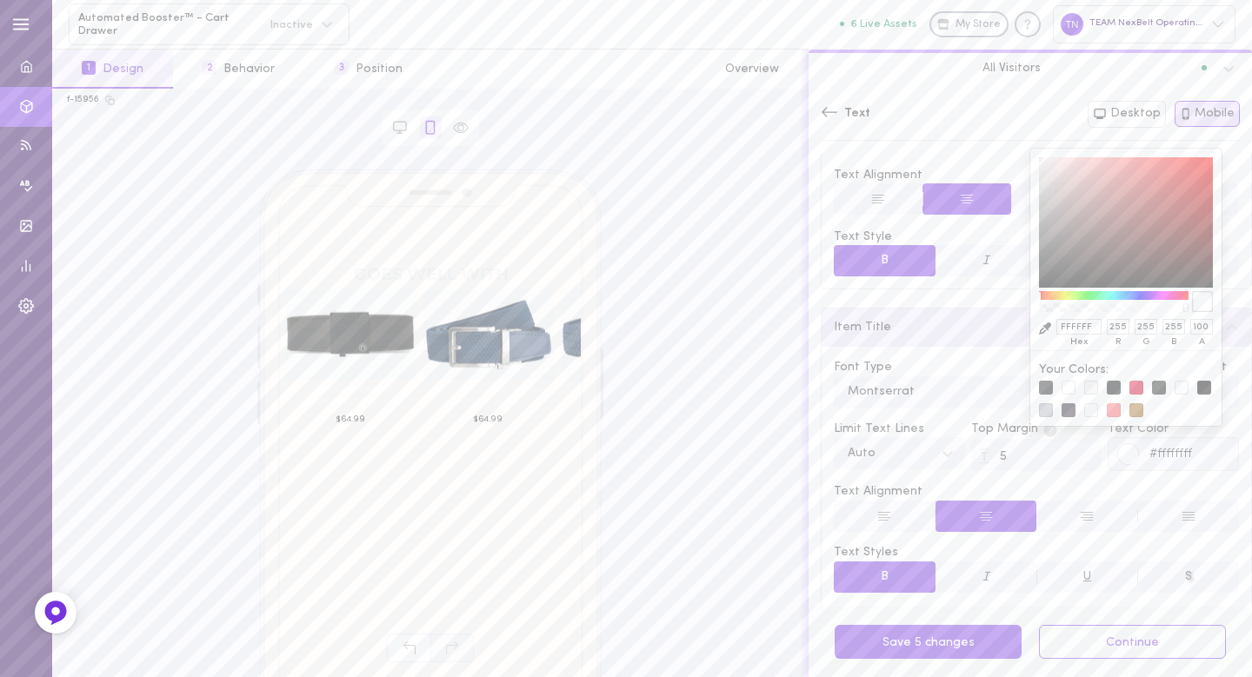
click at [1089, 387] on div at bounding box center [1091, 388] width 14 height 14
type input "#f0f1f3ff"
type input "F0F1F3"
type input "240"
type input "241"
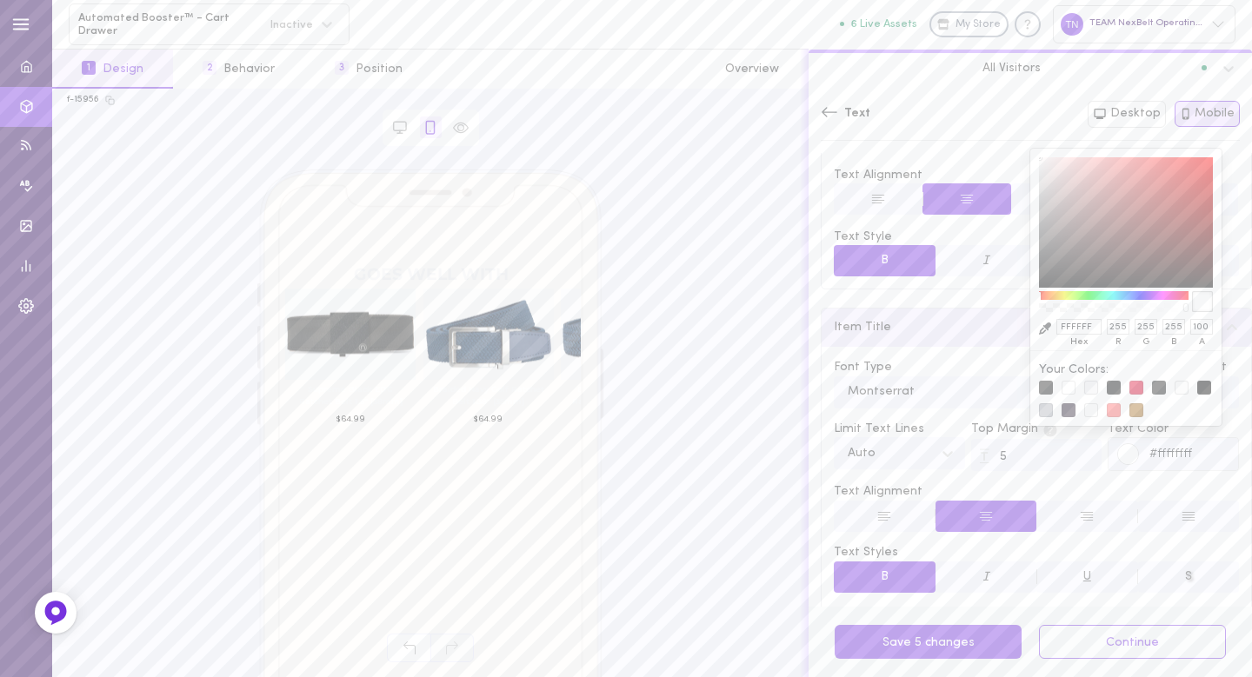
type input "243"
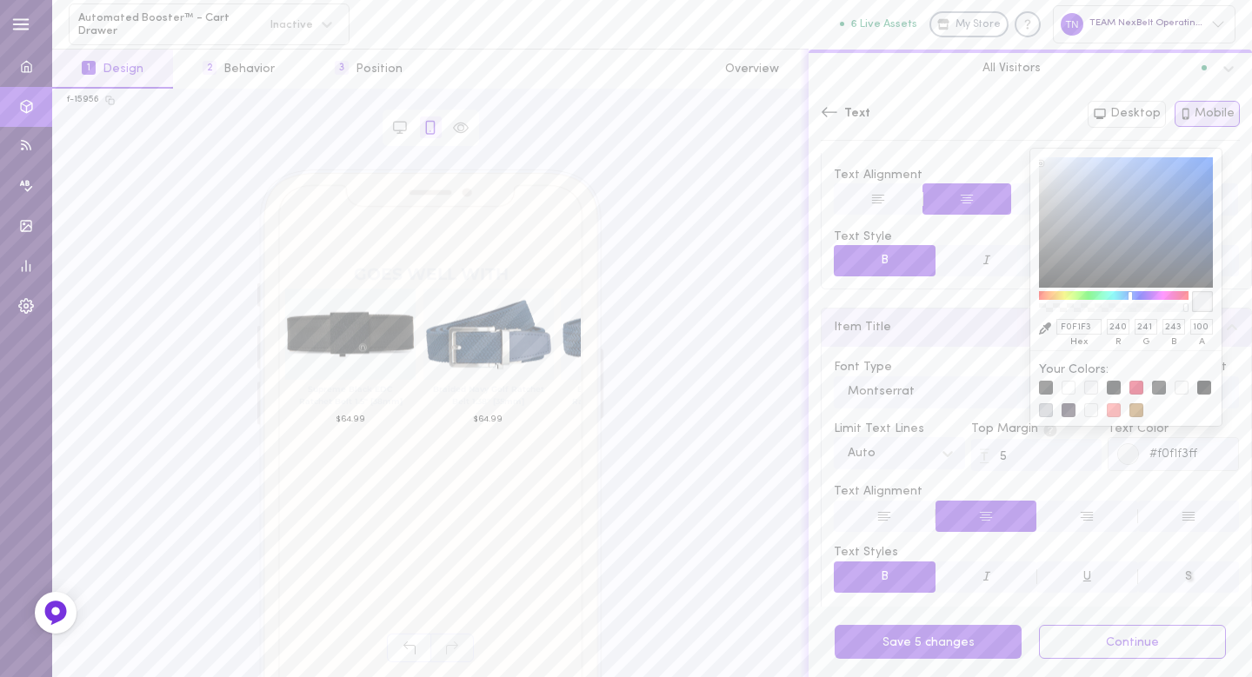
click at [991, 479] on div "Font Type Montserrat Font Size px 13 Line Height 21 Limit Text Lines Auto Top M…" at bounding box center [1037, 482] width 430 height 270
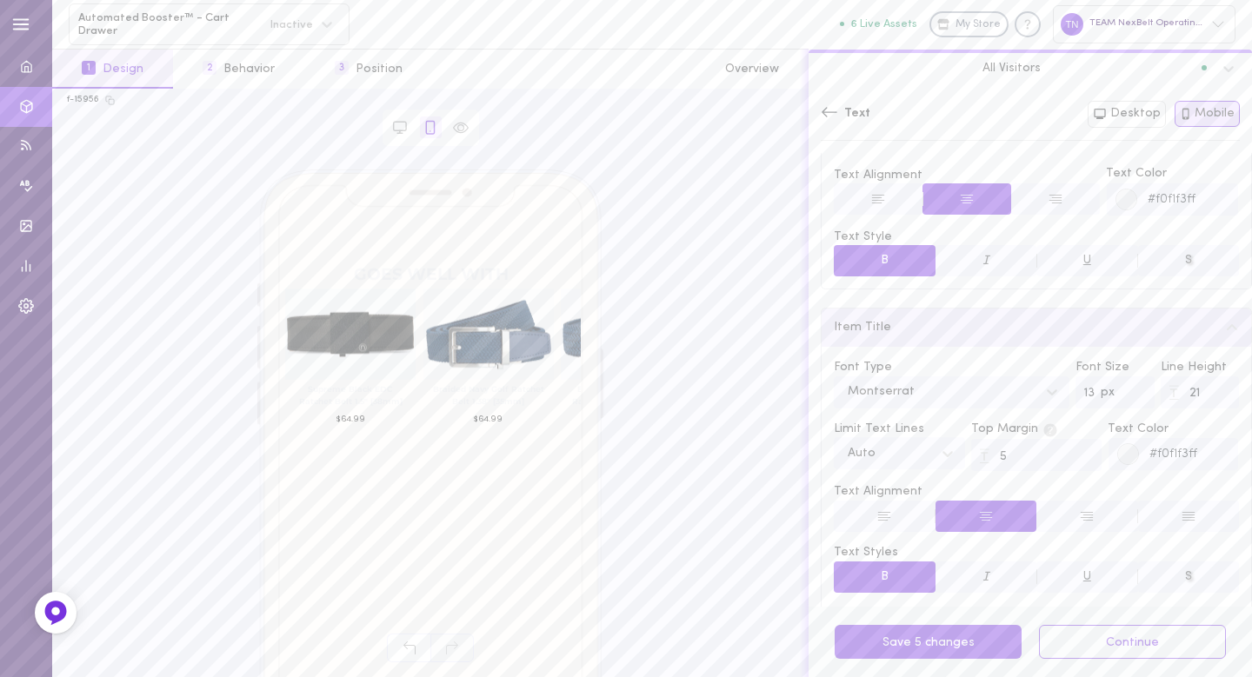
scroll to position [255, 0]
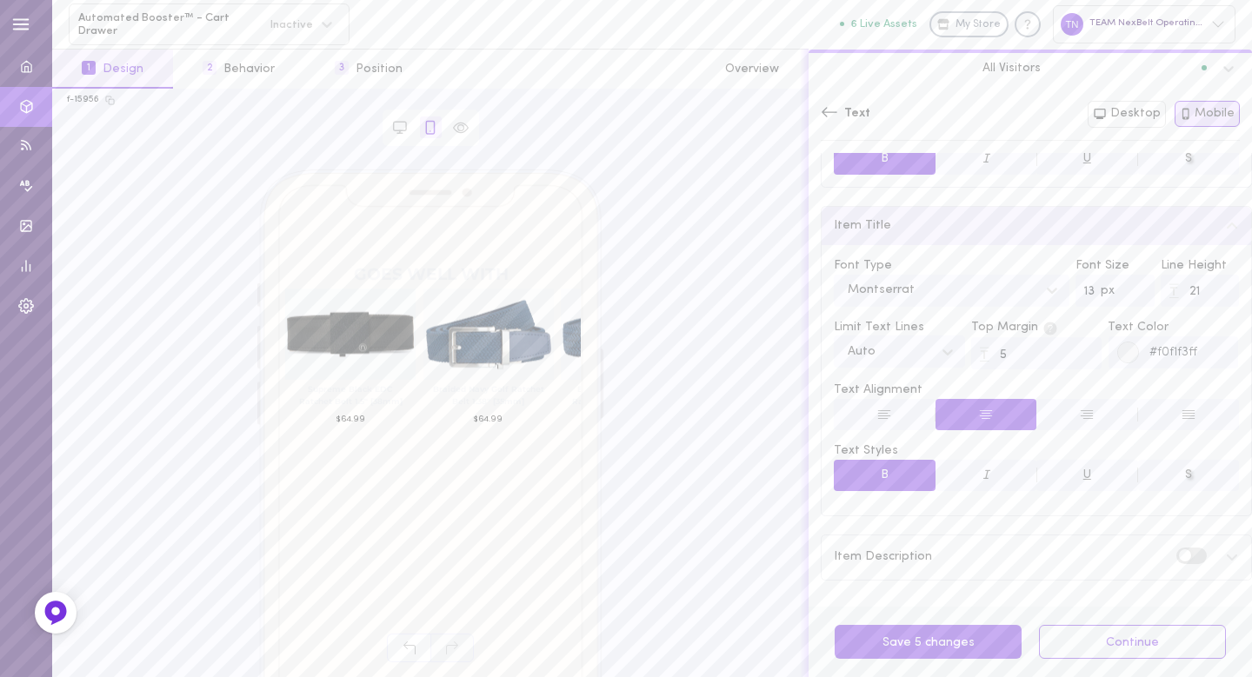
click at [821, 104] on icon at bounding box center [829, 111] width 17 height 17
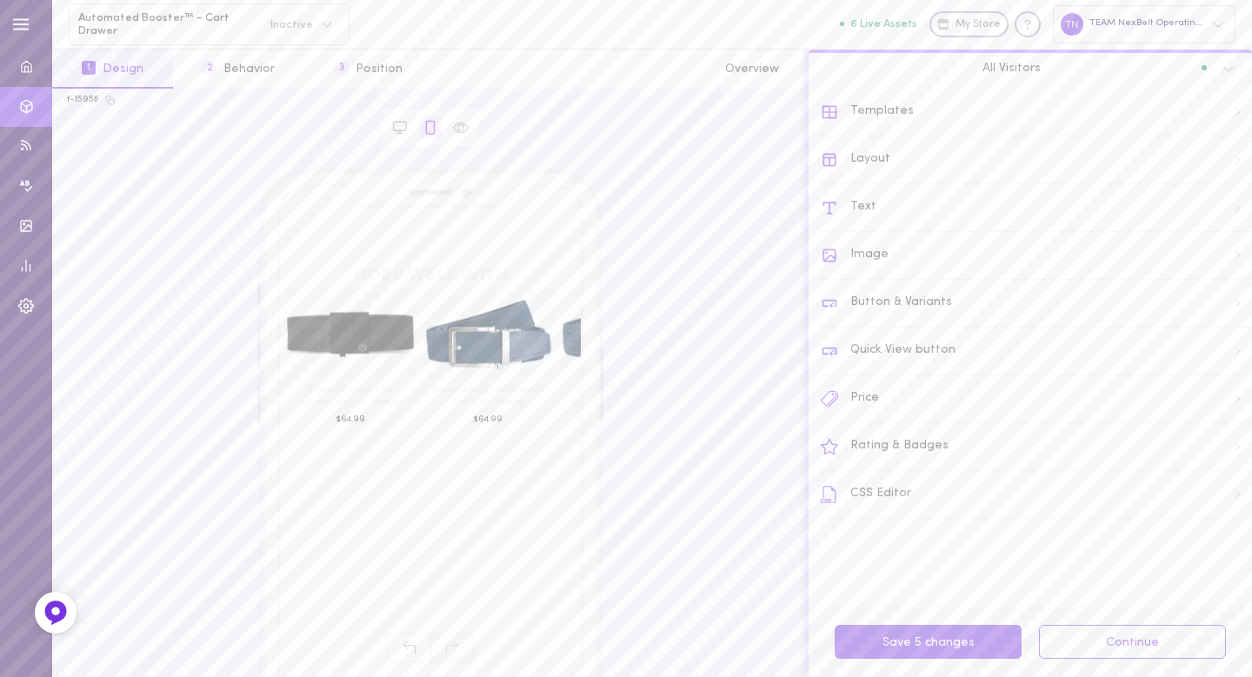
scroll to position [0, 0]
click at [860, 398] on div "Price" at bounding box center [1036, 400] width 431 height 48
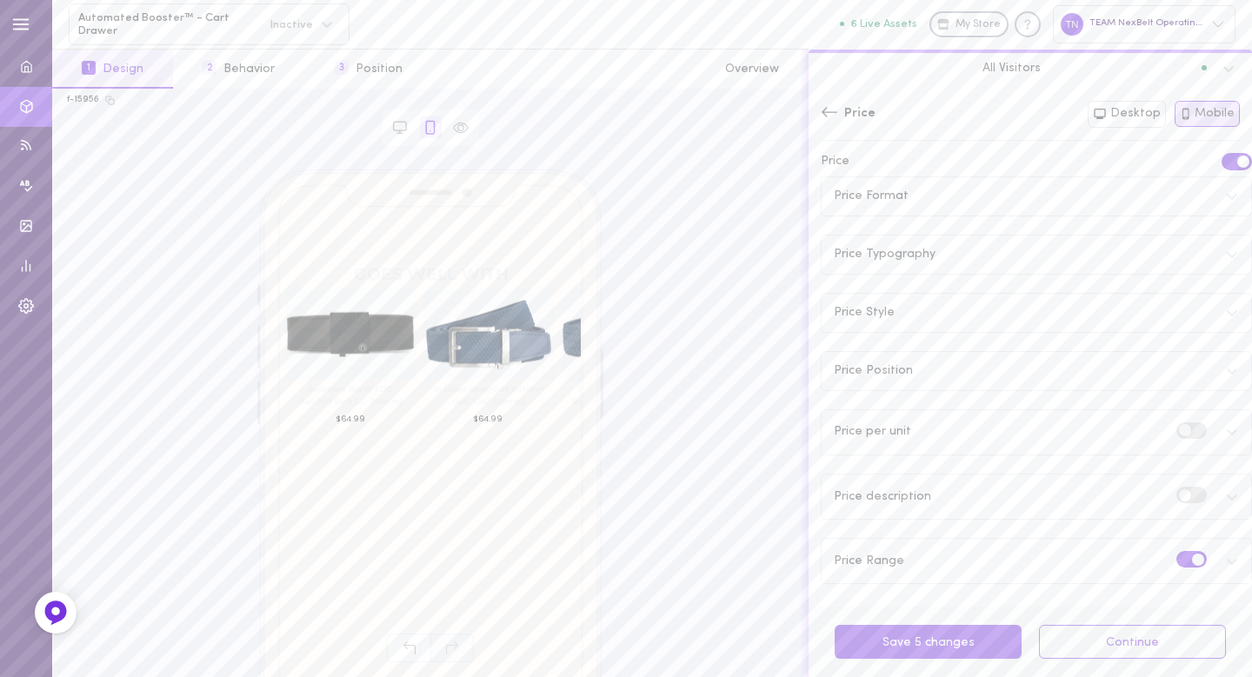
click at [950, 256] on div "Price Typography" at bounding box center [1037, 255] width 430 height 38
click at [987, 510] on div "Price Style" at bounding box center [1037, 519] width 430 height 38
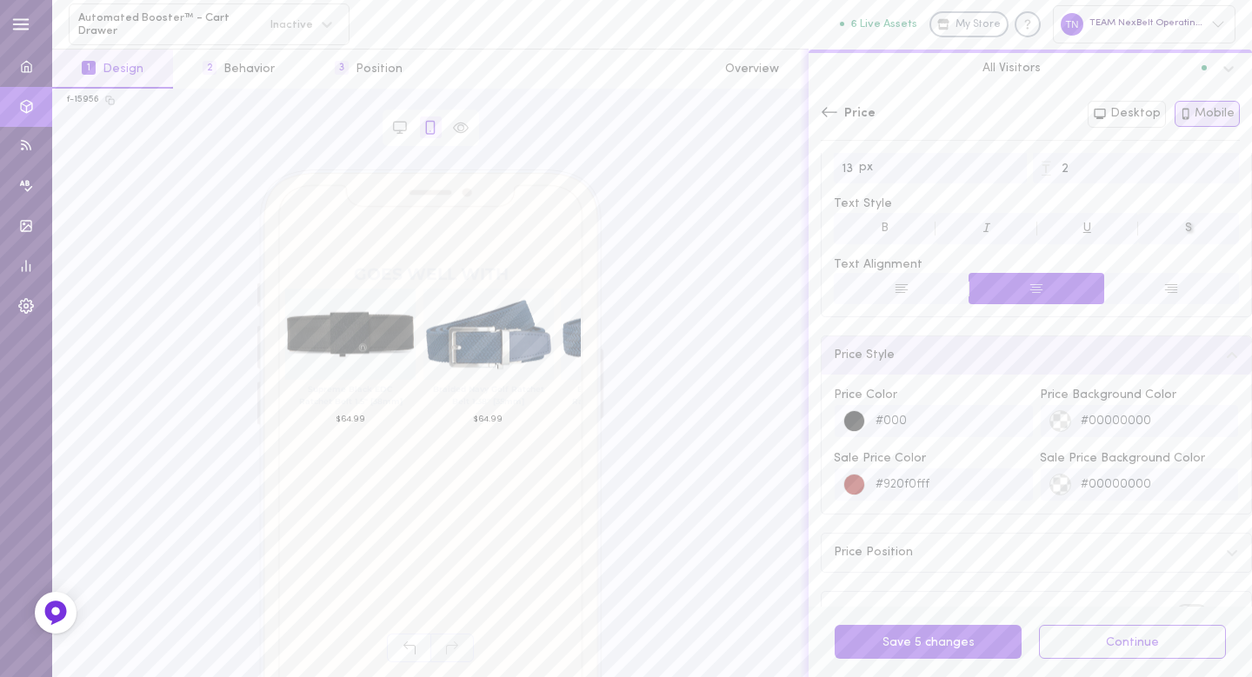
scroll to position [350, 0]
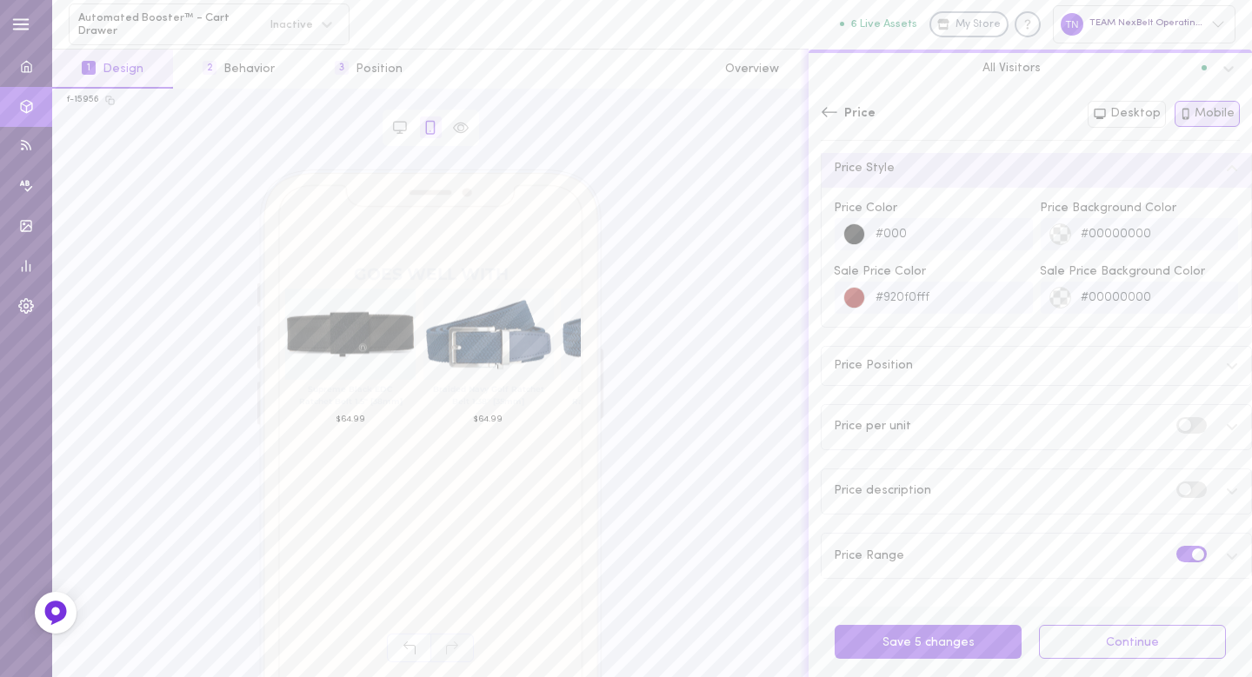
click at [861, 234] on div at bounding box center [855, 235] width 22 height 22
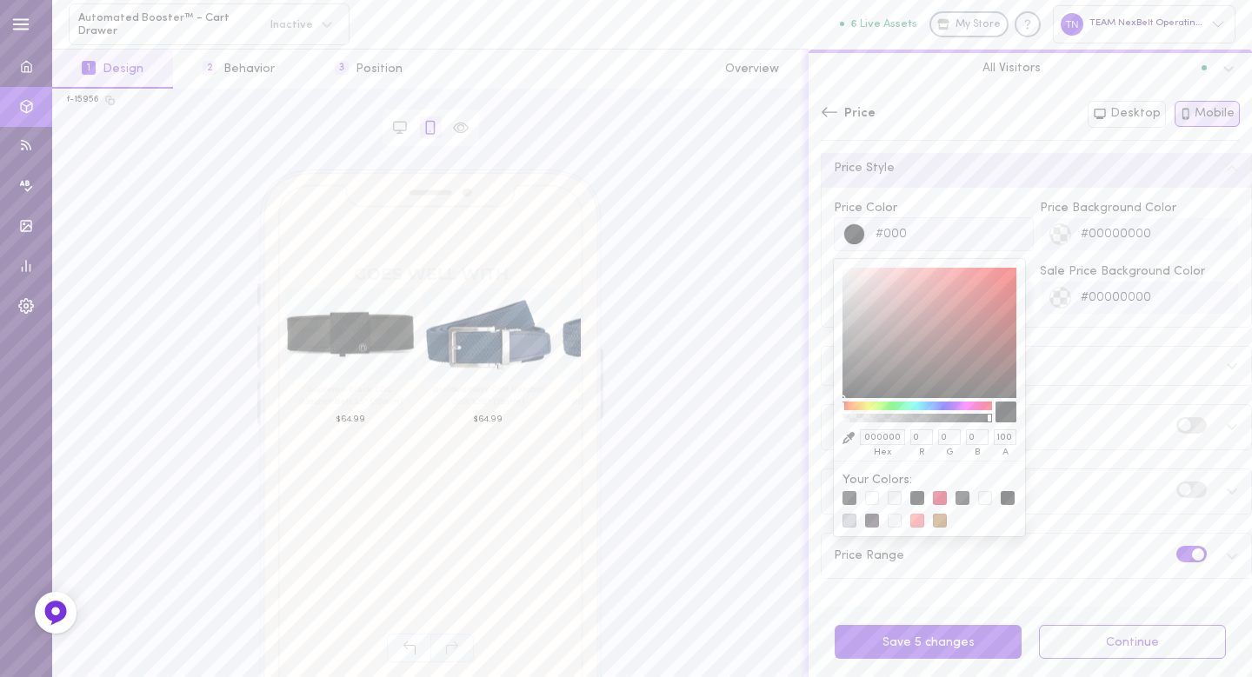
click at [897, 496] on div at bounding box center [895, 498] width 14 height 14
type input "#f0f1f3ff"
type input "F0F1F3"
type input "240"
type input "241"
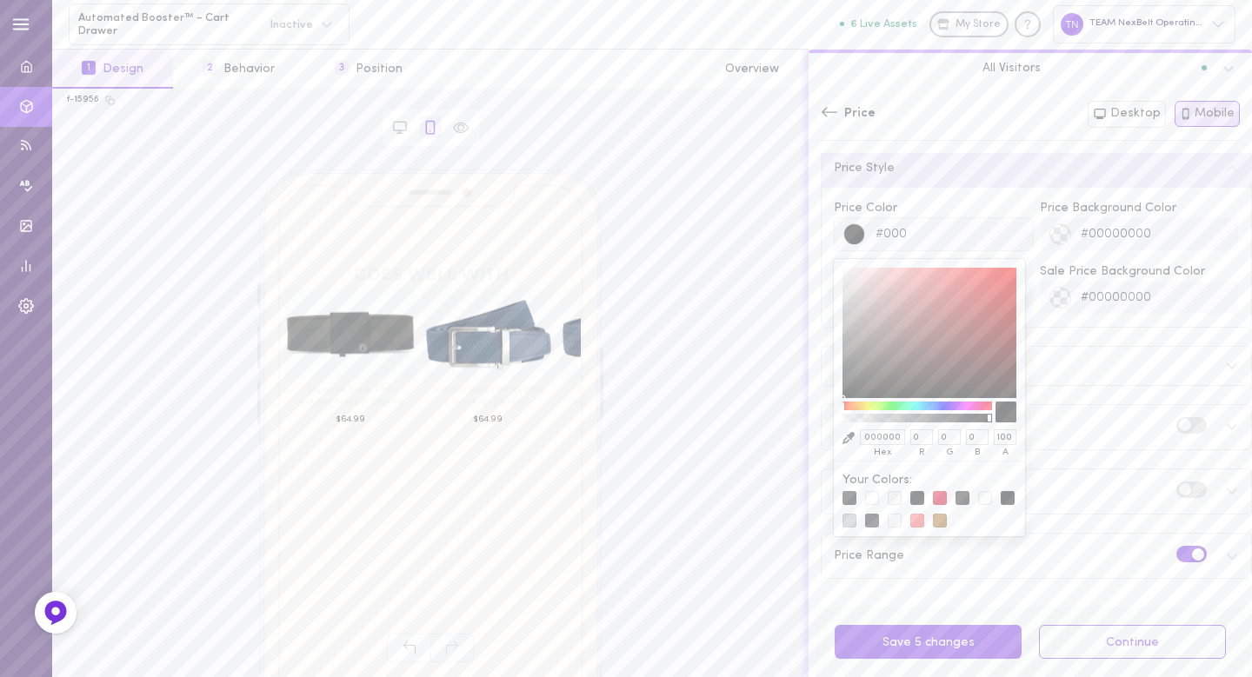
type input "243"
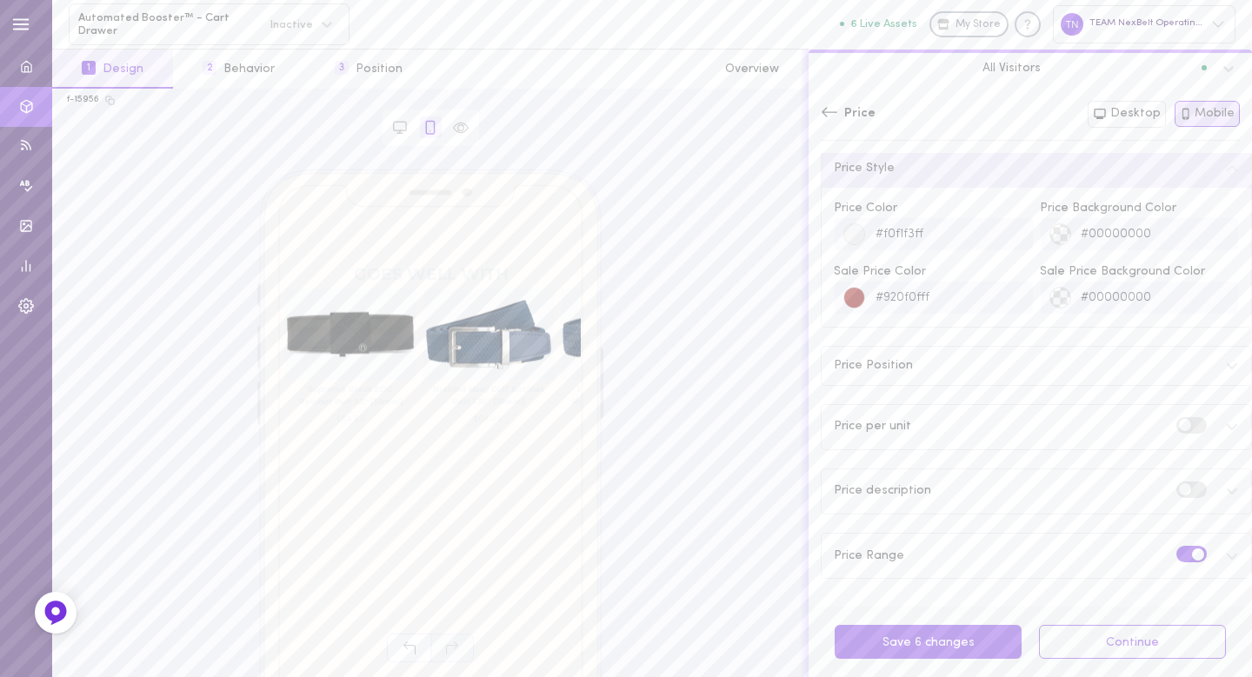
click at [1070, 341] on div "Price Format Price Typography Font Size px 13 Line Height 2 Text Style B I U S …" at bounding box center [1036, 200] width 431 height 760
click at [1120, 644] on button "Continue" at bounding box center [1132, 642] width 187 height 34
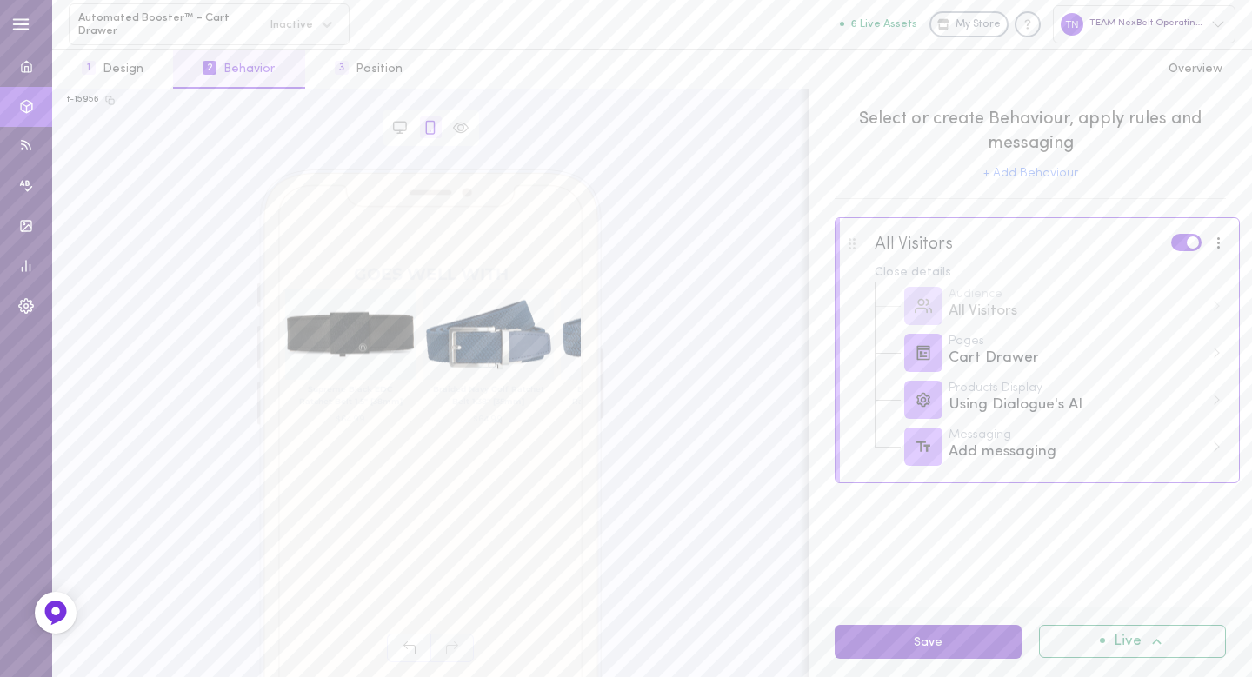
click at [970, 643] on button "Save" at bounding box center [928, 642] width 187 height 34
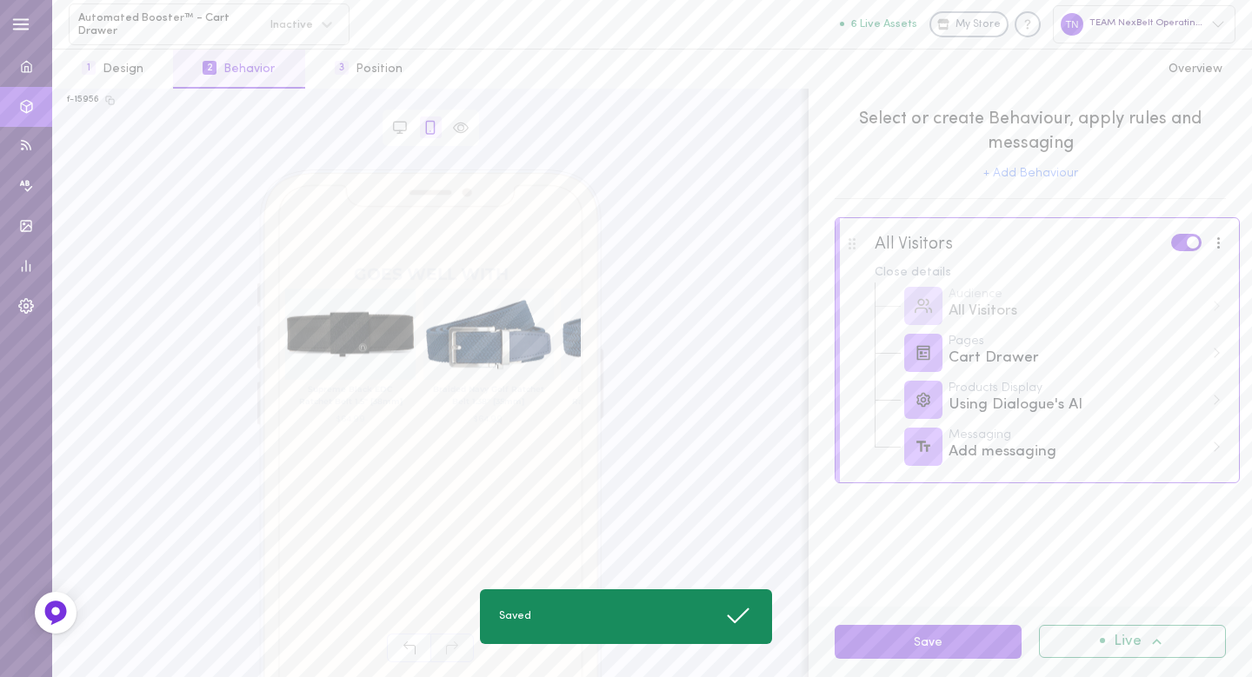
click at [1148, 638] on icon at bounding box center [1157, 642] width 18 height 18
click at [1146, 603] on div "Deactivate" at bounding box center [1147, 598] width 129 height 14
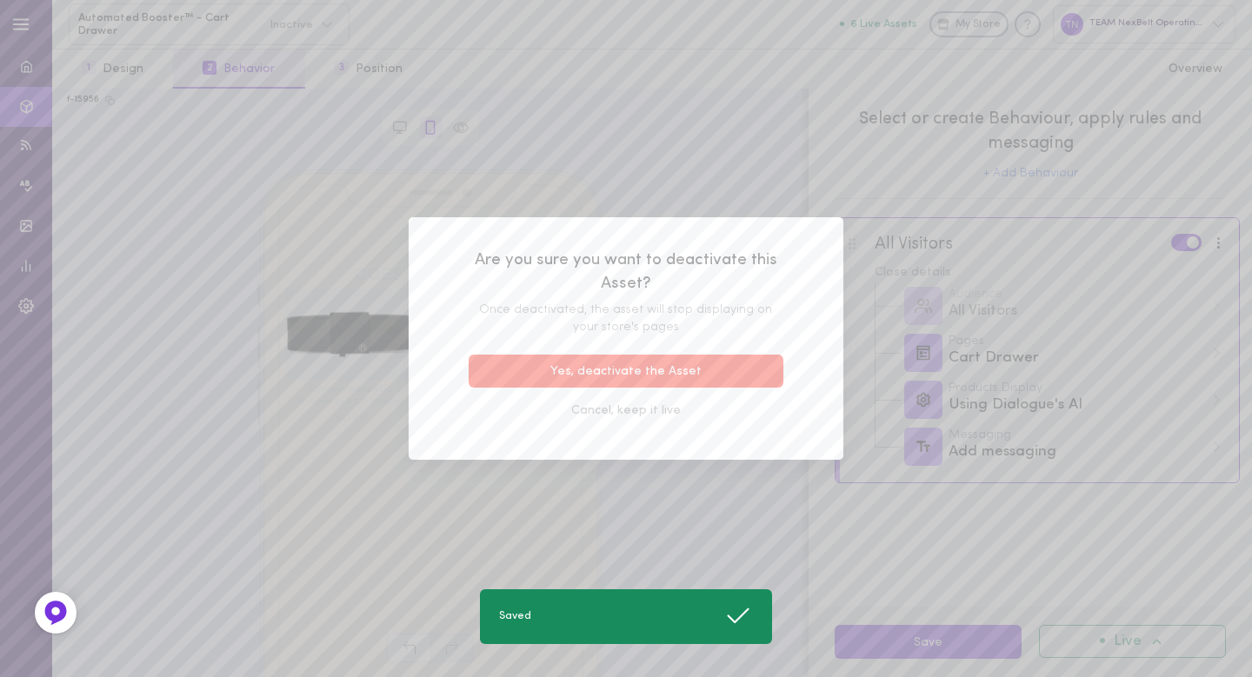
click at [762, 384] on button "Yes, deactivate the Asset" at bounding box center [626, 372] width 315 height 34
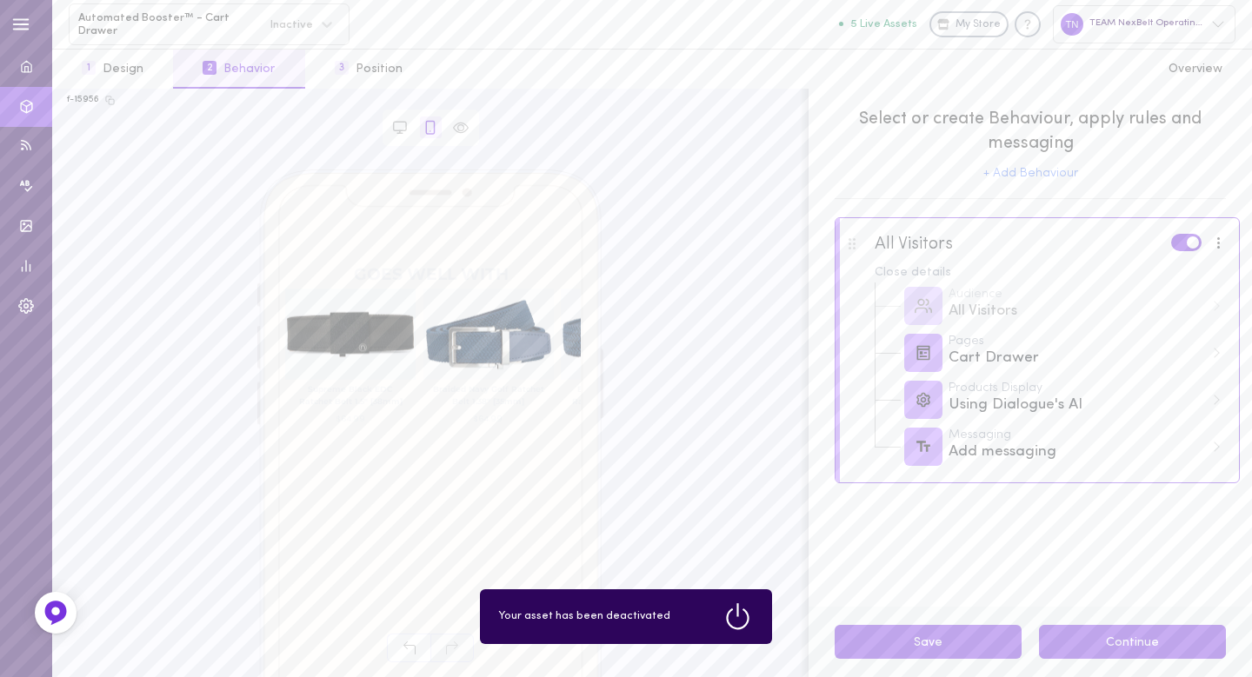
click at [1148, 638] on button "Continue" at bounding box center [1132, 642] width 187 height 34
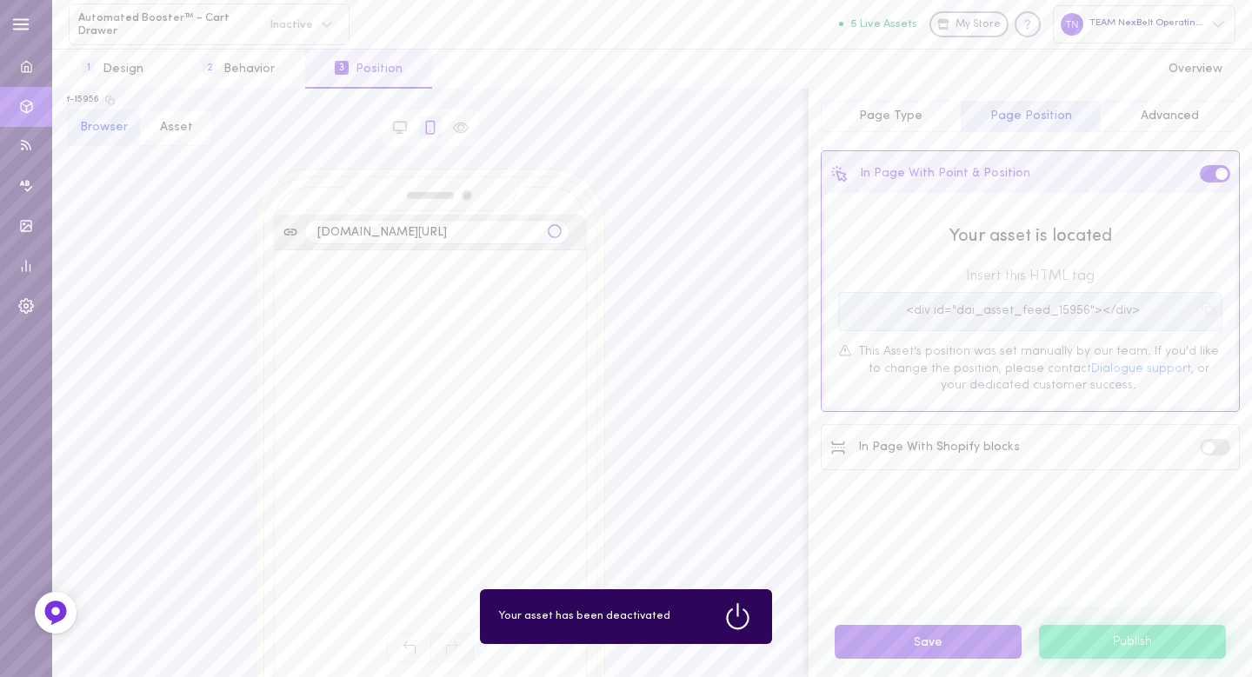
click at [1148, 638] on button "Publish" at bounding box center [1132, 641] width 187 height 33
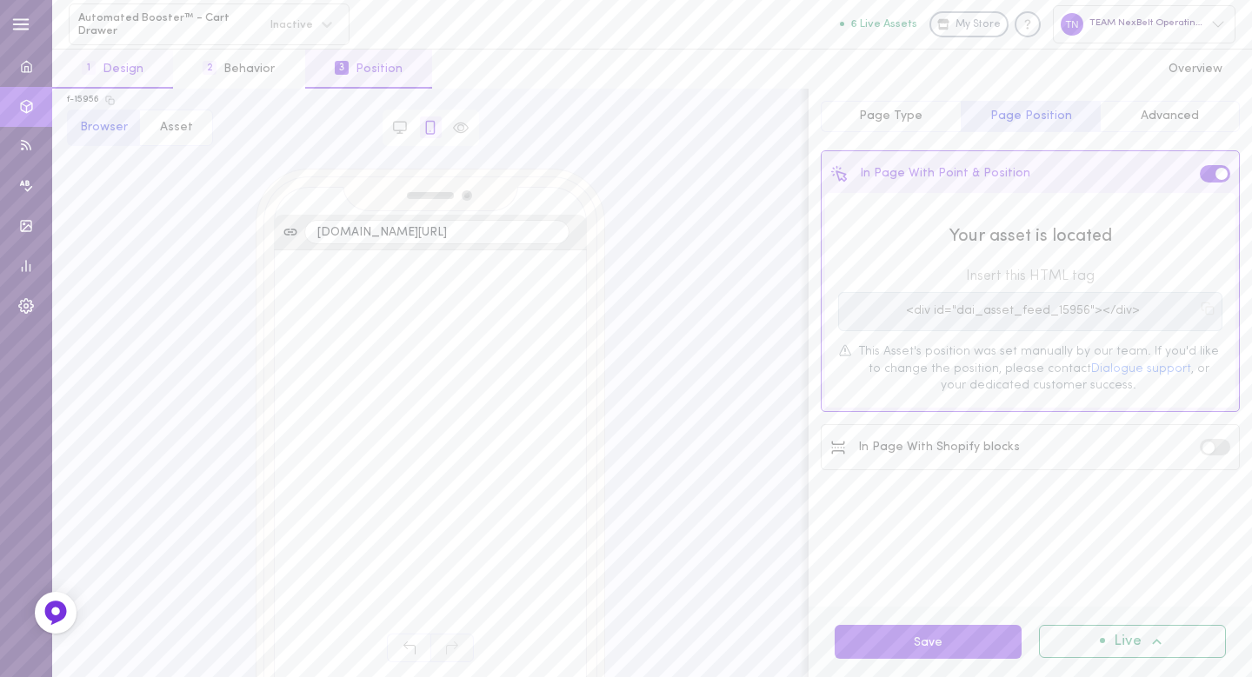
click at [140, 68] on button "1 Design" at bounding box center [112, 69] width 121 height 39
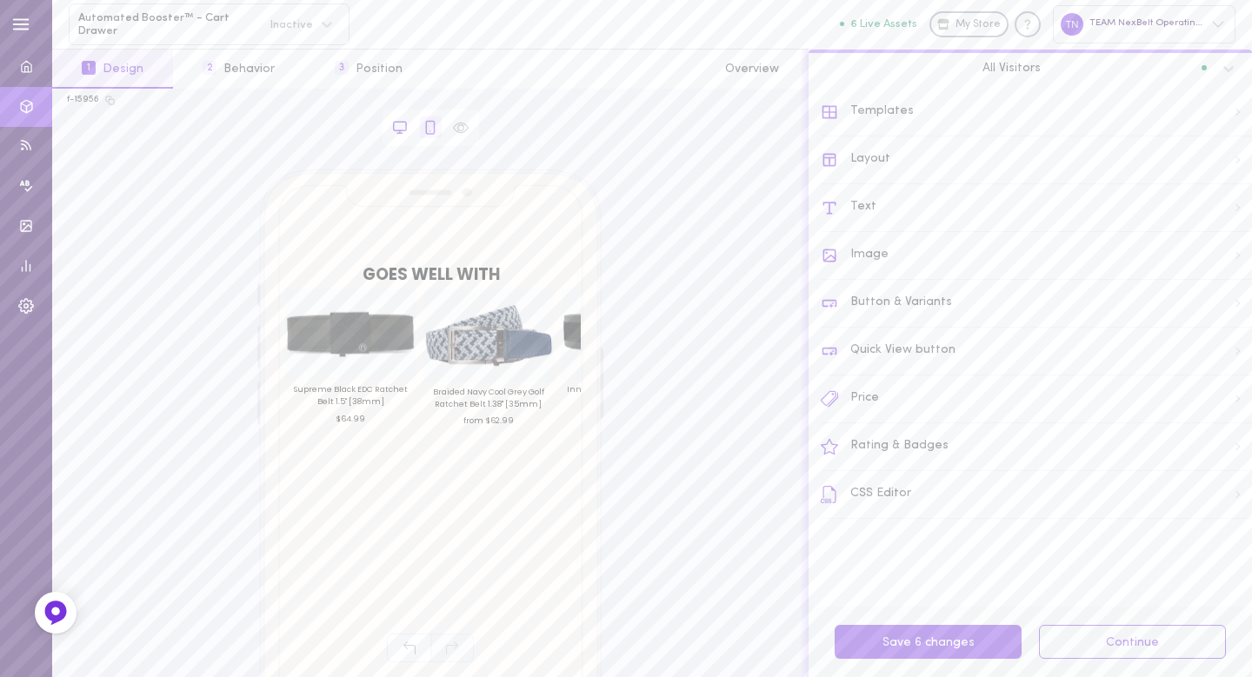
click at [406, 123] on icon at bounding box center [400, 126] width 12 height 9
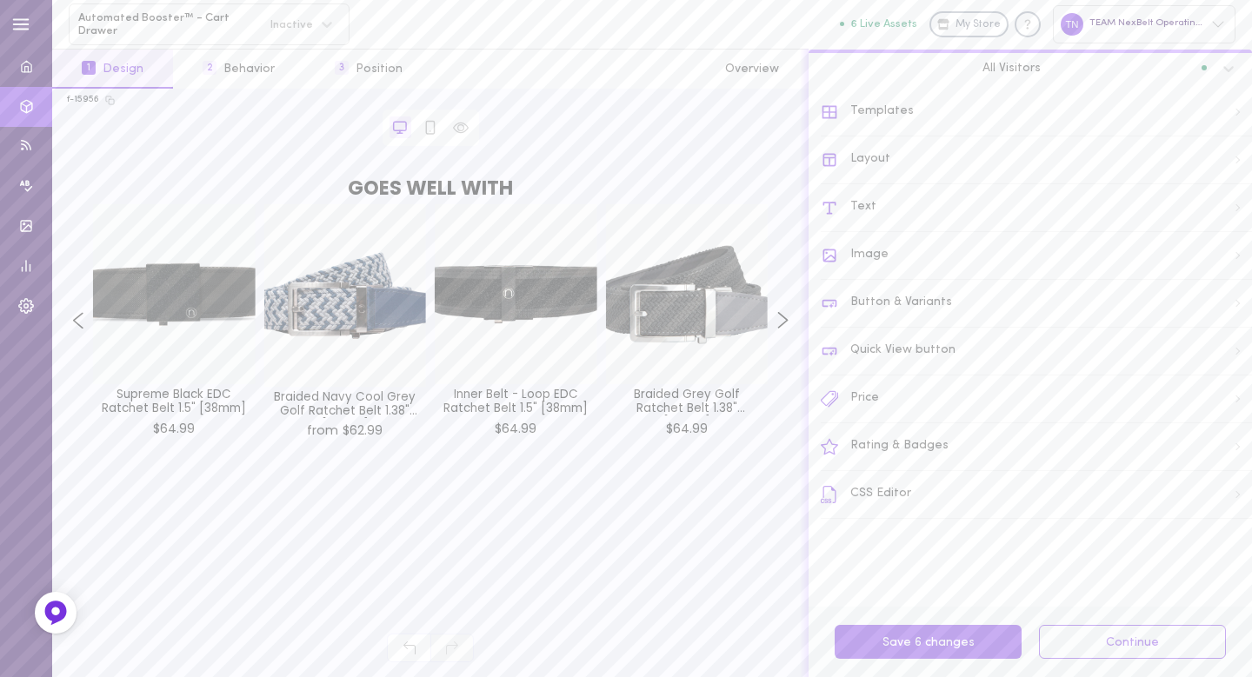
click at [864, 155] on div "Layout" at bounding box center [1036, 161] width 431 height 48
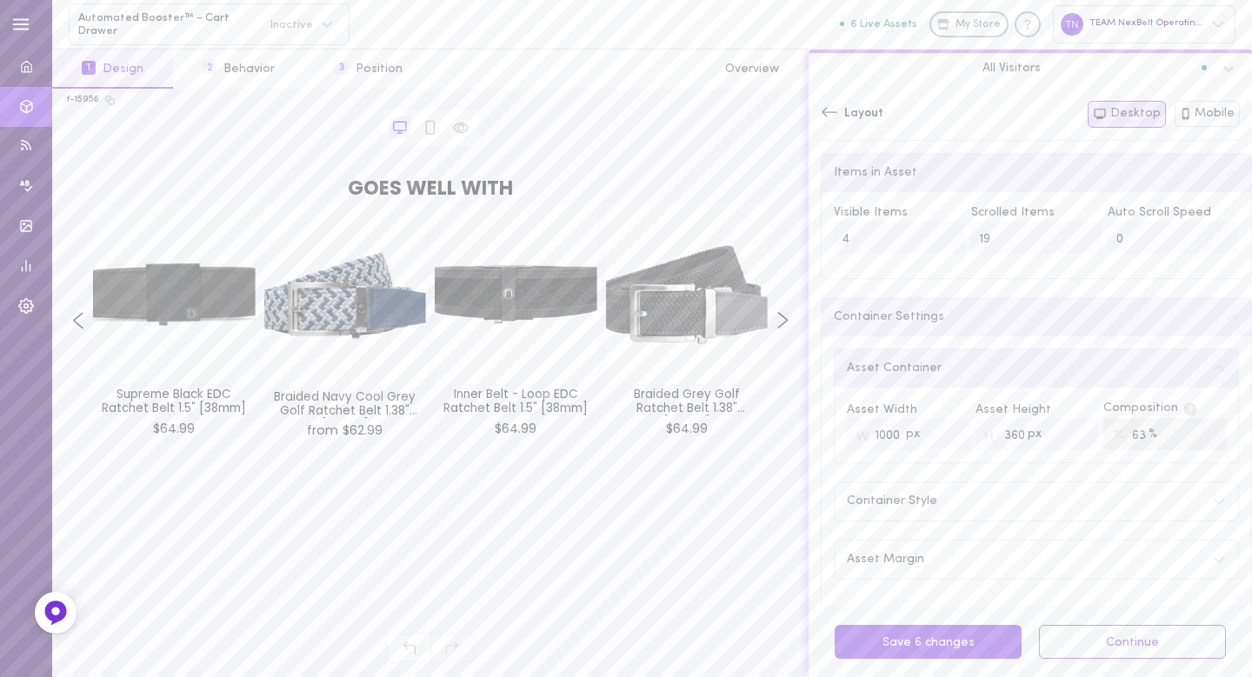
click at [830, 110] on icon at bounding box center [829, 111] width 17 height 17
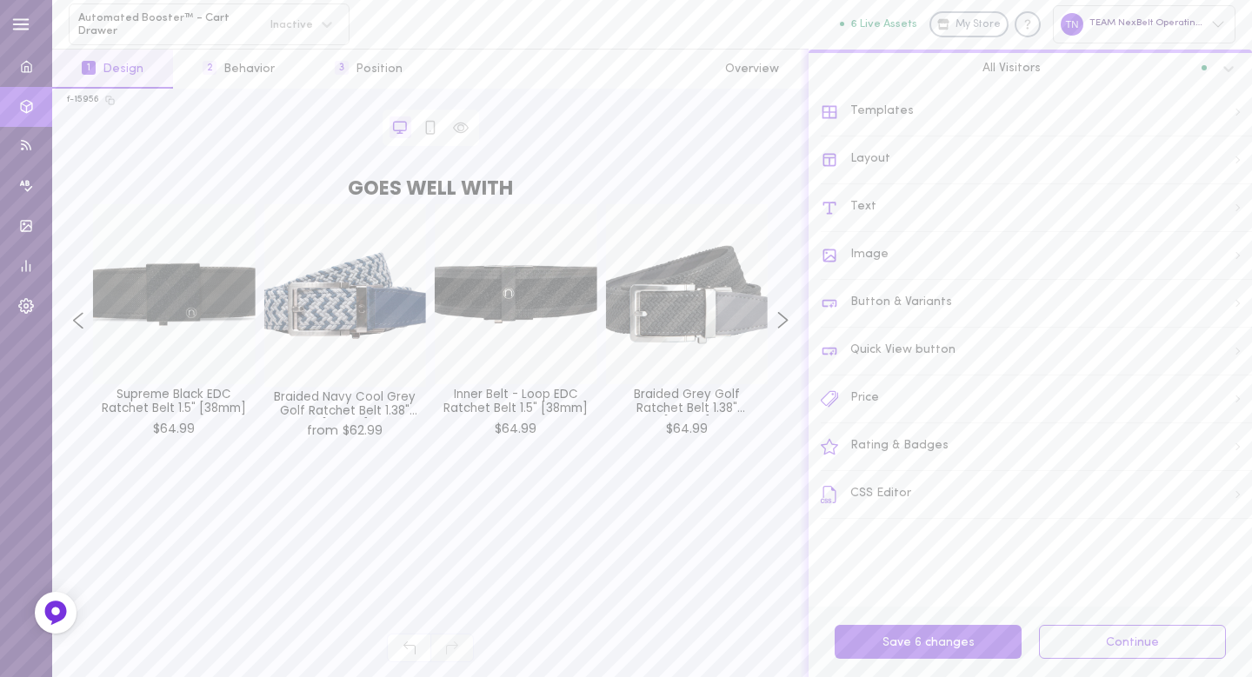
click at [843, 202] on div "Text" at bounding box center [1036, 208] width 431 height 48
click at [1225, 236] on icon at bounding box center [1232, 238] width 14 height 14
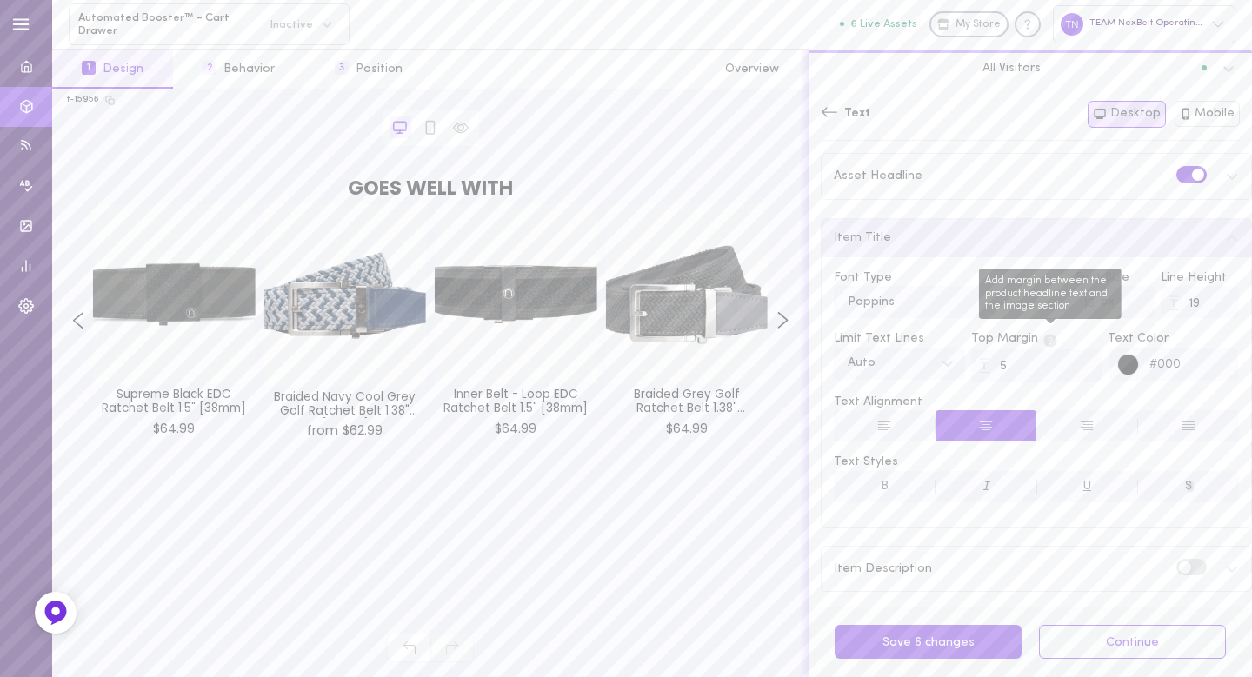
click at [1042, 332] on span "Add margin between the product headline text and the image section" at bounding box center [1050, 338] width 17 height 13
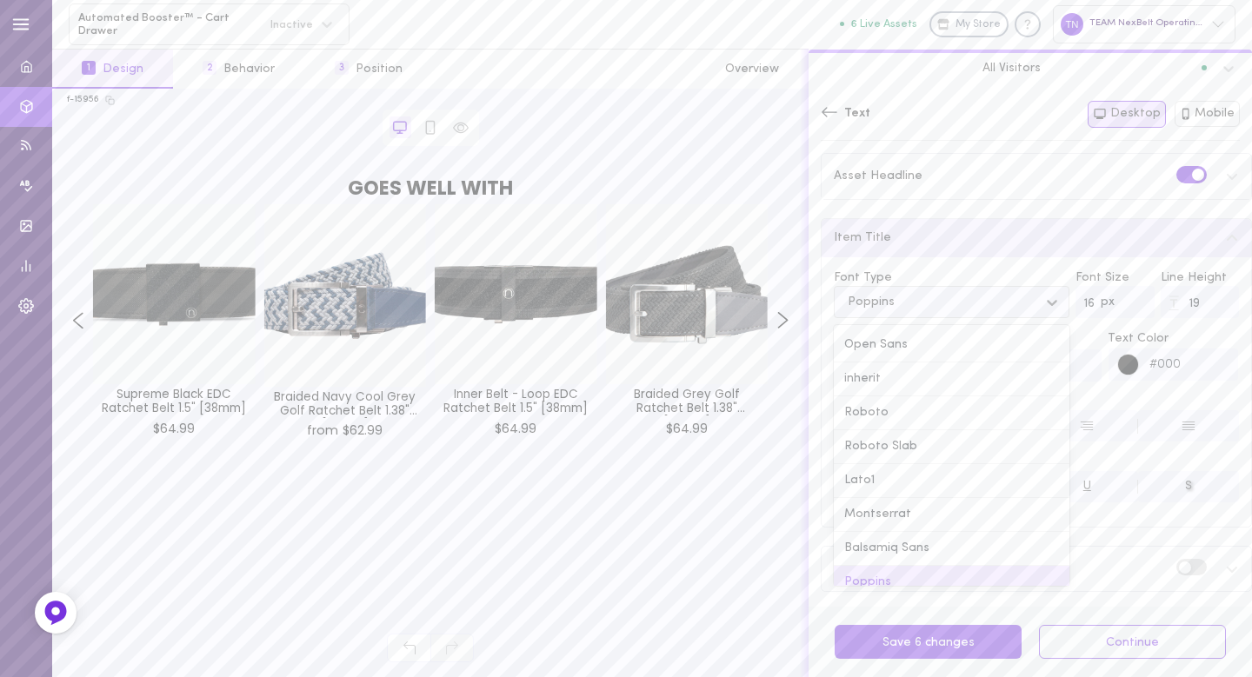
click at [871, 294] on div "Poppins" at bounding box center [938, 301] width 198 height 23
click at [893, 484] on div "Montserrat" at bounding box center [952, 491] width 236 height 34
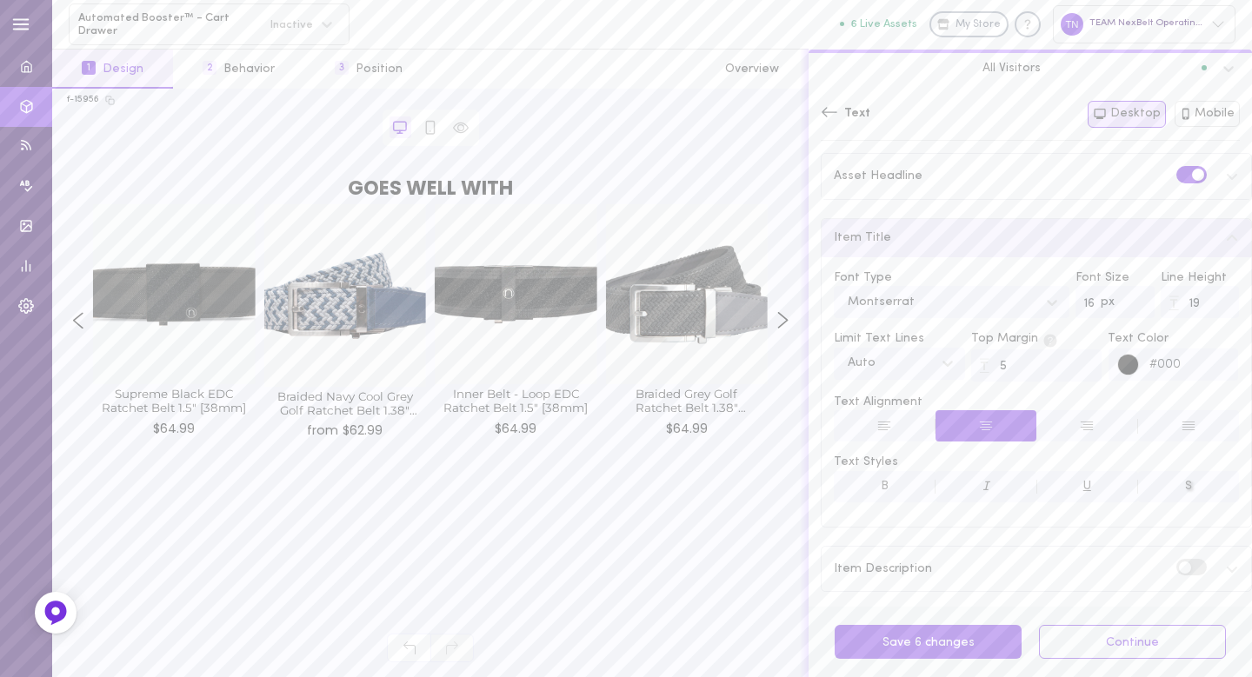
click at [892, 488] on button "B" at bounding box center [885, 486] width 102 height 31
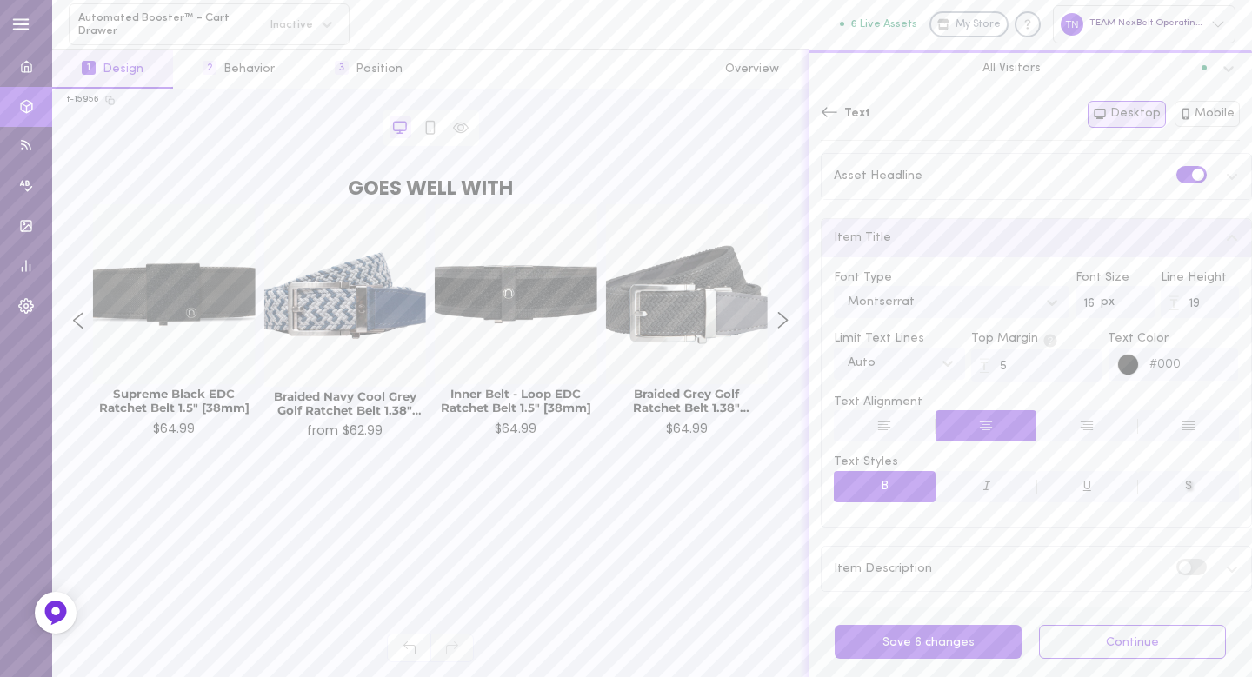
click at [1124, 364] on div at bounding box center [1129, 366] width 22 height 22
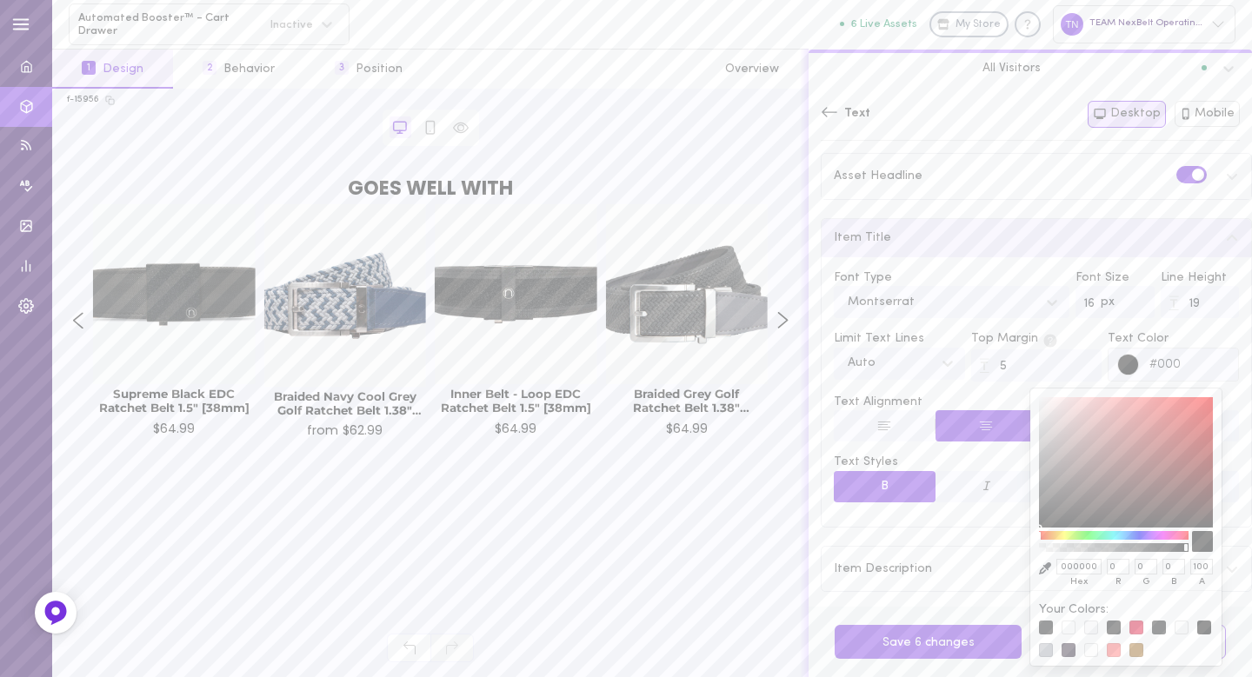
click at [1091, 629] on div at bounding box center [1091, 628] width 14 height 14
type input "#f0f1f3ff"
type input "F0F1F3"
type input "240"
type input "241"
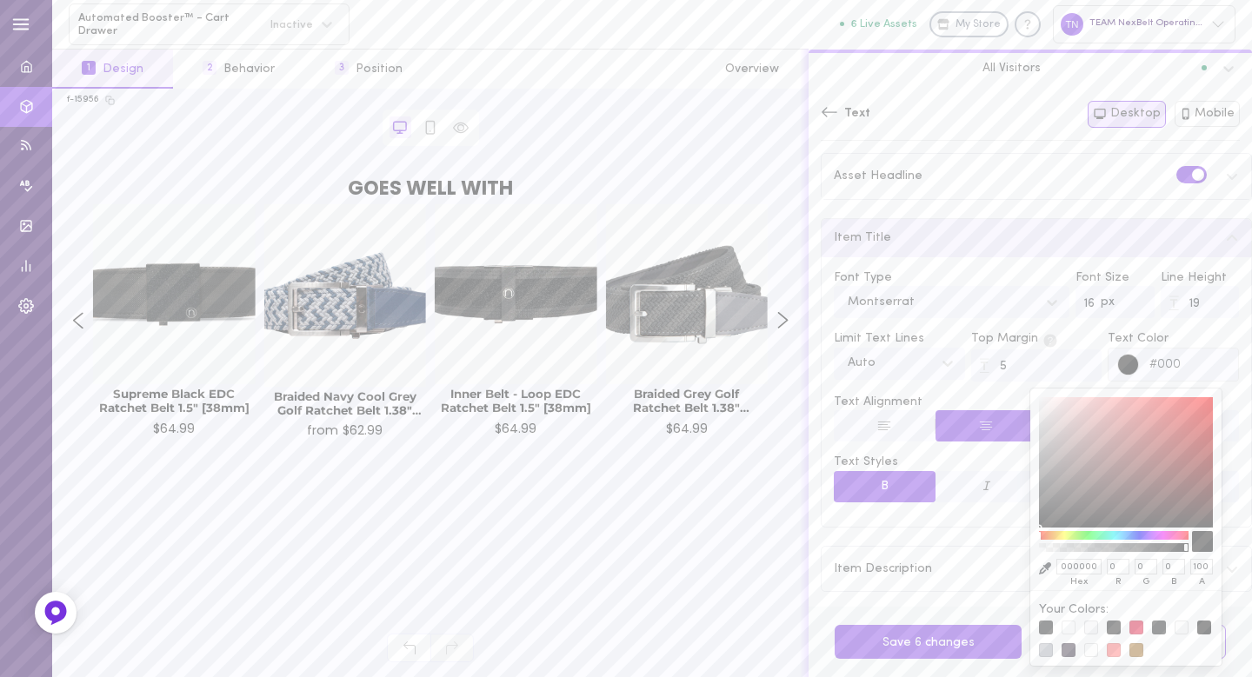
type input "243"
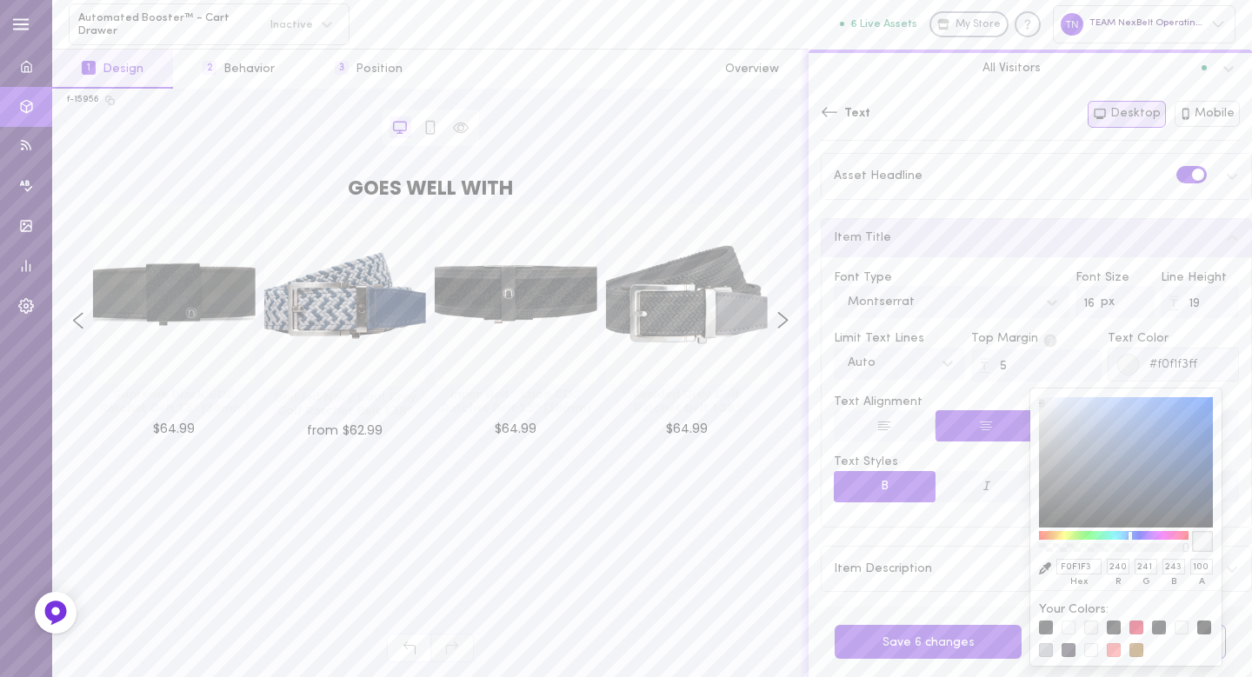
click at [1217, 183] on div "Asset Headline" at bounding box center [1037, 176] width 430 height 44
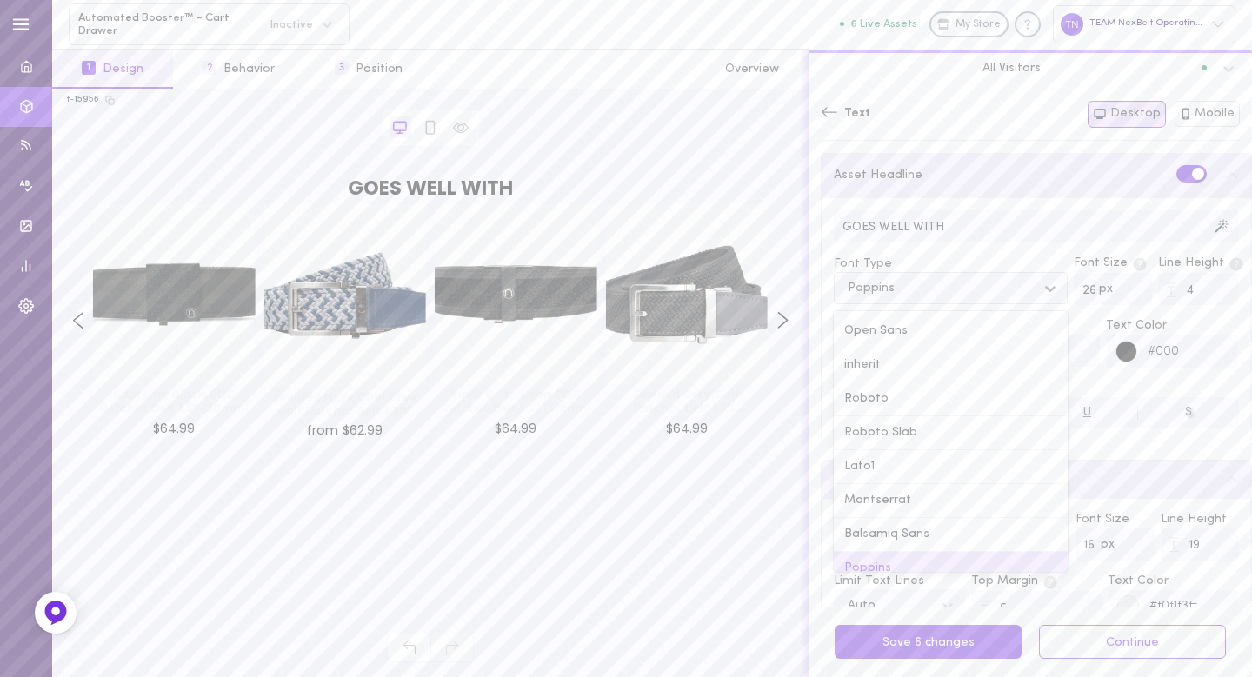
click at [926, 291] on div "Poppins" at bounding box center [937, 288] width 197 height 23
click at [900, 470] on div "Montserrat" at bounding box center [951, 477] width 234 height 34
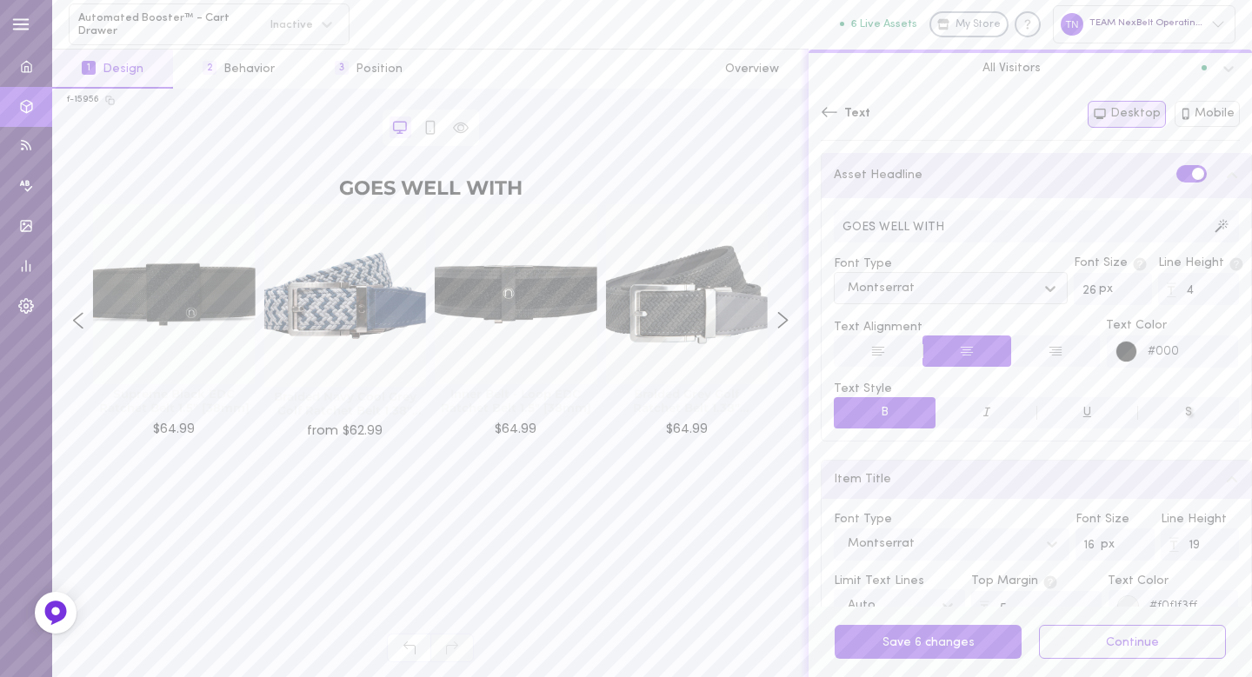
click at [1117, 354] on div at bounding box center [1128, 353] width 22 height 22
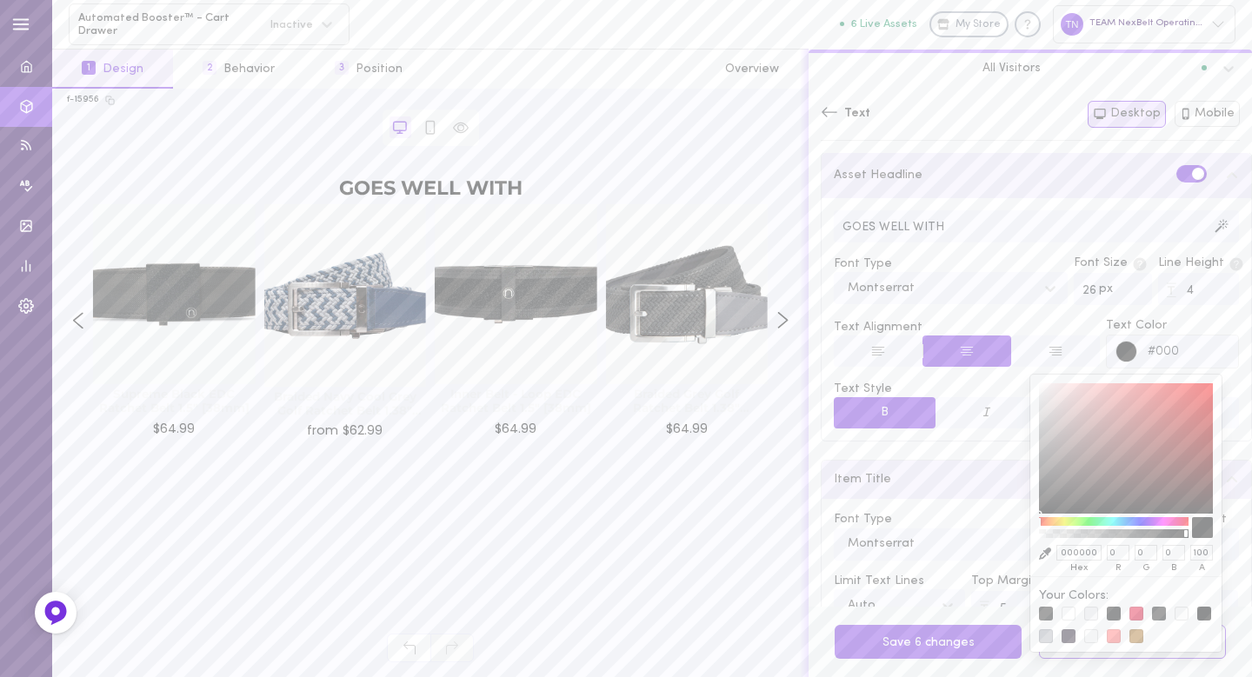
click at [1090, 613] on div at bounding box center [1091, 614] width 14 height 14
type input "#f0f1f3ff"
type input "F0F1F3"
type input "240"
type input "241"
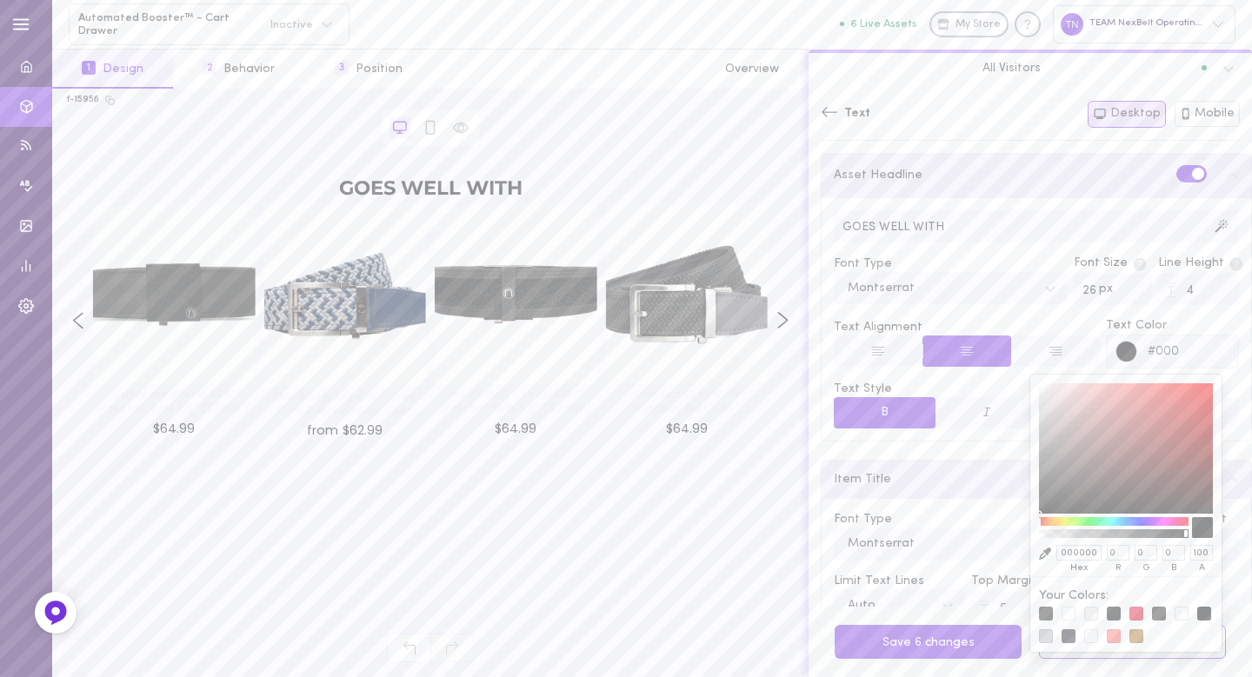
type input "243"
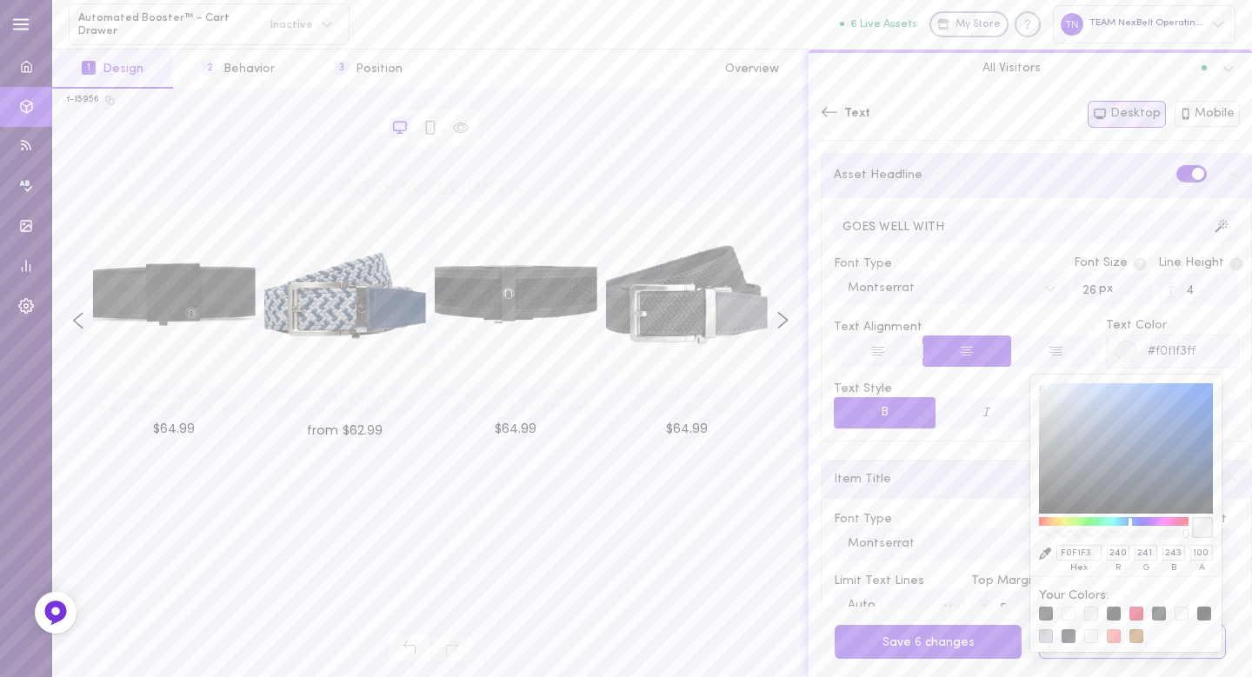
click at [952, 387] on span "Text Style" at bounding box center [1036, 389] width 405 height 17
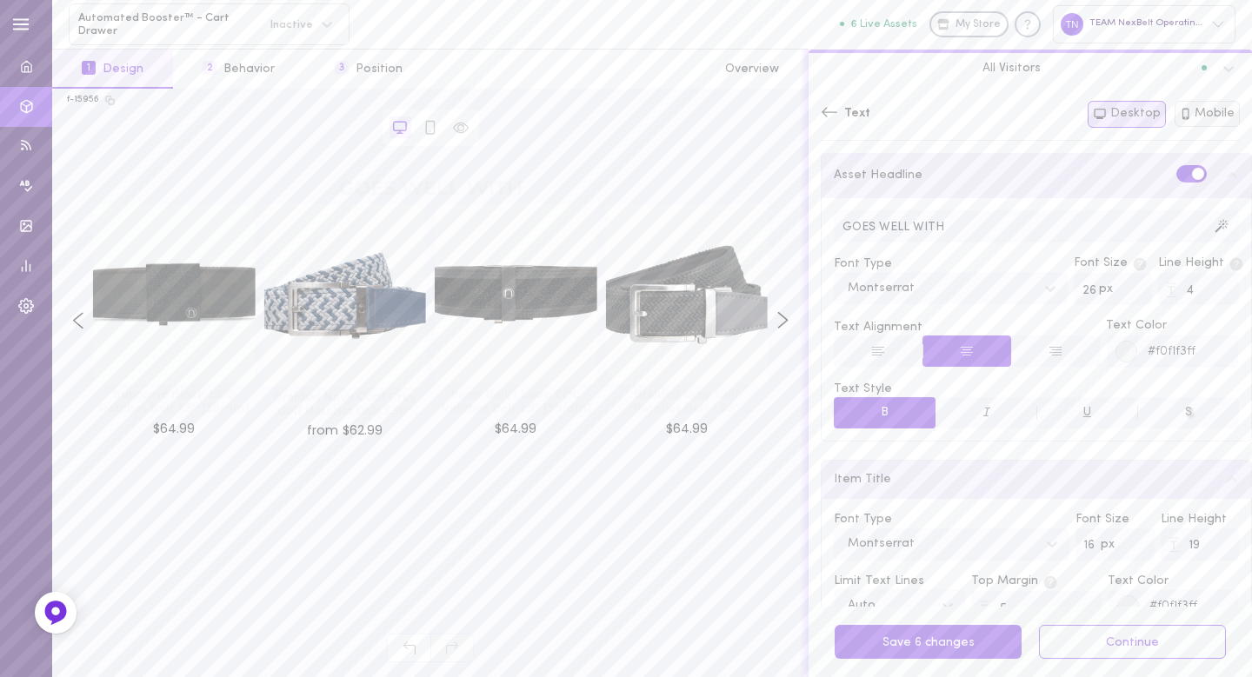
click at [1199, 119] on button "Mobile" at bounding box center [1208, 114] width 66 height 26
type input "13"
type input "21"
type input "23"
type input "3"
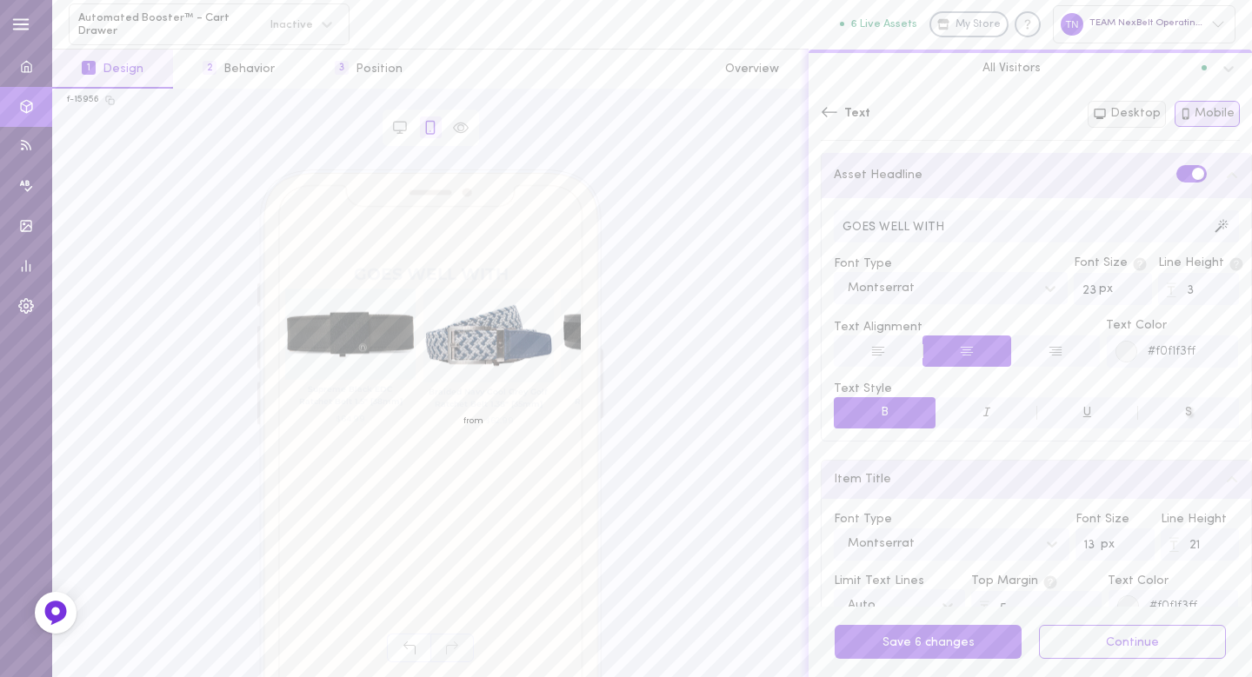
click at [1135, 116] on button "Desktop" at bounding box center [1127, 114] width 78 height 27
type input "16"
type input "19"
type input "26"
type input "4"
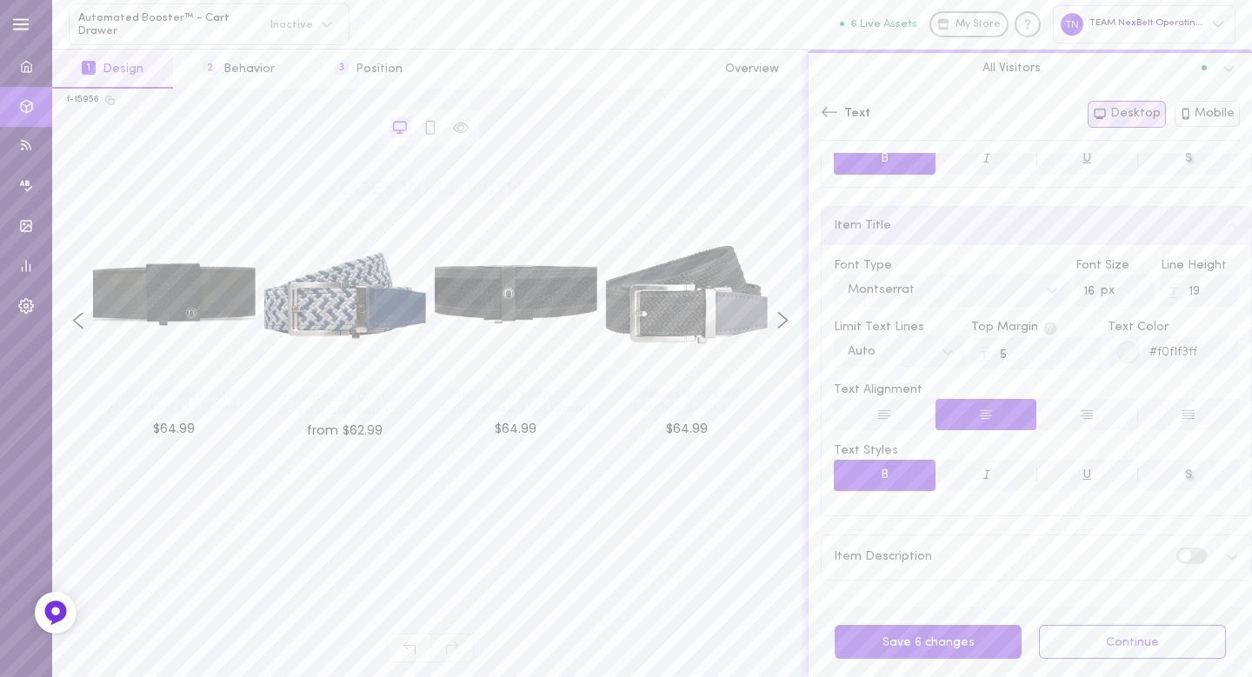
scroll to position [0, 0]
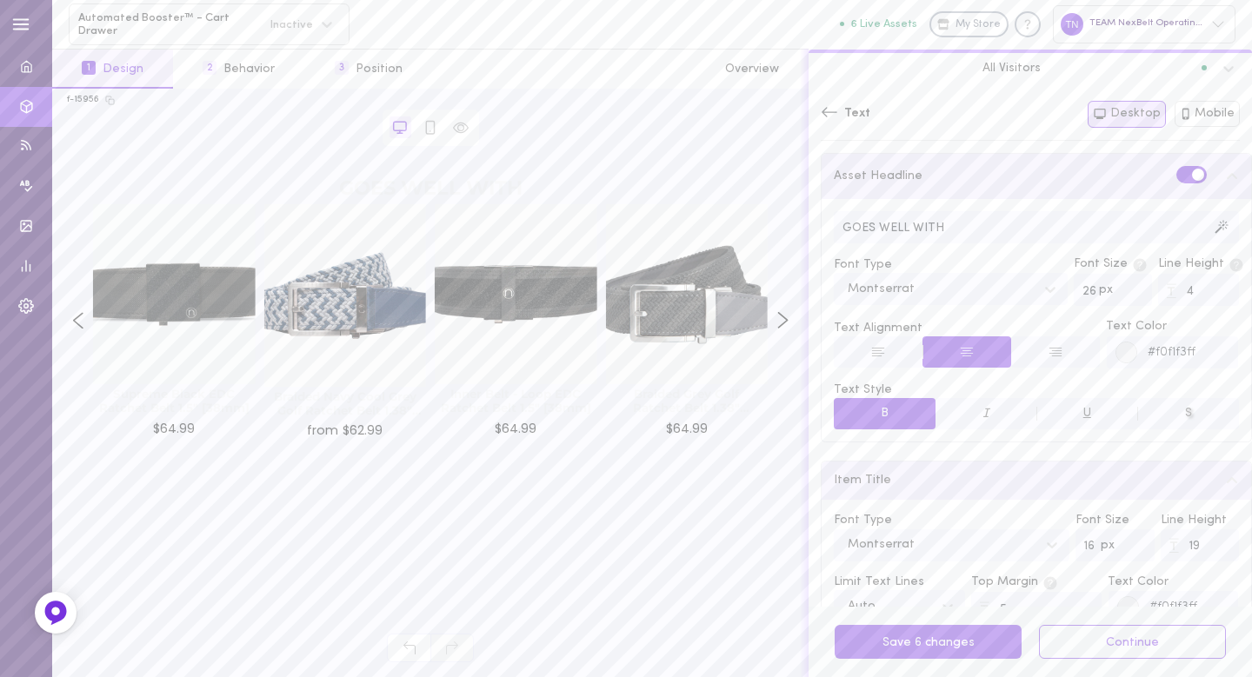
click at [837, 106] on icon at bounding box center [829, 111] width 17 height 17
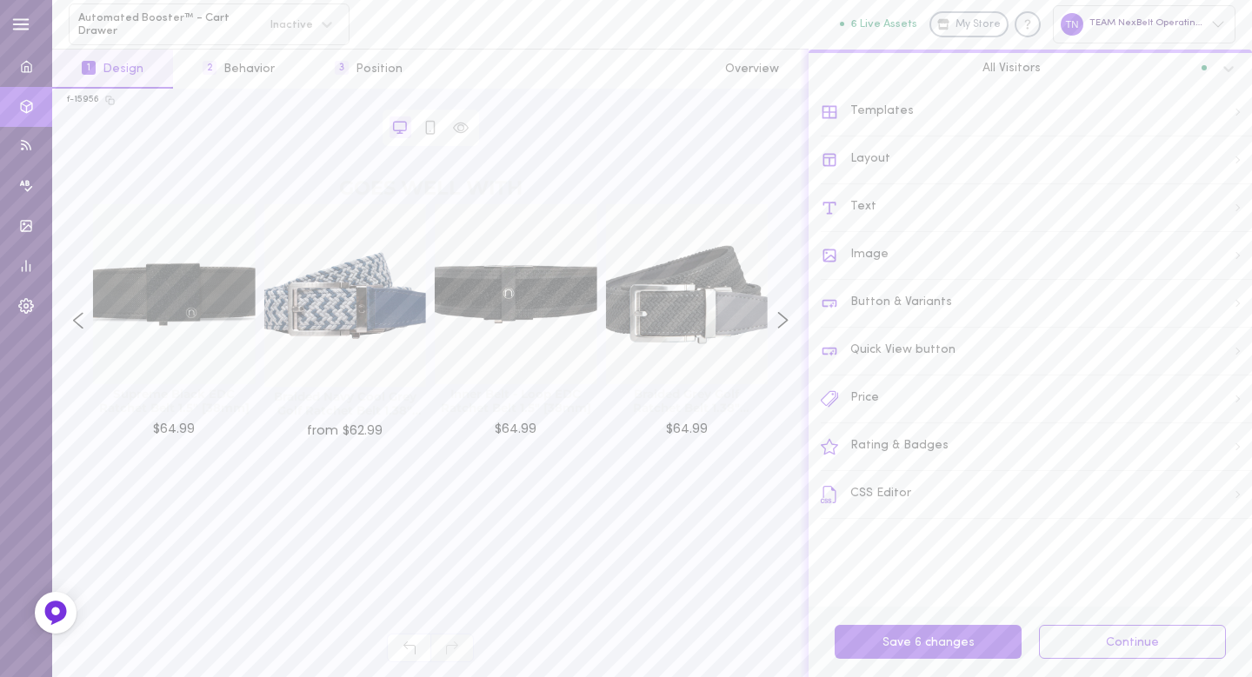
click at [890, 410] on div "Price" at bounding box center [1036, 400] width 431 height 48
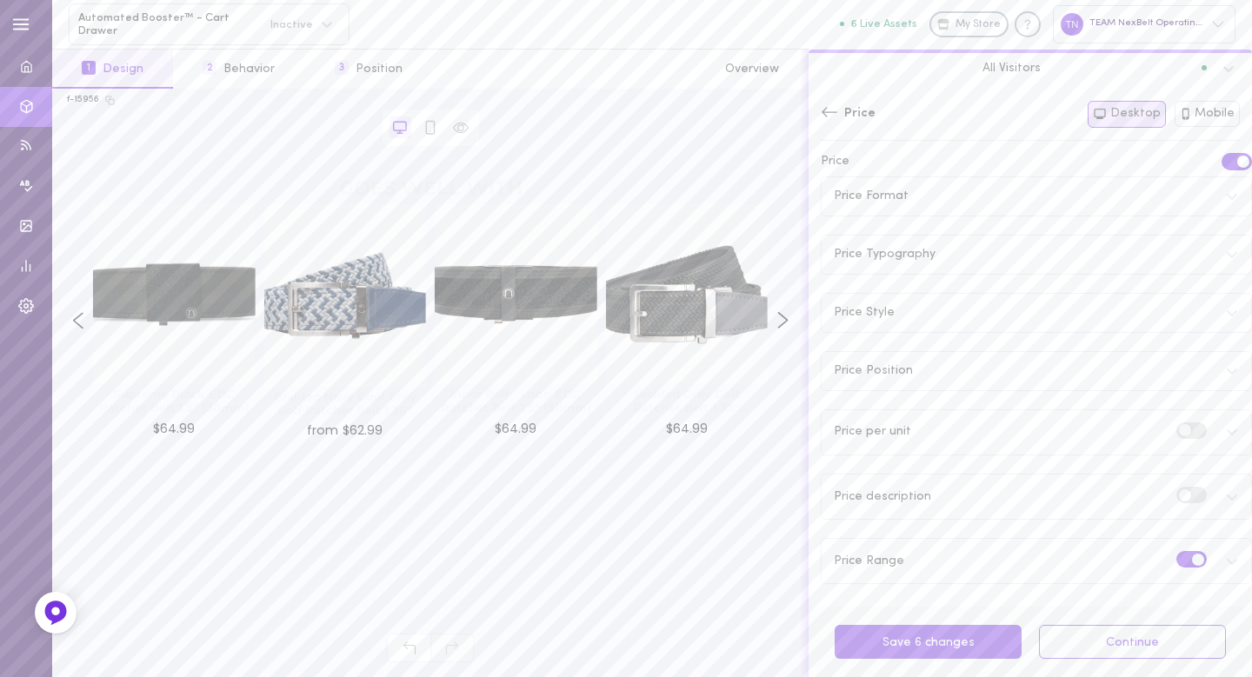
click at [958, 261] on div "Price Typography" at bounding box center [1037, 255] width 430 height 38
click at [913, 512] on div "Price Style" at bounding box center [1037, 519] width 430 height 38
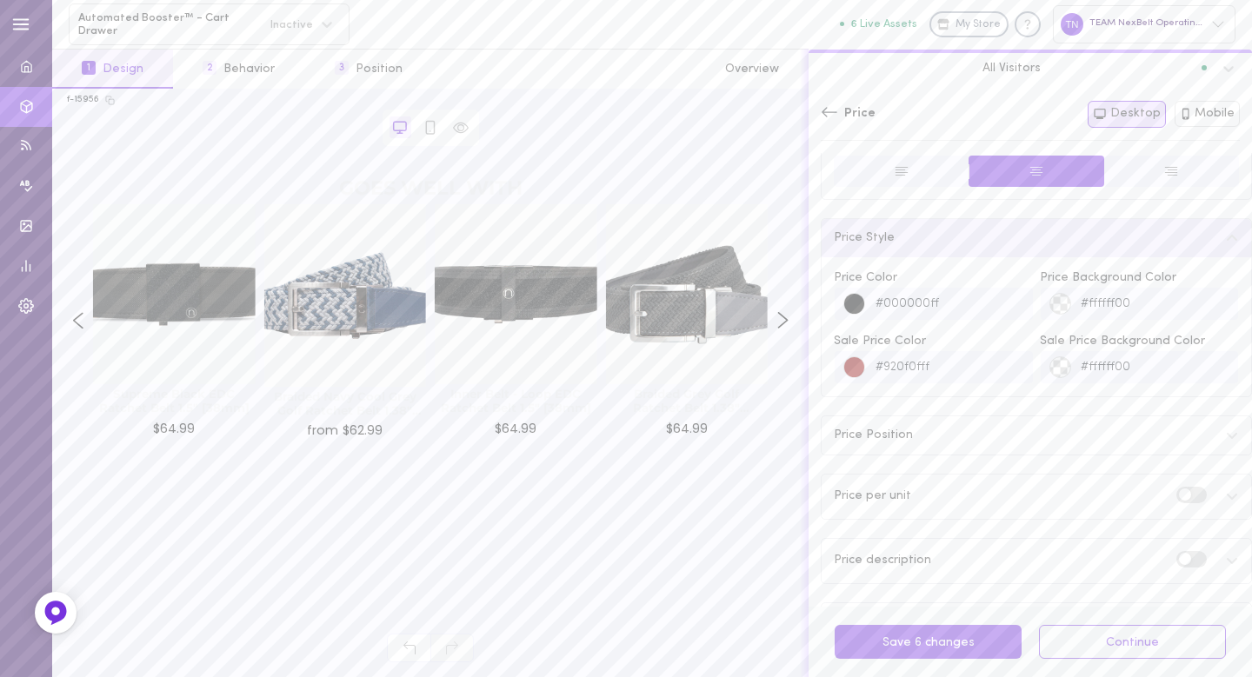
scroll to position [305, 0]
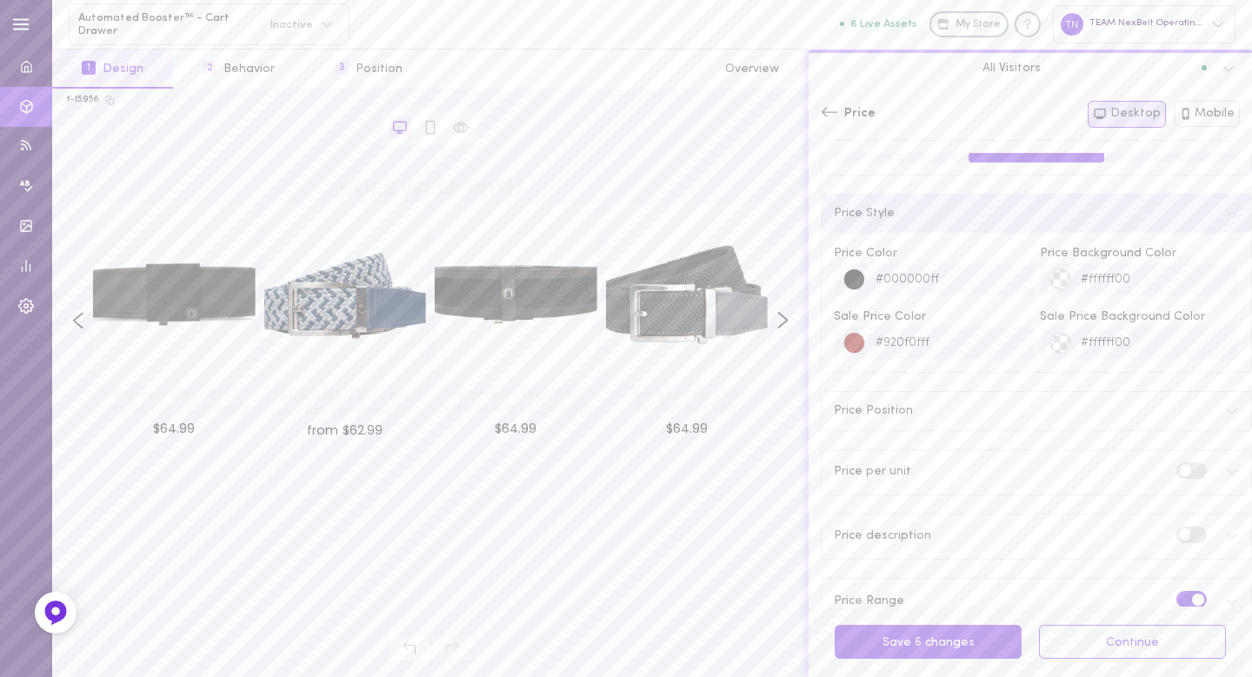
click at [857, 279] on div at bounding box center [855, 281] width 22 height 22
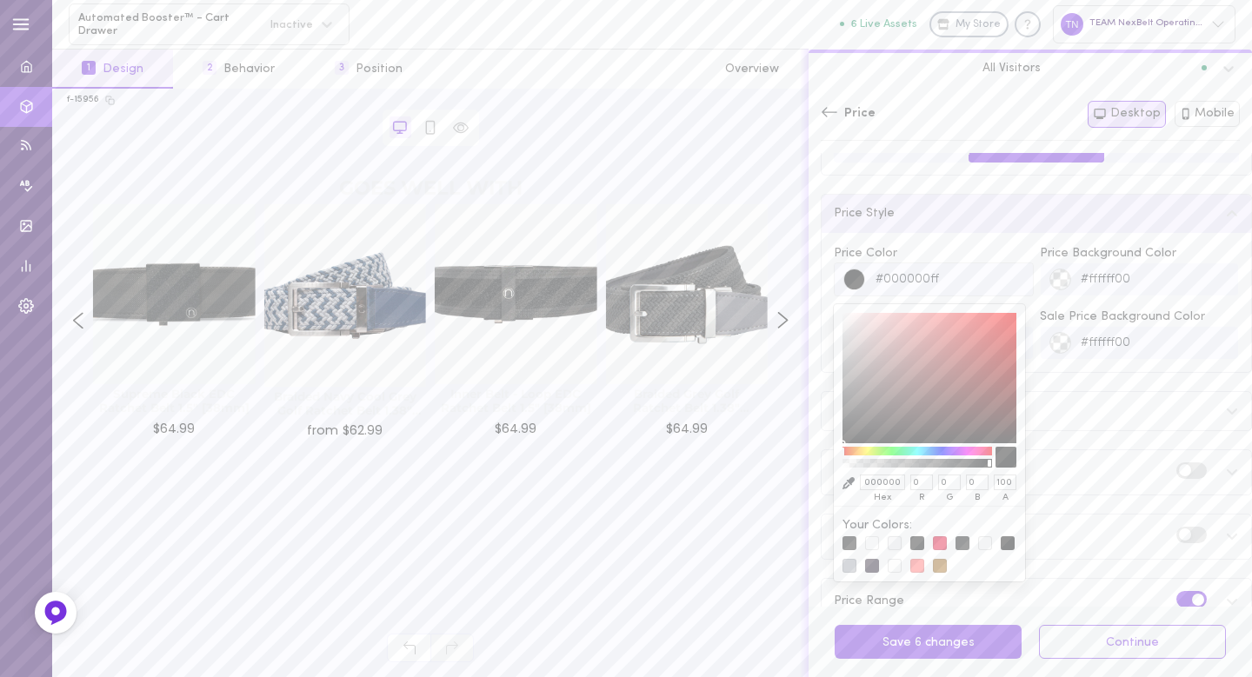
click at [894, 543] on div at bounding box center [895, 544] width 14 height 14
type input "#f0f1f3ff"
type input "F0F1F3"
type input "240"
type input "241"
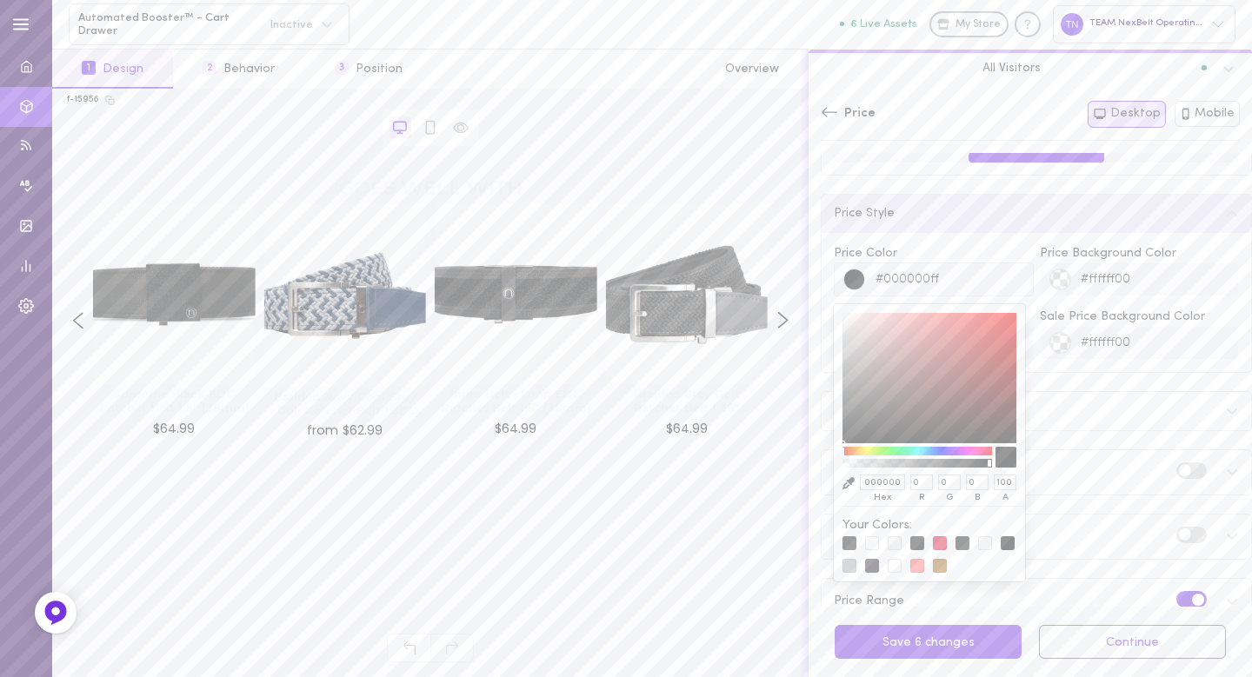
type input "243"
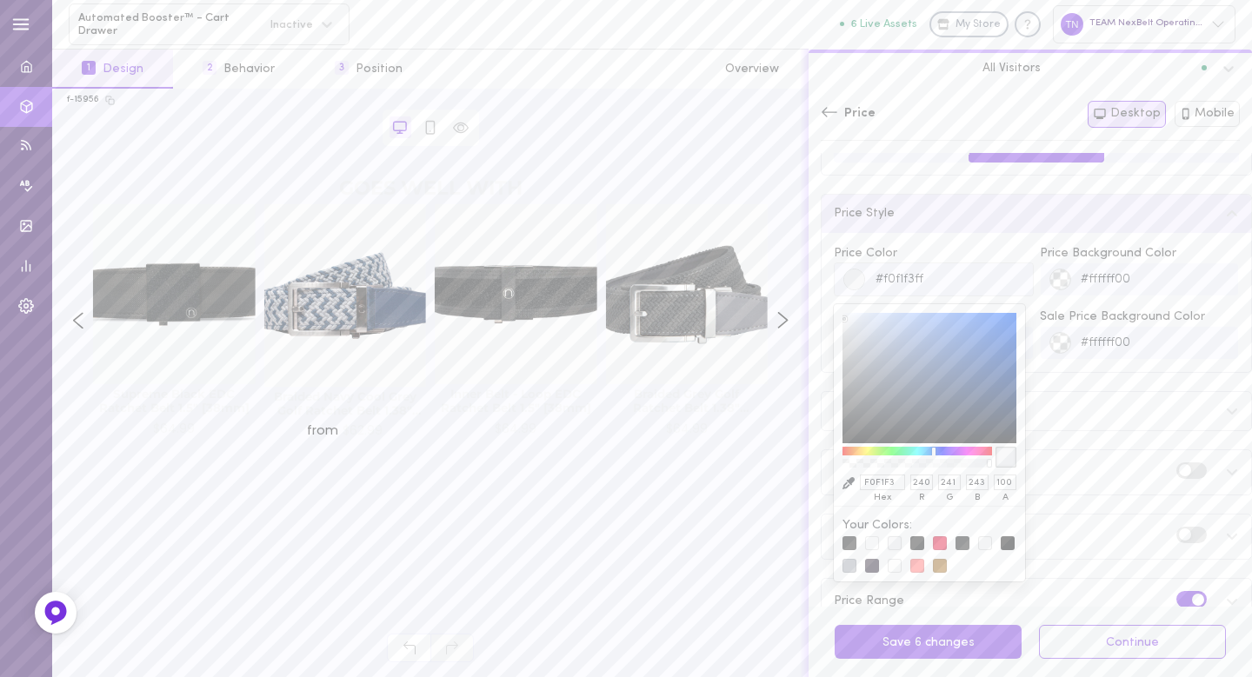
click at [1132, 376] on div "Price Format Price Typography Font Size px 17 Line Height 3 Text Style B I U S …" at bounding box center [1036, 245] width 431 height 760
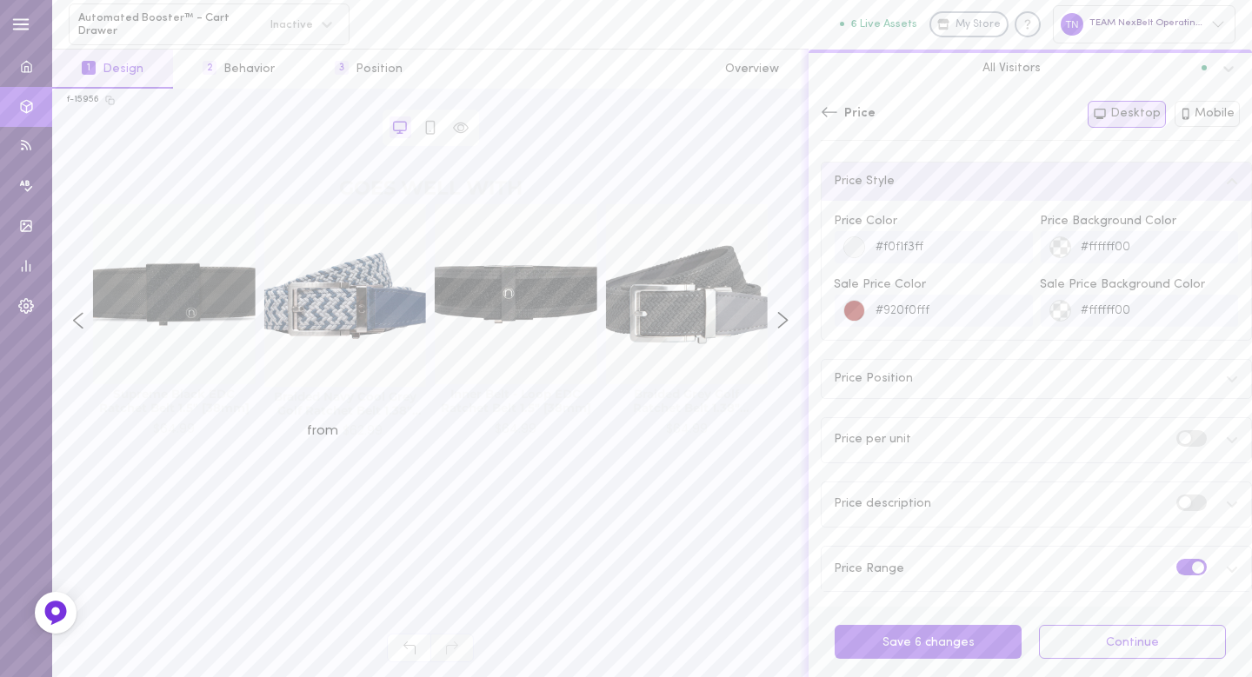
scroll to position [350, 0]
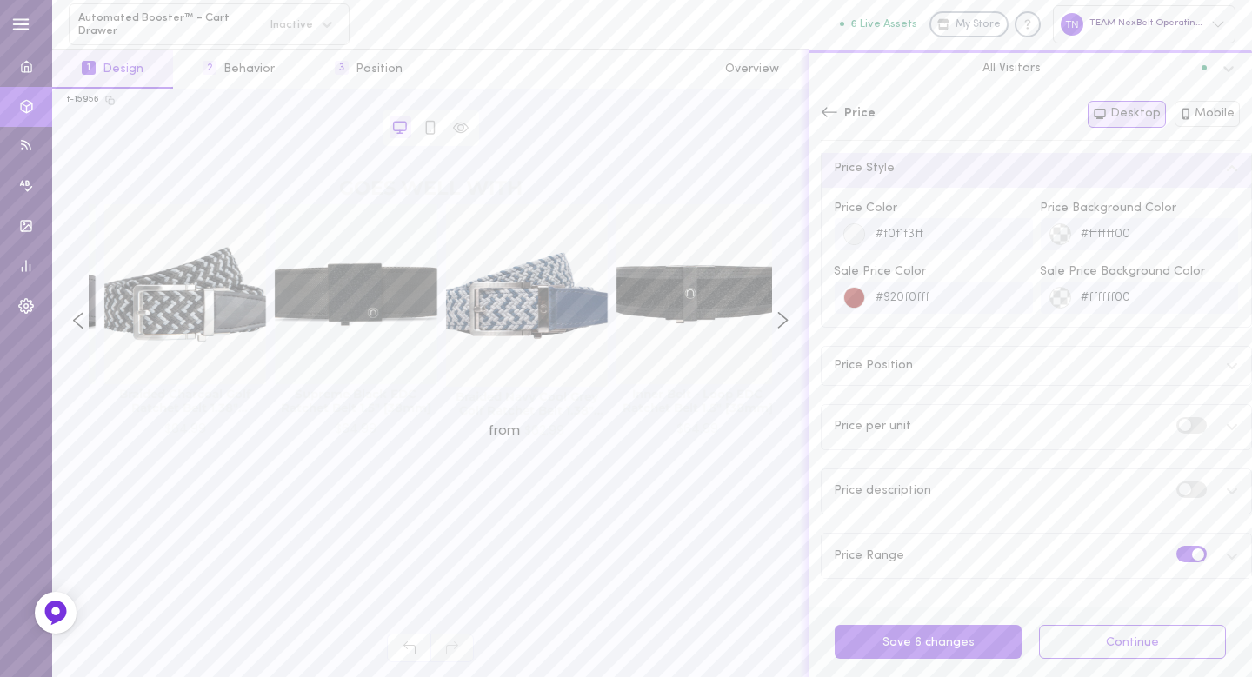
drag, startPoint x: 318, startPoint y: 432, endPoint x: 730, endPoint y: 419, distance: 412.4
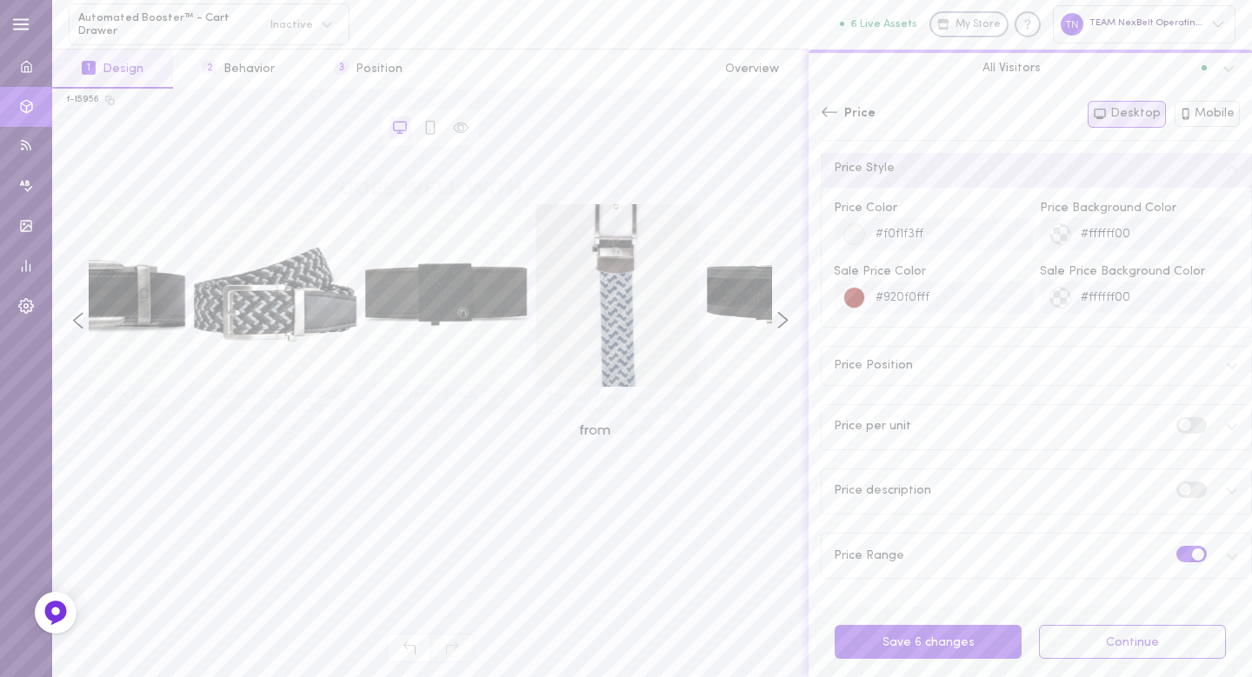
drag, startPoint x: 457, startPoint y: 345, endPoint x: 597, endPoint y: 347, distance: 140.0
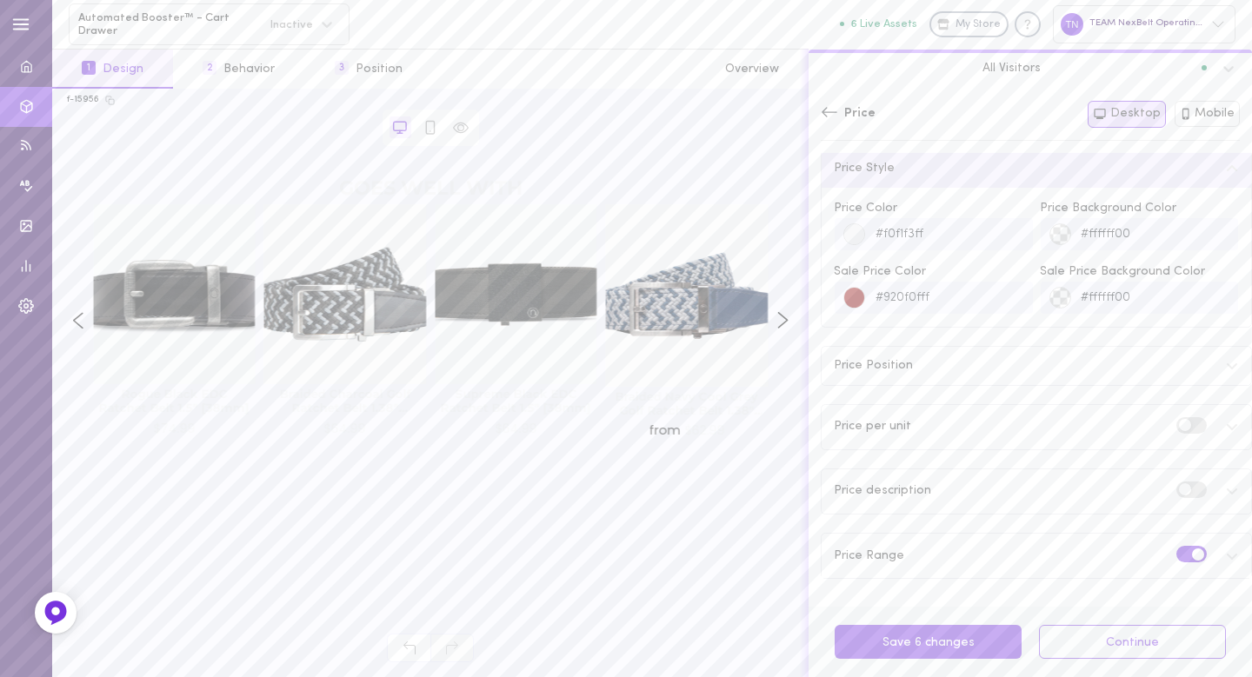
click at [933, 412] on div "Price per unit" at bounding box center [1037, 427] width 430 height 44
click at [1177, 550] on label at bounding box center [1192, 554] width 30 height 17
click at [0, 0] on input "checkbox" at bounding box center [0, 0] width 0 height 0
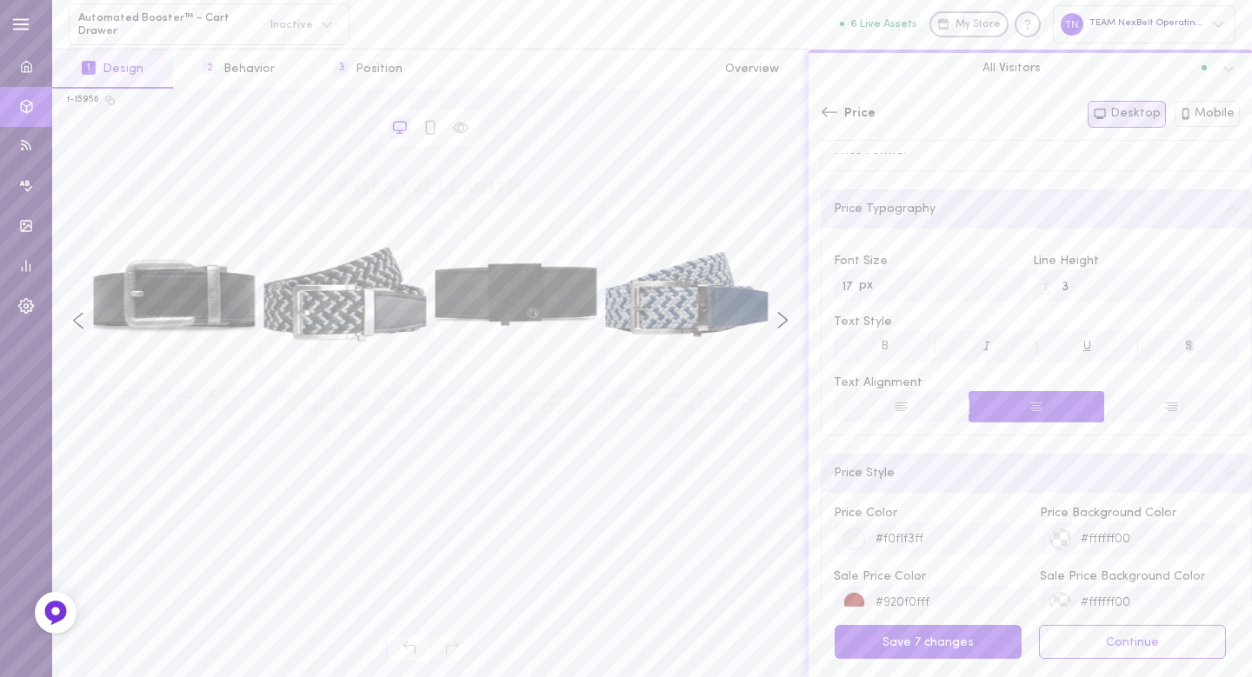
scroll to position [0, 0]
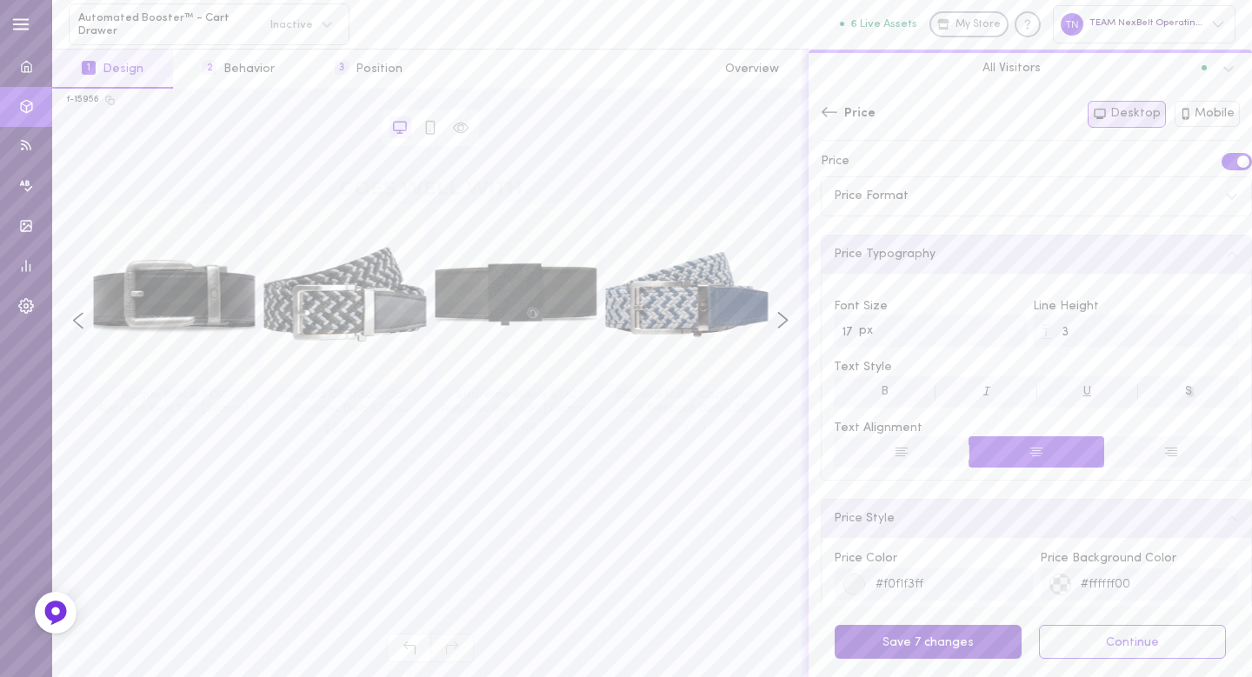
click at [957, 644] on button "Save 7 changes" at bounding box center [928, 642] width 187 height 34
click at [828, 109] on icon at bounding box center [829, 111] width 17 height 17
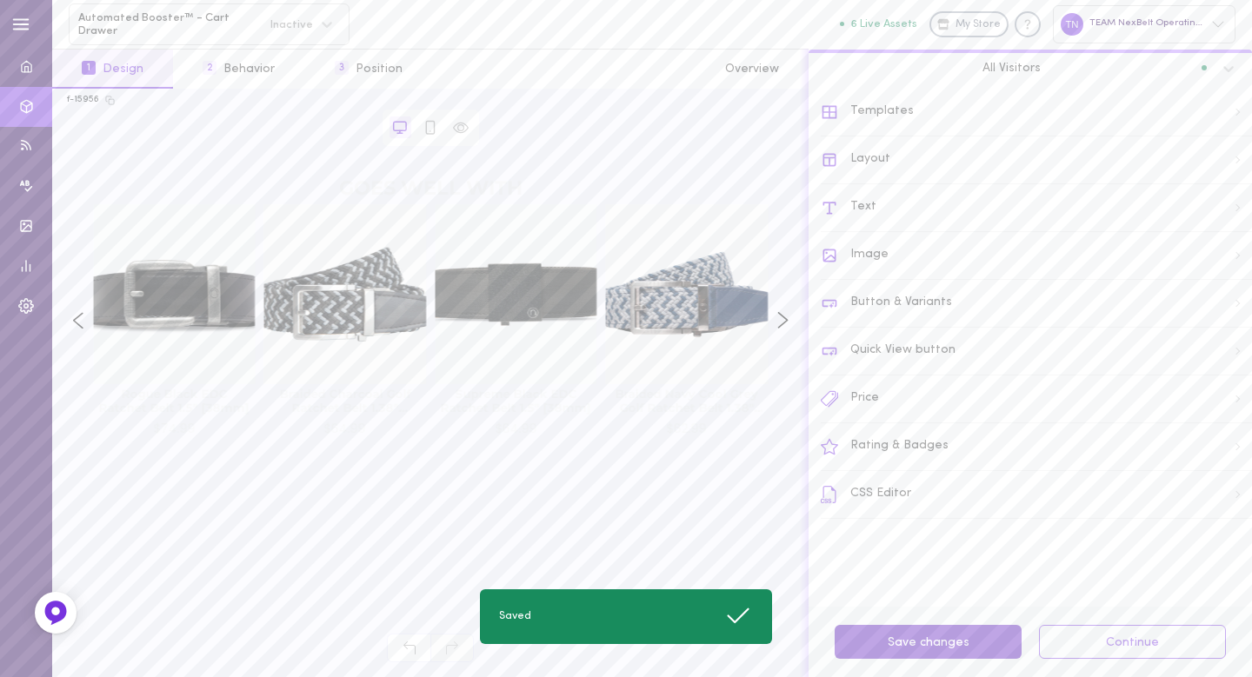
click at [943, 645] on button "Save changes" at bounding box center [928, 642] width 187 height 34
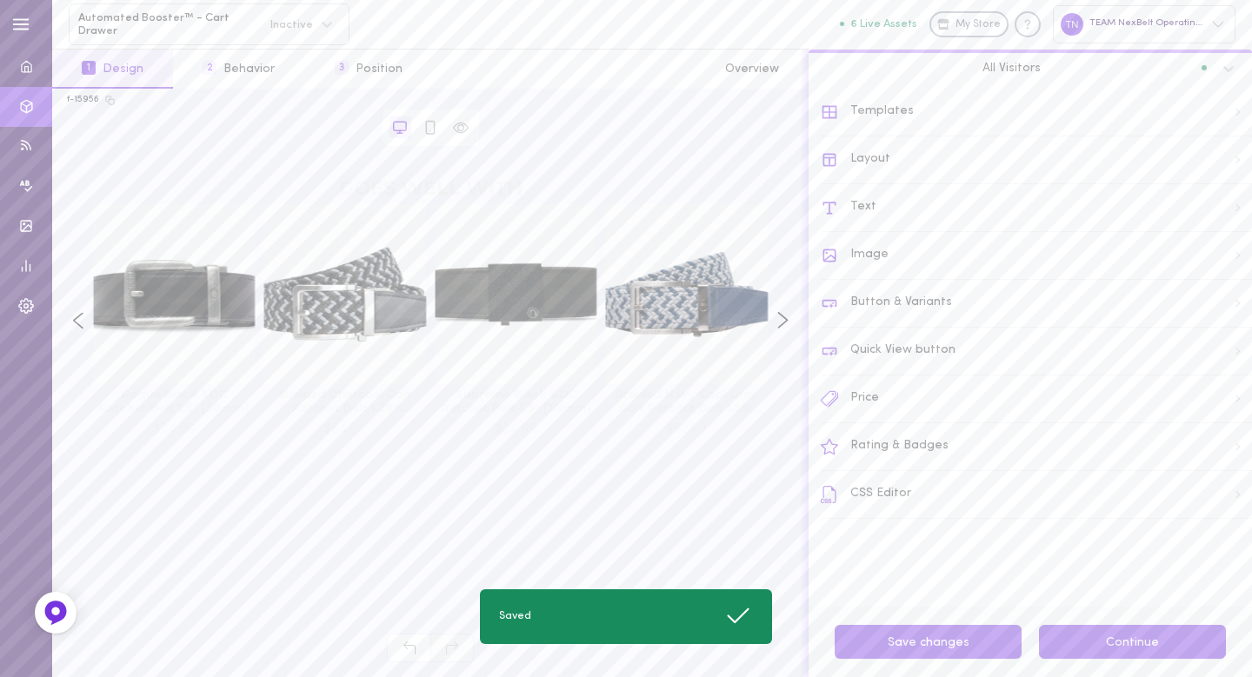
click at [1103, 648] on button "Continue" at bounding box center [1132, 642] width 187 height 34
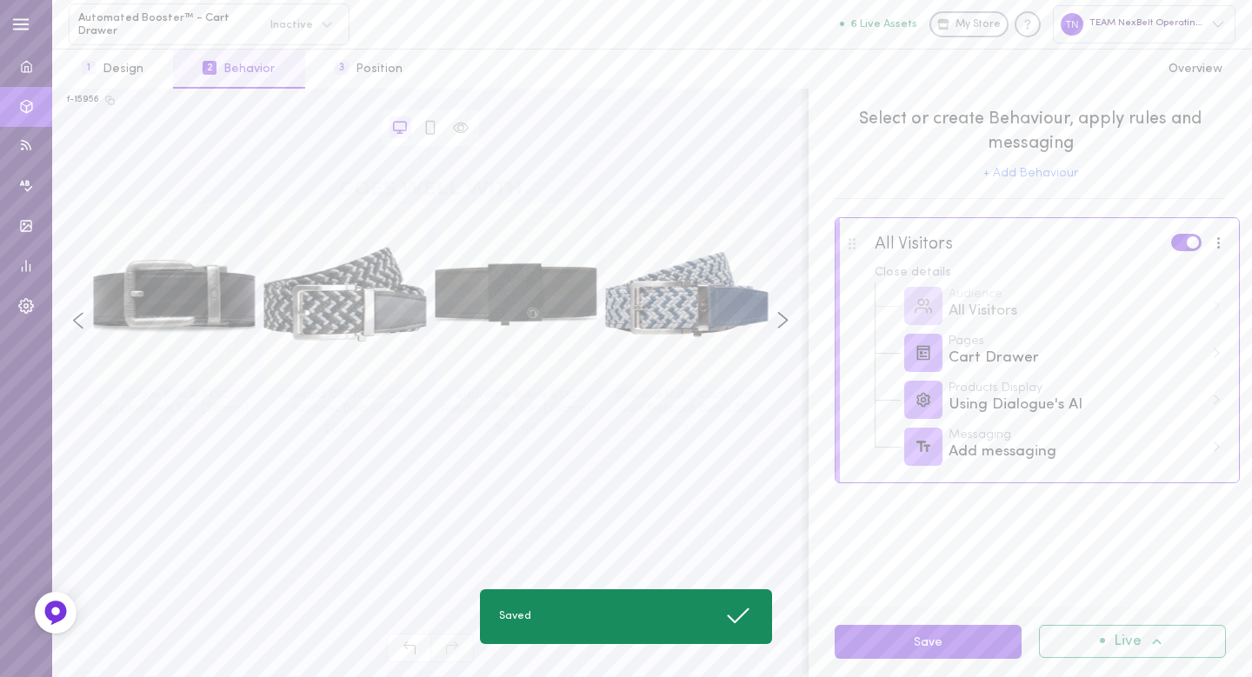
click at [1106, 647] on div "Live" at bounding box center [1132, 641] width 187 height 33
click at [1122, 591] on div "Deactivate" at bounding box center [1147, 598] width 129 height 14
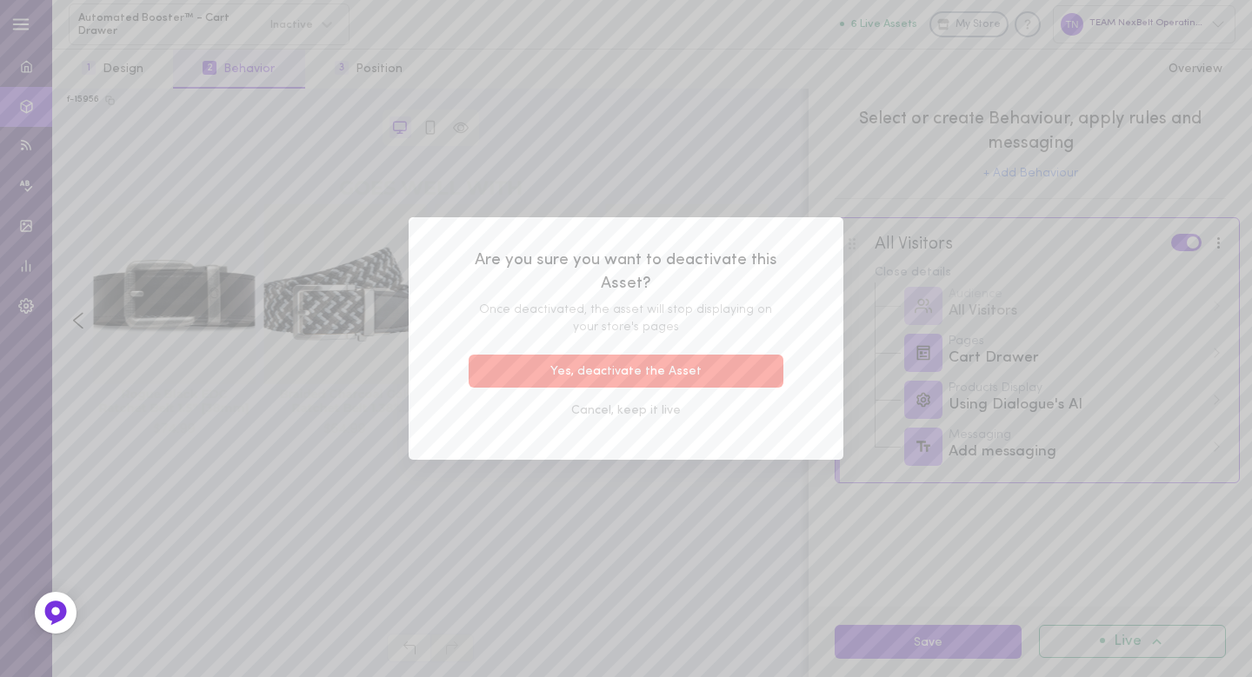
click at [726, 363] on button "Yes, deactivate the Asset" at bounding box center [626, 372] width 315 height 34
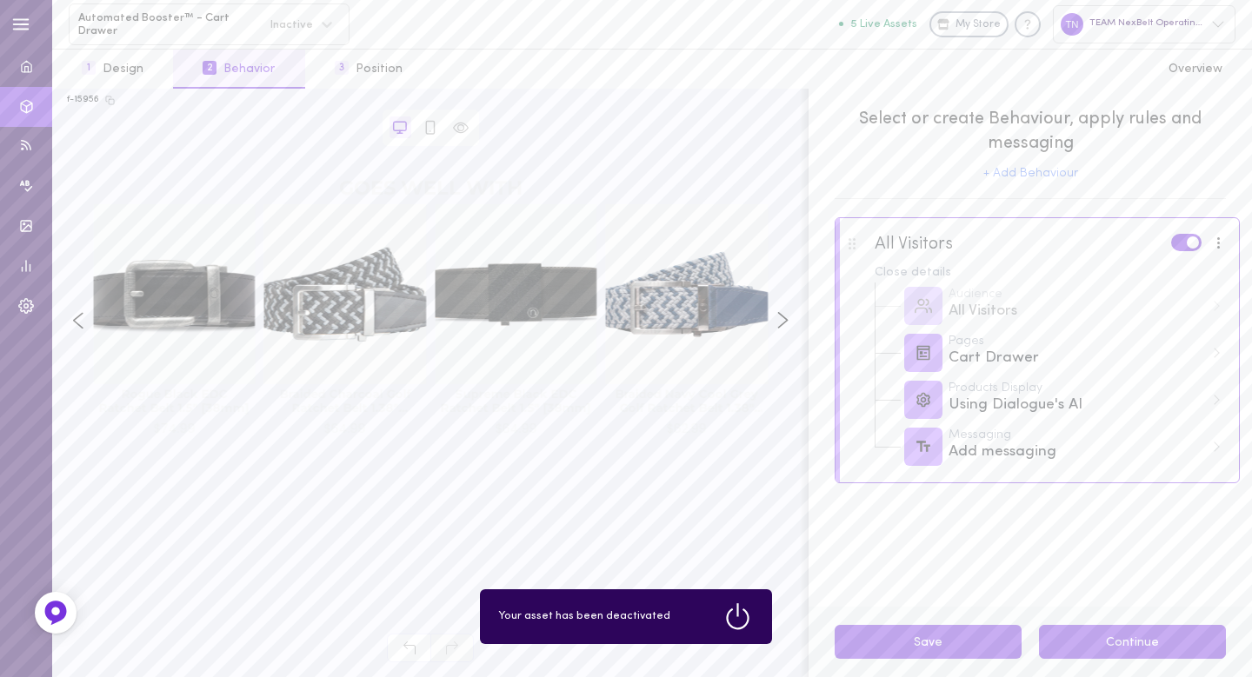
click at [1146, 651] on button "Continue" at bounding box center [1132, 642] width 187 height 34
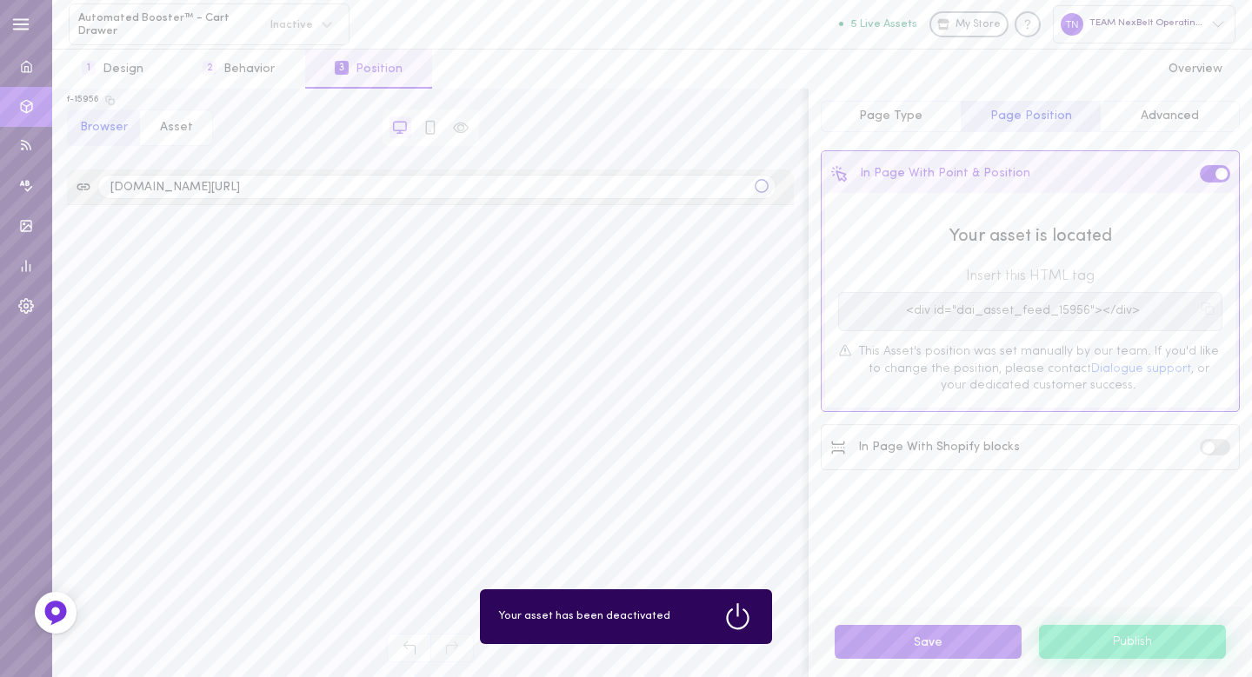
click at [1146, 651] on button "Publish" at bounding box center [1132, 641] width 187 height 33
